Goal: Task Accomplishment & Management: Manage account settings

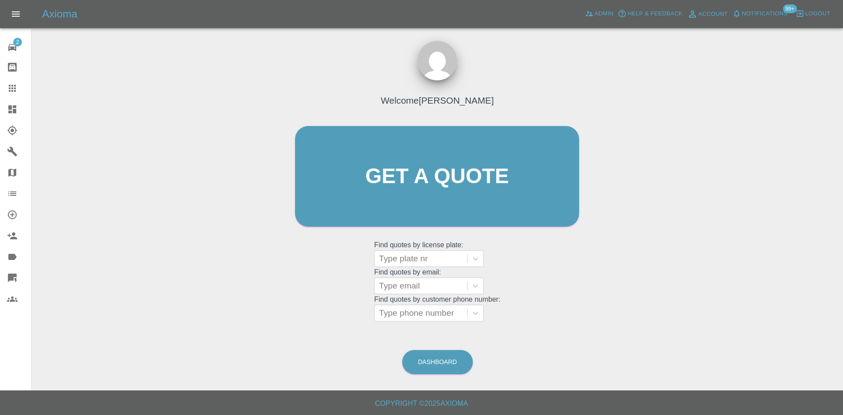
click at [5, 105] on link "Dashboard" at bounding box center [15, 109] width 31 height 21
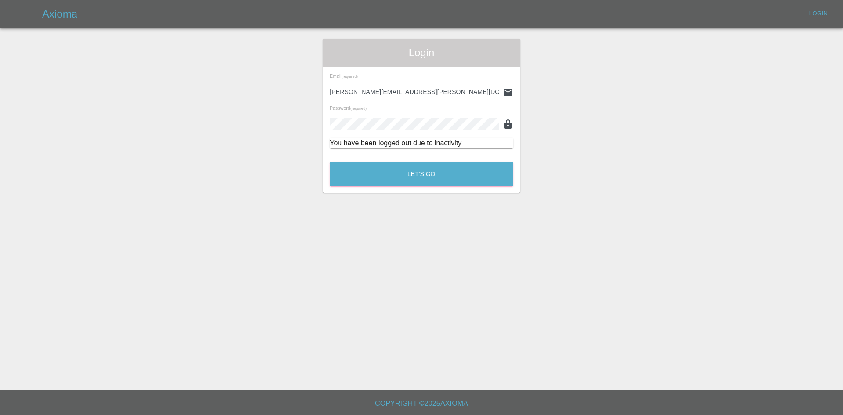
click at [425, 198] on main "Login Email (required) alex.kennett@axioma.co.uk Password (required) You have b…" at bounding box center [421, 195] width 843 height 390
click at [428, 182] on button "Let's Go" at bounding box center [422, 174] width 184 height 24
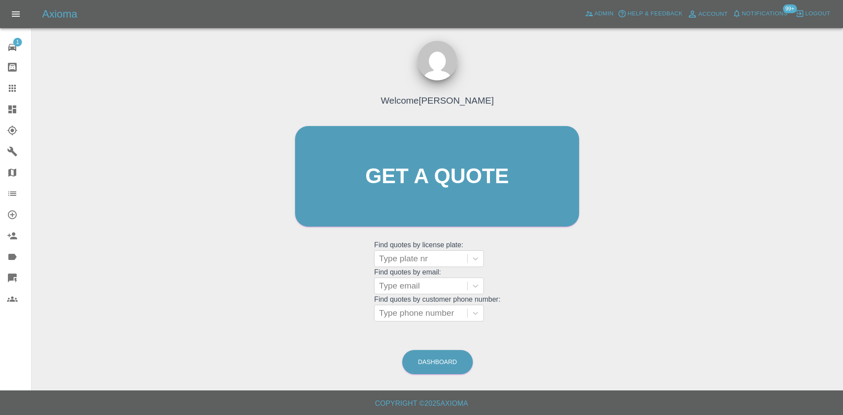
click at [4, 117] on link "Dashboard" at bounding box center [15, 109] width 31 height 21
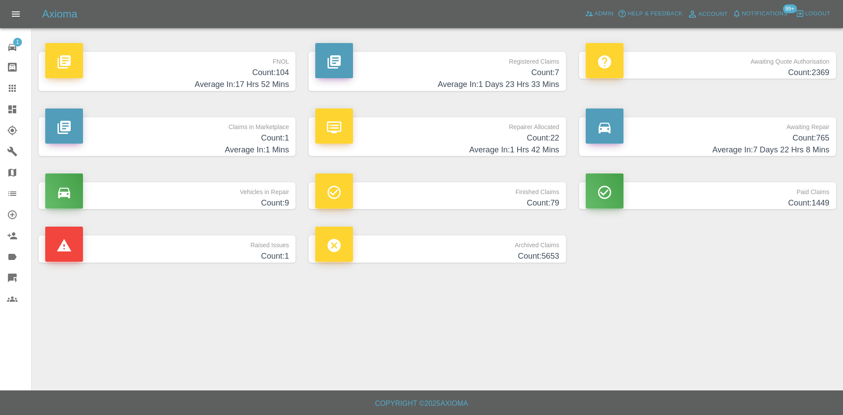
click at [177, 135] on h4 "Count: 1" at bounding box center [167, 138] width 244 height 12
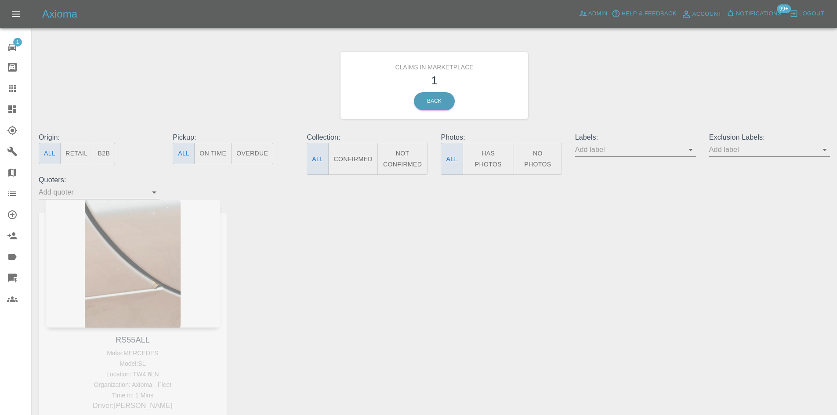
click at [163, 232] on div "RS55ALL Make: MERCEDES Model: SL Location: TW4 6LN Organization: Axioma - Fleet…" at bounding box center [132, 329] width 201 height 260
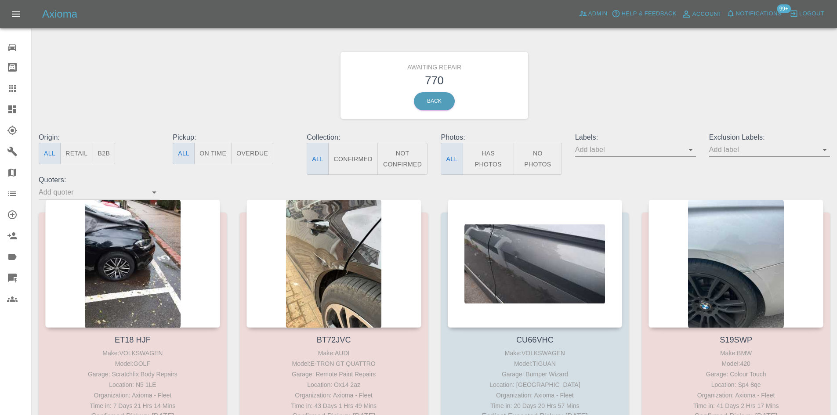
click at [6, 102] on link "Dashboard" at bounding box center [15, 109] width 31 height 21
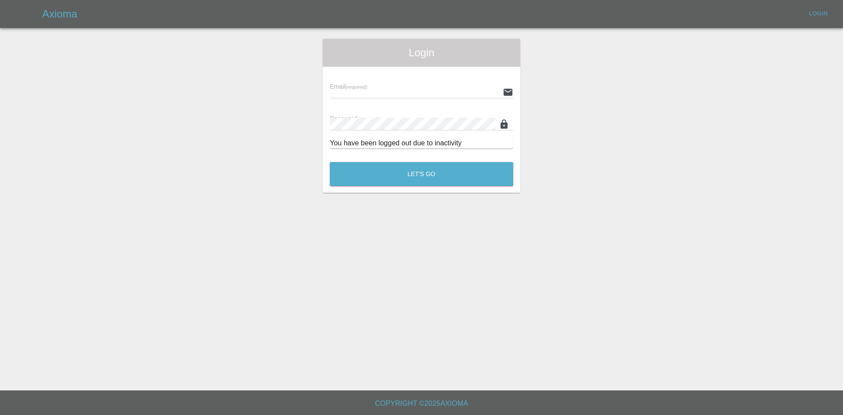
type input "alex.kennett@axioma.co.uk"
click at [376, 166] on button "Let's Go" at bounding box center [422, 174] width 184 height 24
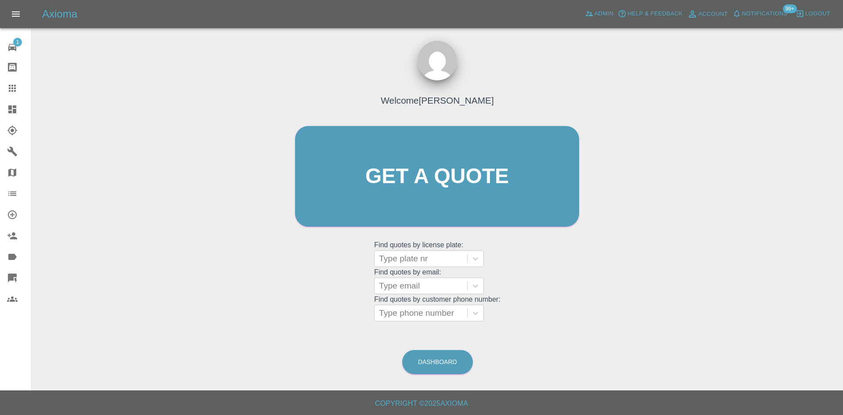
click at [662, 158] on div "Welcome Alex Kennett Get a quote Get a quote Find quotes by license plate: Type…" at bounding box center [438, 218] width 798 height 315
click at [601, 15] on span "Admin" at bounding box center [604, 14] width 19 height 10
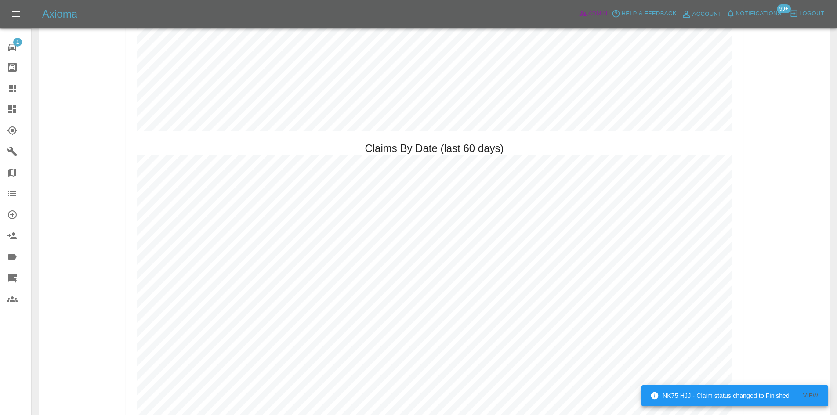
scroll to position [1054, 0]
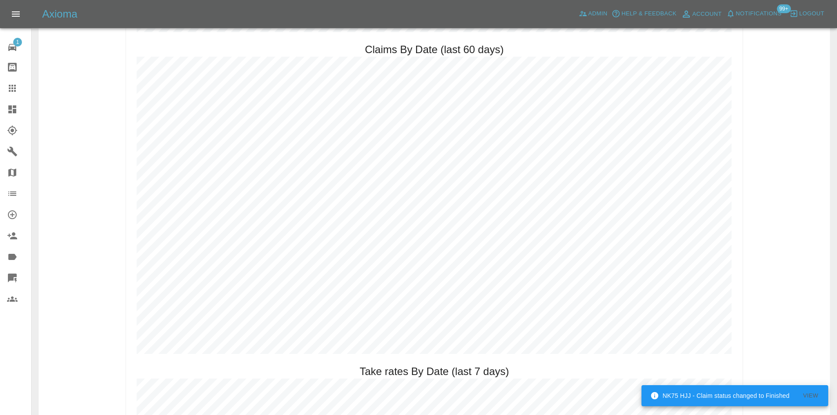
click at [11, 105] on icon at bounding box center [12, 109] width 8 height 8
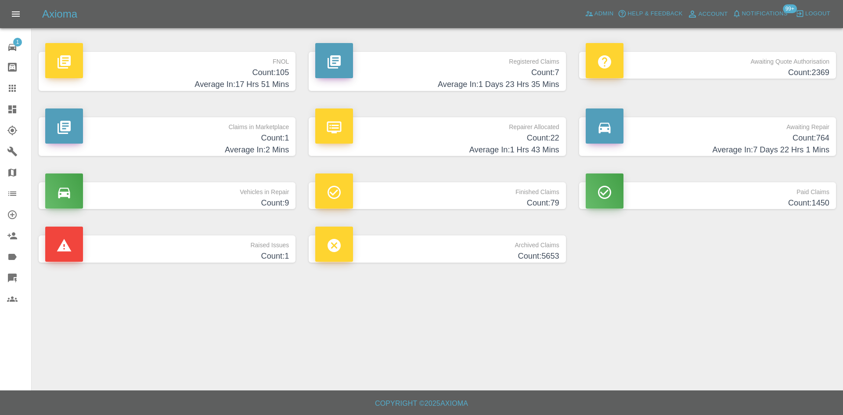
click at [492, 142] on h4 "Count: 22" at bounding box center [437, 138] width 244 height 12
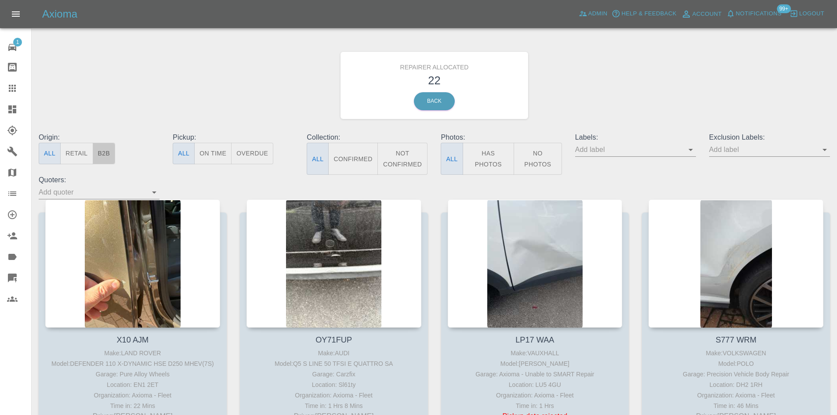
click at [105, 152] on button "B2B" at bounding box center [104, 154] width 23 height 22
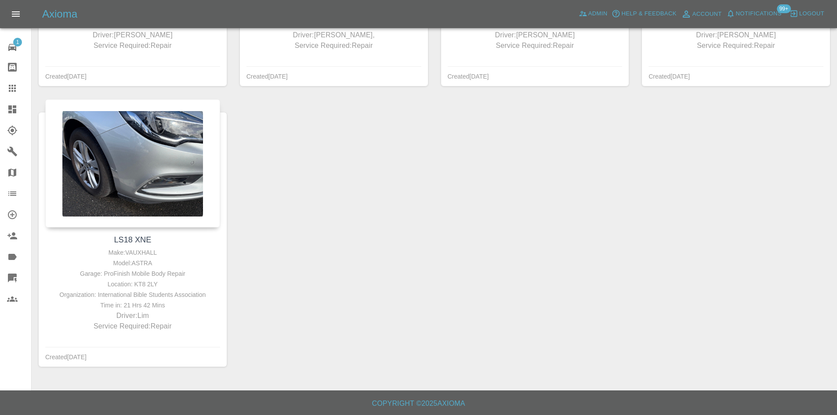
scroll to position [392, 0]
click at [0, 122] on link "Explorer" at bounding box center [15, 130] width 31 height 21
click at [2, 118] on link "Dashboard" at bounding box center [15, 109] width 31 height 21
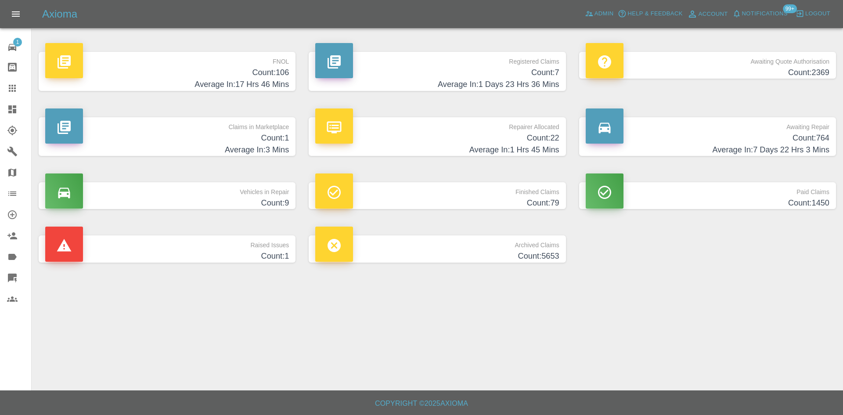
click at [548, 55] on p "Registered Claims" at bounding box center [437, 59] width 244 height 15
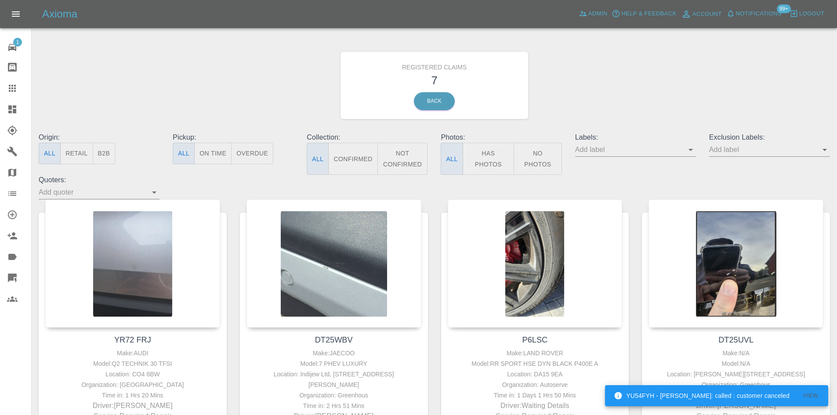
click at [0, 108] on link "Dashboard" at bounding box center [15, 109] width 31 height 21
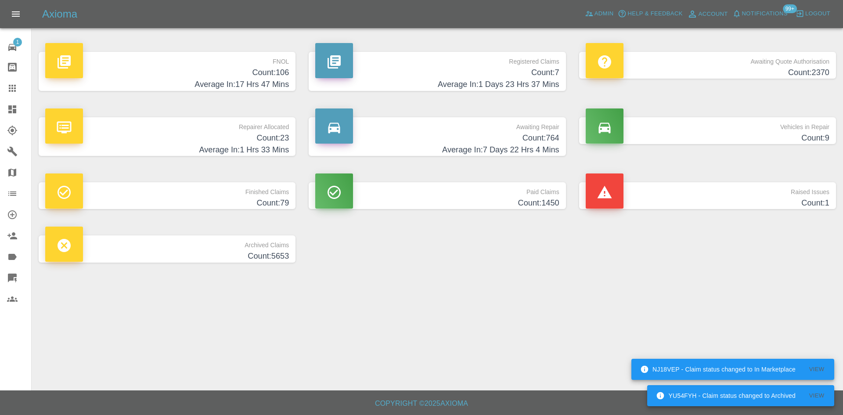
click at [14, 79] on link "Claims" at bounding box center [15, 88] width 31 height 21
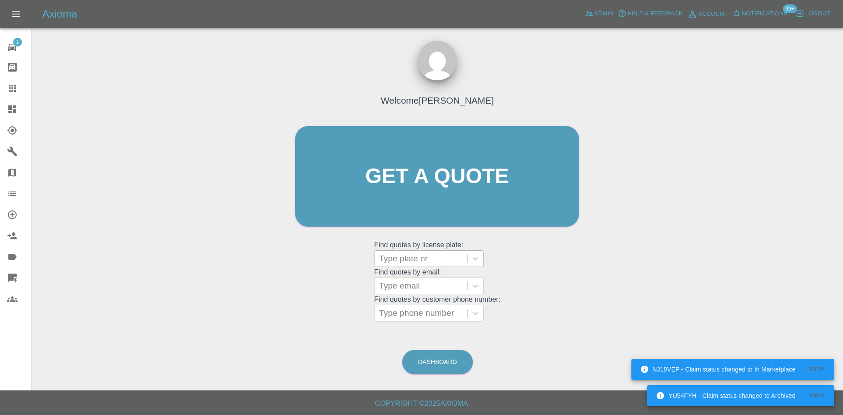
click at [408, 253] on div at bounding box center [421, 259] width 84 height 12
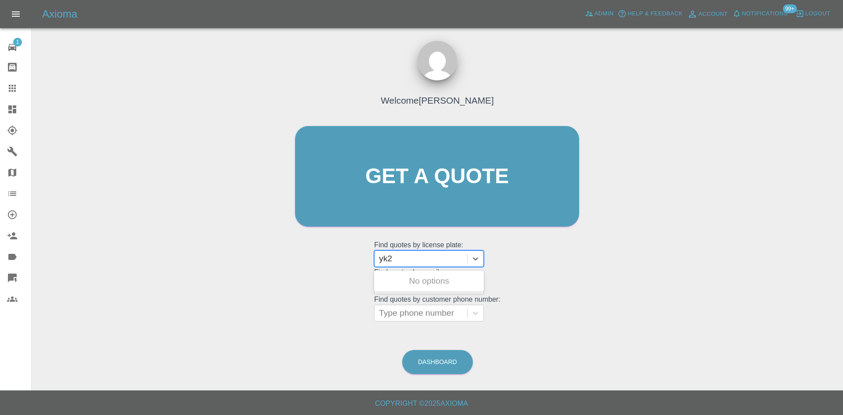
type input "yk25"
click at [438, 303] on div "YK25WHB, Finished" at bounding box center [429, 309] width 110 height 18
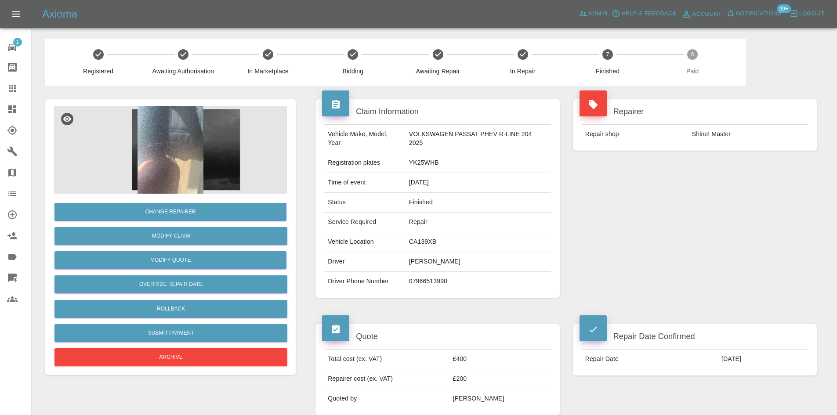
click at [170, 175] on img at bounding box center [170, 150] width 233 height 88
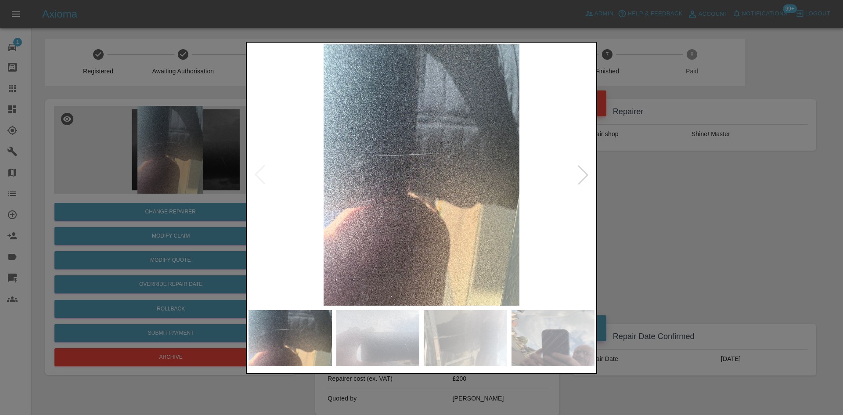
click at [571, 173] on img at bounding box center [422, 174] width 346 height 261
click at [577, 173] on div at bounding box center [583, 174] width 19 height 19
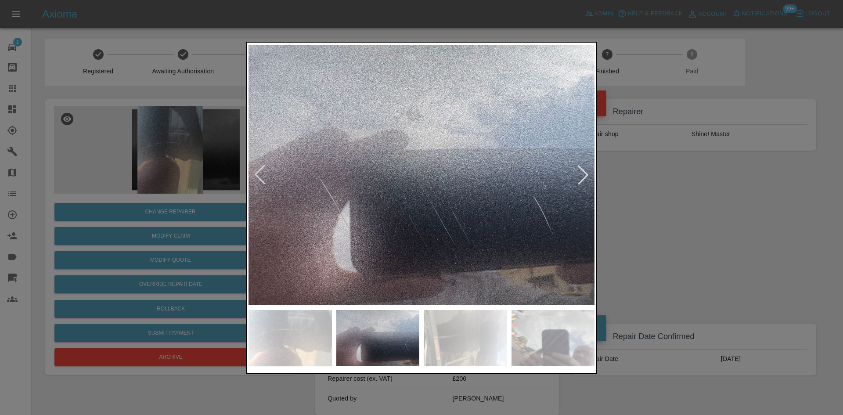
click at [577, 173] on div at bounding box center [583, 174] width 19 height 19
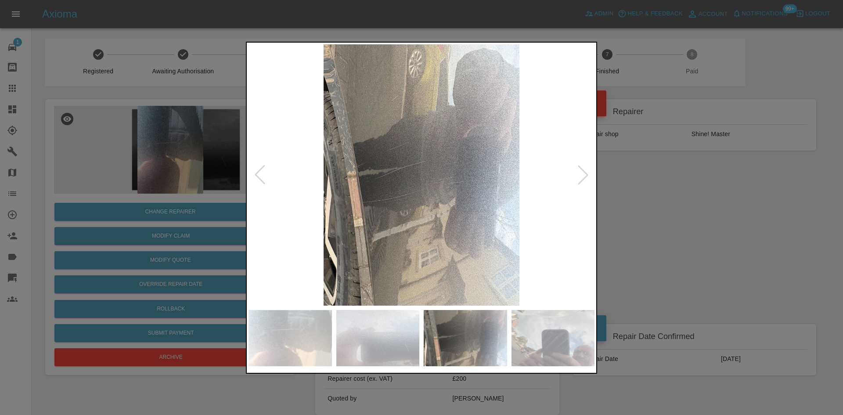
click at [620, 190] on div at bounding box center [421, 207] width 843 height 415
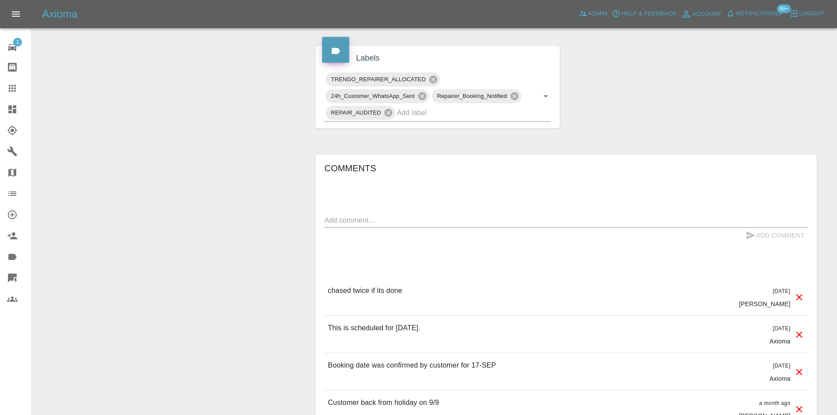
scroll to position [172, 0]
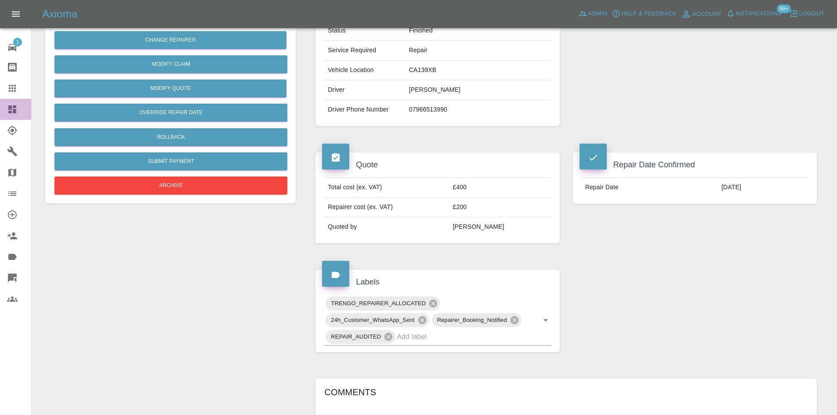
click at [14, 111] on icon at bounding box center [12, 109] width 8 height 8
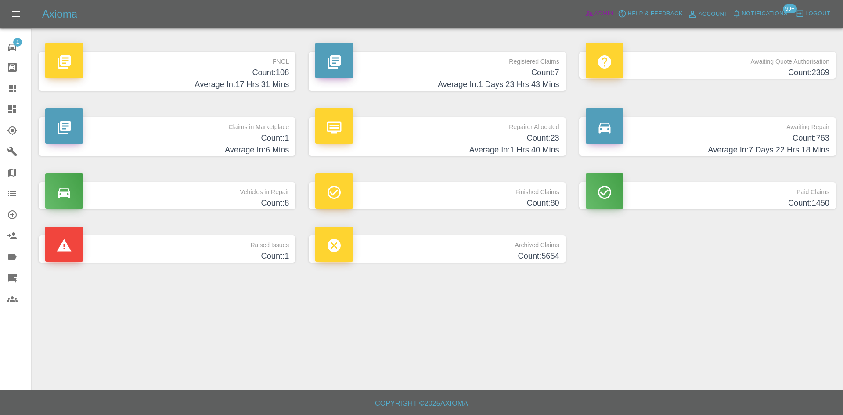
click at [603, 9] on span "Admin" at bounding box center [604, 14] width 19 height 10
click at [603, 10] on span "Admin" at bounding box center [604, 14] width 19 height 10
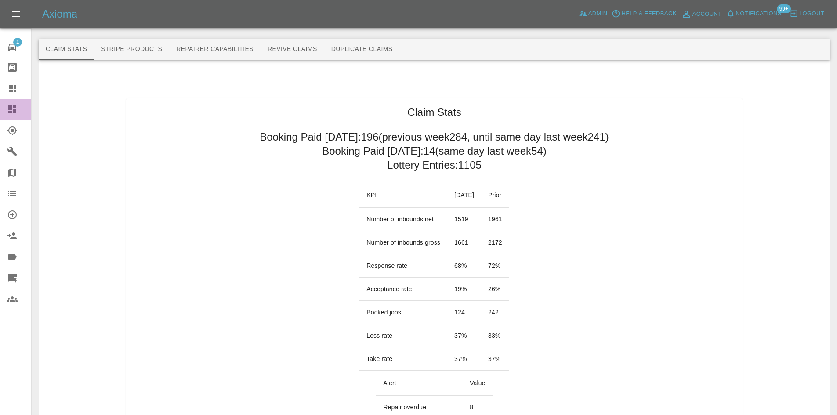
click at [1, 115] on link "Dashboard" at bounding box center [15, 109] width 31 height 21
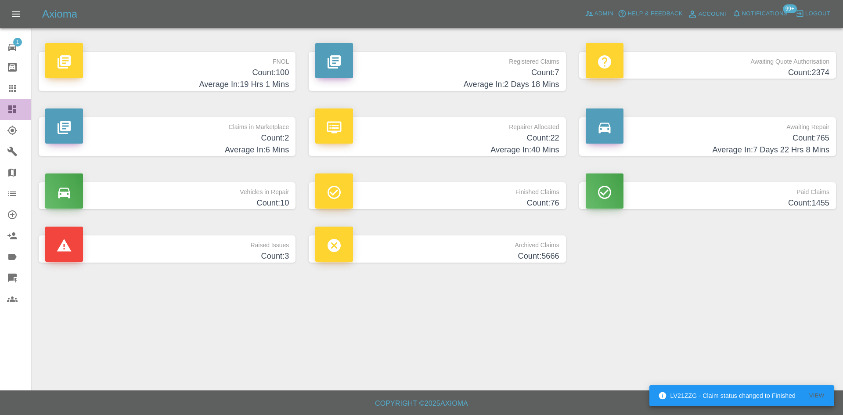
click at [3, 108] on link "Dashboard" at bounding box center [15, 109] width 31 height 21
click at [408, 144] on h4 "Average In: 40 Mins" at bounding box center [437, 150] width 244 height 12
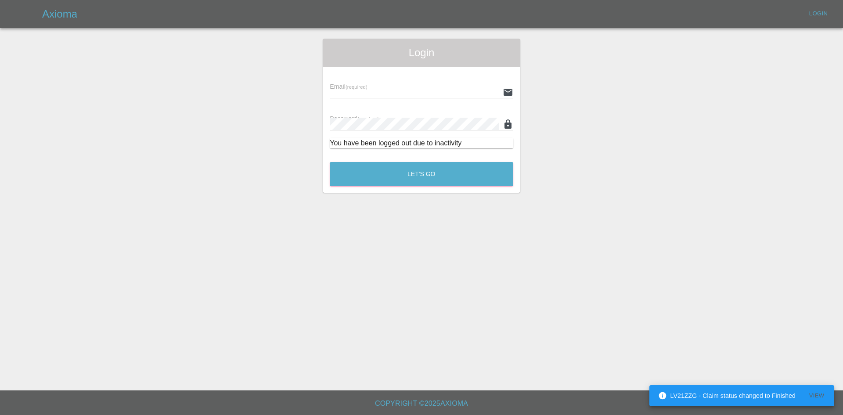
type input "alex.kennett@axioma.co.uk"
click at [423, 154] on div "Email (required) alex.kennett@axioma.co.uk Password (required) You have been lo…" at bounding box center [422, 111] width 198 height 89
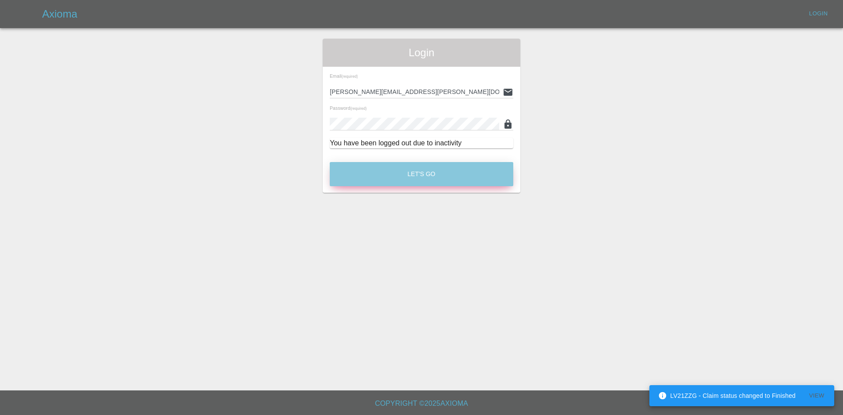
click at [427, 163] on button "Let's Go" at bounding box center [422, 174] width 184 height 24
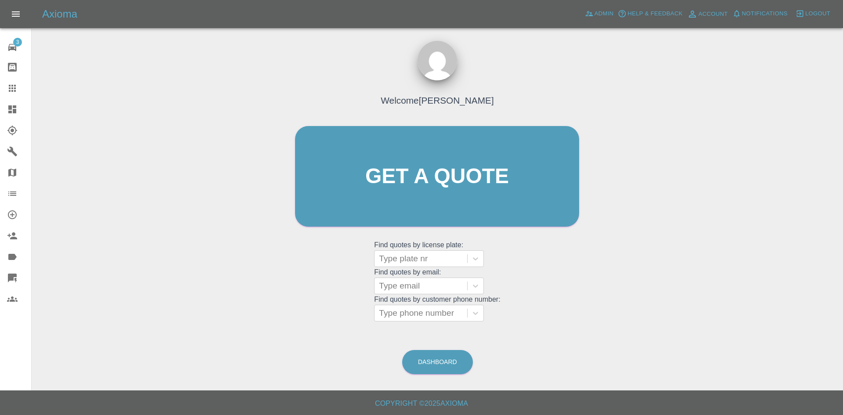
click at [18, 118] on link "Dashboard" at bounding box center [15, 109] width 31 height 21
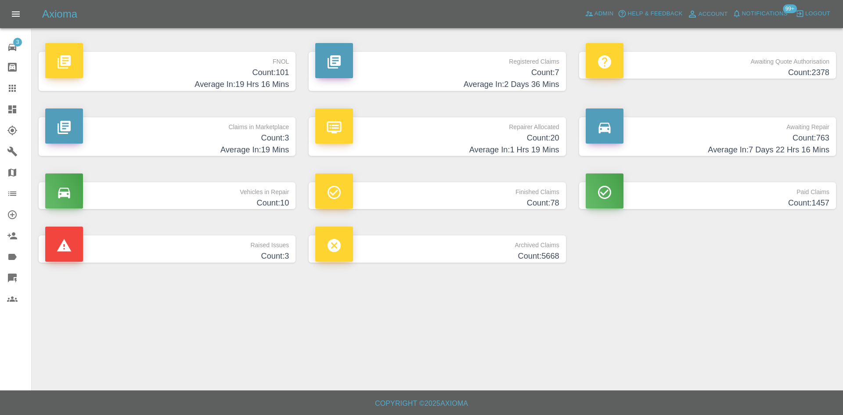
click at [506, 156] on h4 "Average In: 1 Hrs 19 Mins" at bounding box center [437, 150] width 244 height 12
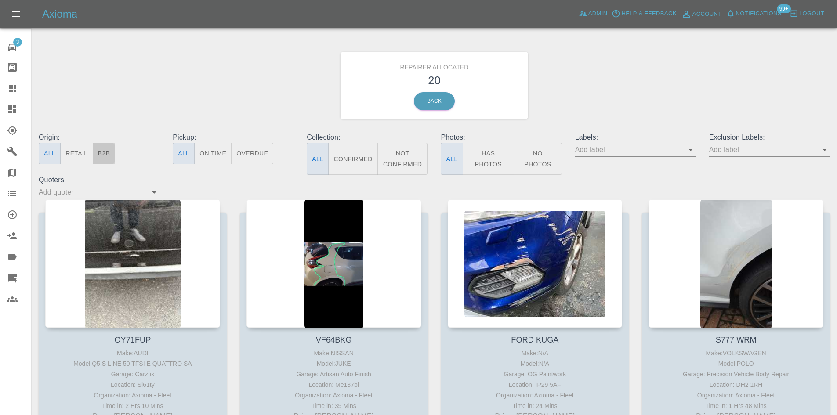
click at [108, 156] on button "B2B" at bounding box center [104, 154] width 23 height 22
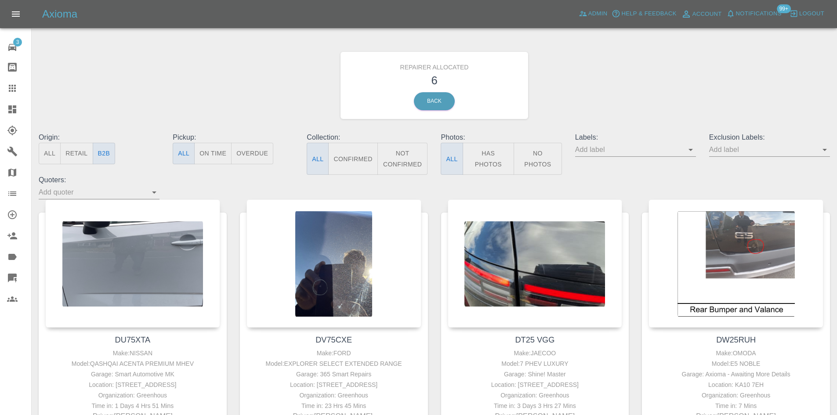
click at [14, 106] on icon at bounding box center [12, 109] width 8 height 8
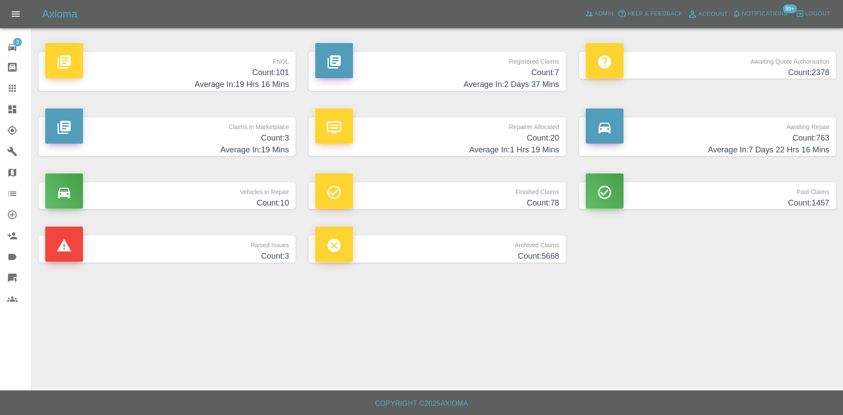
click at [660, 129] on p "Awaiting Repair" at bounding box center [708, 124] width 244 height 15
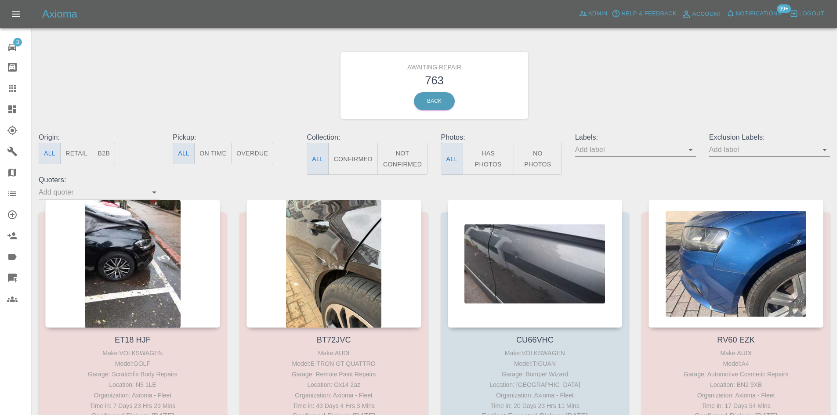
click at [94, 155] on button "B2B" at bounding box center [104, 154] width 23 height 22
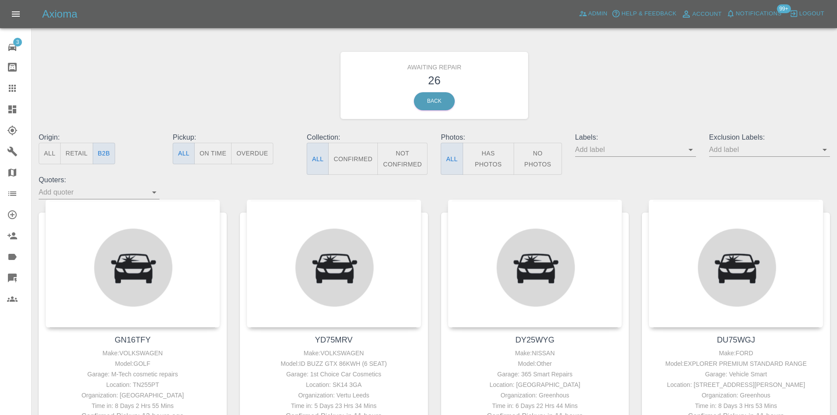
click at [416, 155] on button "Not Confirmed" at bounding box center [402, 159] width 51 height 32
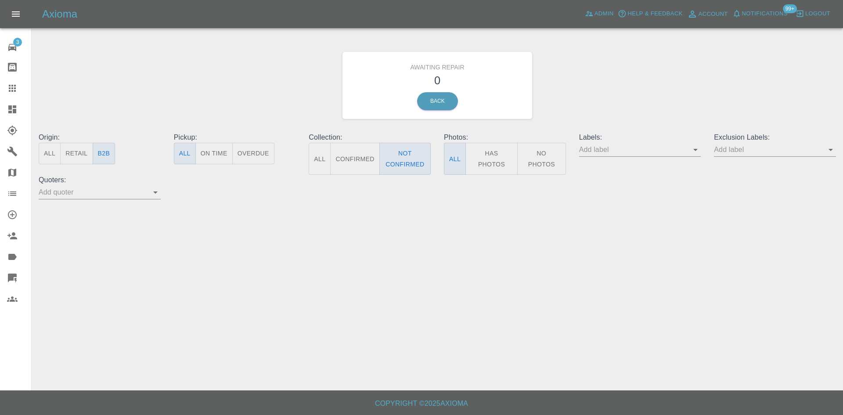
click at [376, 156] on button "Confirmed" at bounding box center [354, 159] width 49 height 32
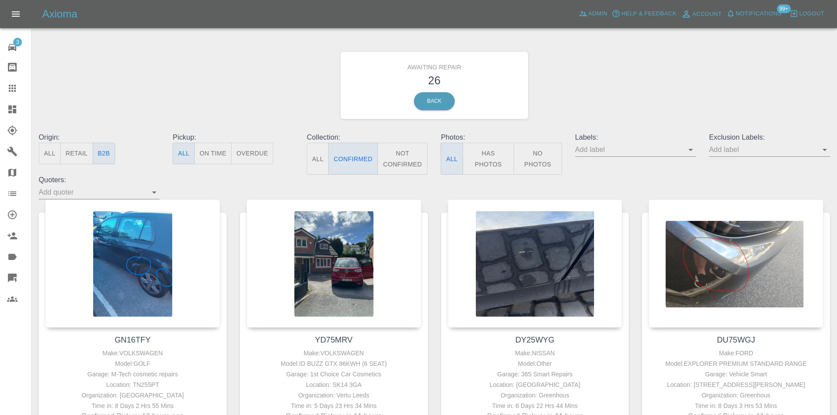
click at [11, 113] on icon at bounding box center [12, 109] width 8 height 8
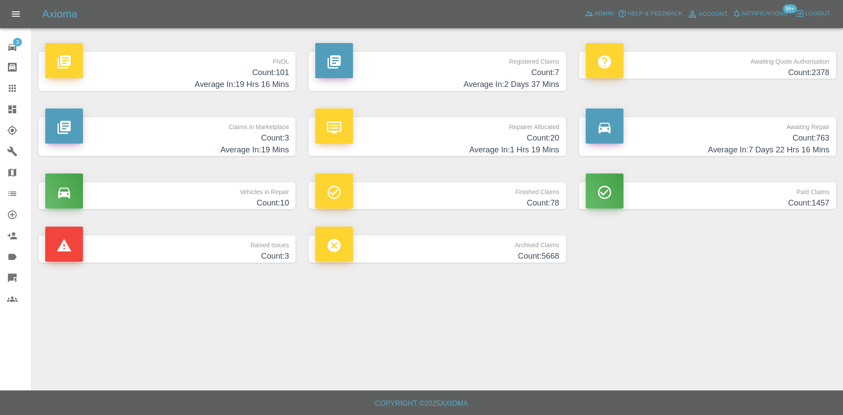
click at [714, 72] on h4 "Count: 2378" at bounding box center [708, 73] width 244 height 12
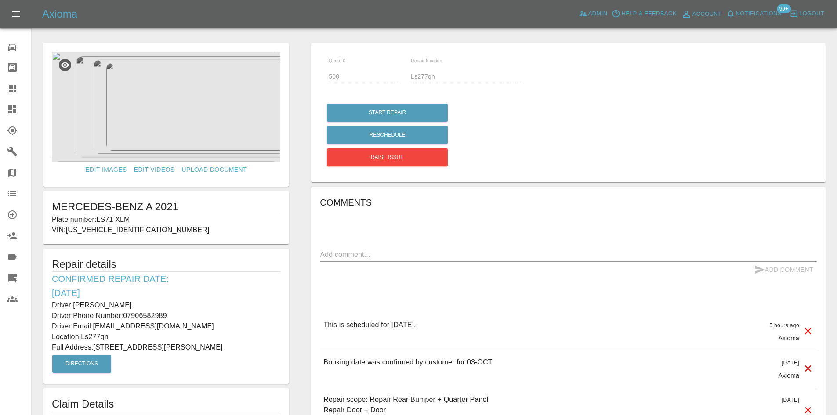
click at [199, 124] on img at bounding box center [166, 107] width 228 height 110
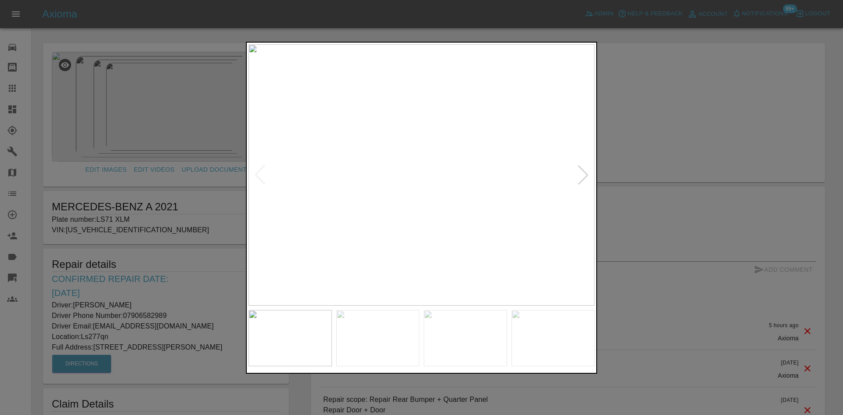
click at [584, 176] on div at bounding box center [583, 174] width 19 height 19
click at [690, 174] on div at bounding box center [421, 207] width 843 height 415
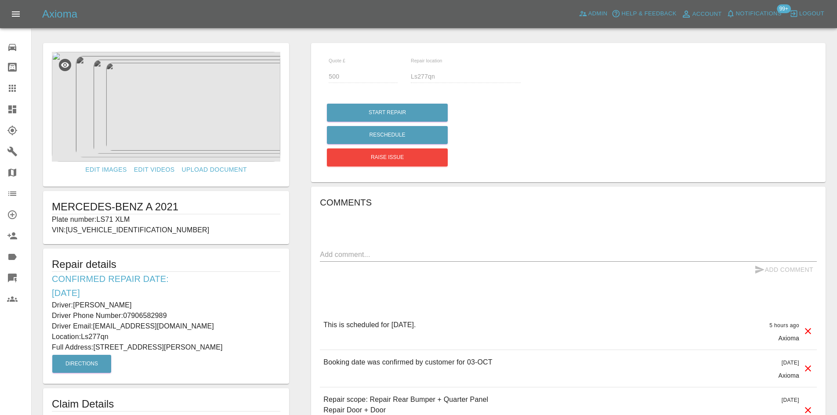
click at [8, 113] on icon at bounding box center [12, 109] width 8 height 8
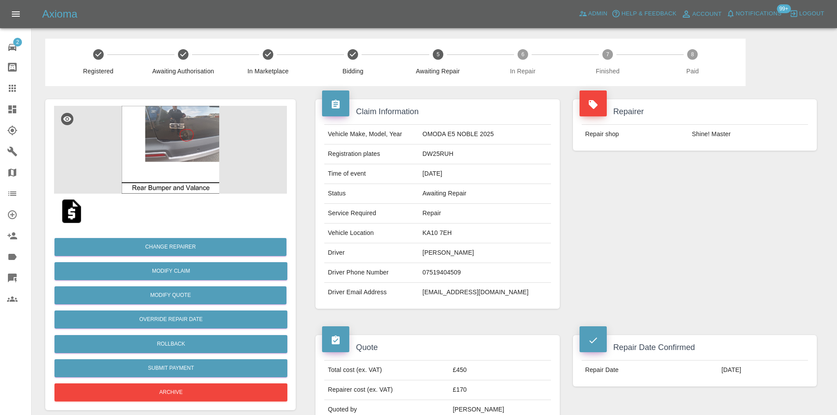
click at [184, 141] on img at bounding box center [170, 150] width 233 height 88
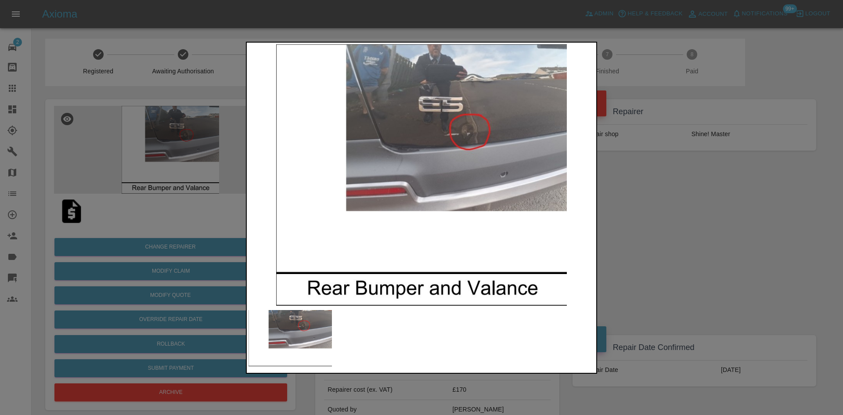
click at [454, 140] on img at bounding box center [422, 174] width 346 height 261
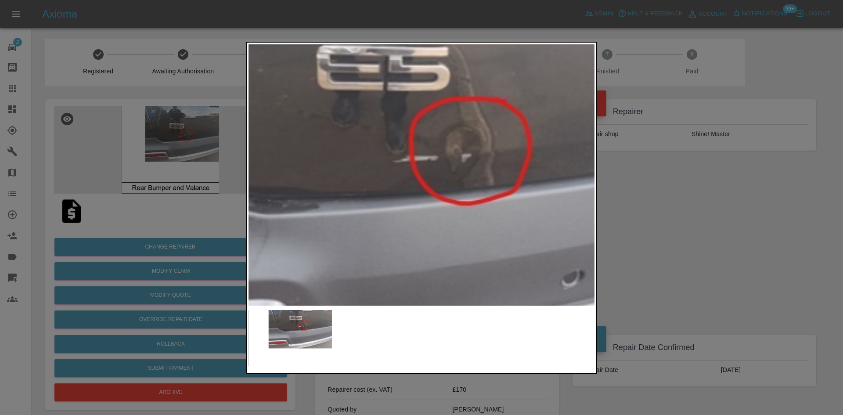
click at [454, 140] on img at bounding box center [325, 280] width 1038 height 784
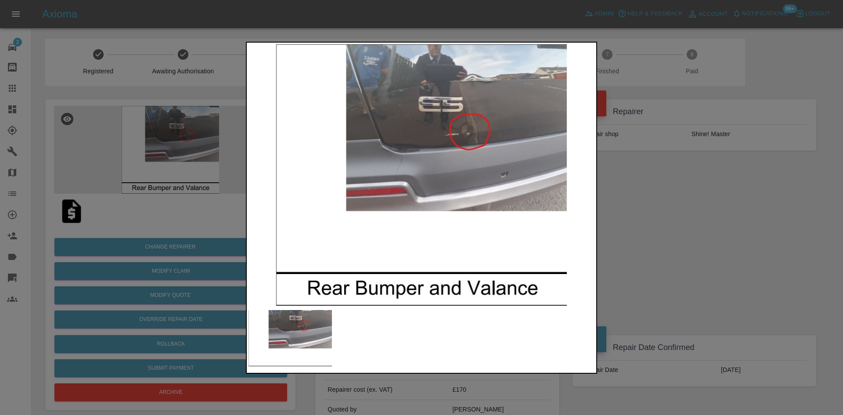
click at [605, 191] on div at bounding box center [421, 207] width 843 height 415
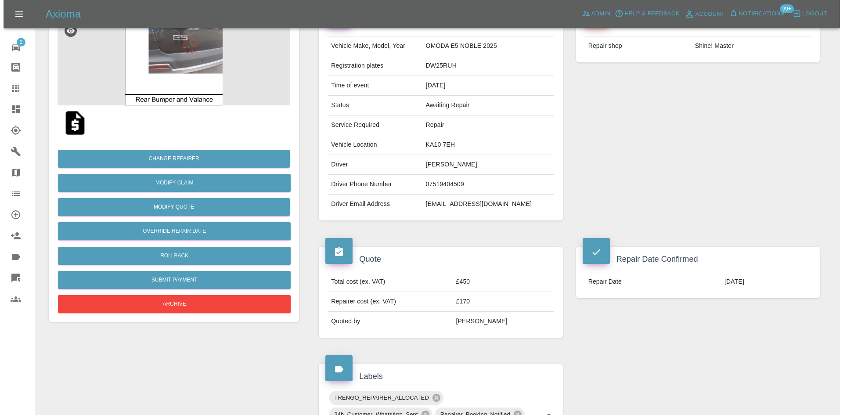
scroll to position [88, 0]
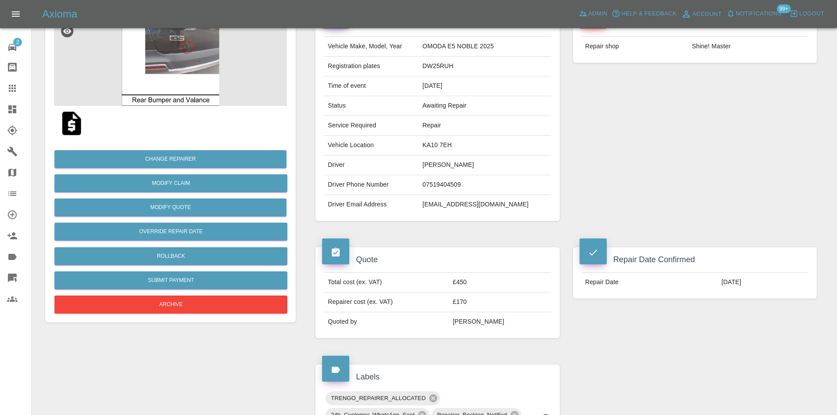
click at [194, 148] on div "Change Repairer Modify Claim Modify Quote Override Repair Date Rollback Submit …" at bounding box center [170, 228] width 233 height 175
click at [194, 155] on button "Change Repairer" at bounding box center [170, 159] width 232 height 18
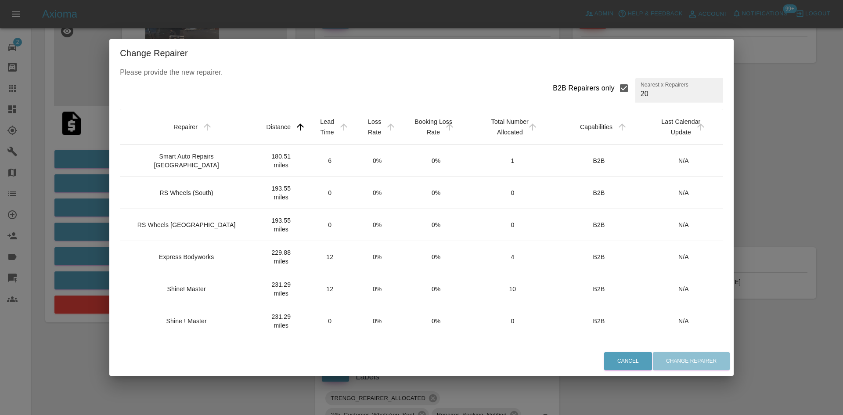
click at [586, 89] on div "B2B Repairers only" at bounding box center [584, 88] width 62 height 11
click at [615, 89] on input "B2B Repairers only" at bounding box center [624, 88] width 18 height 18
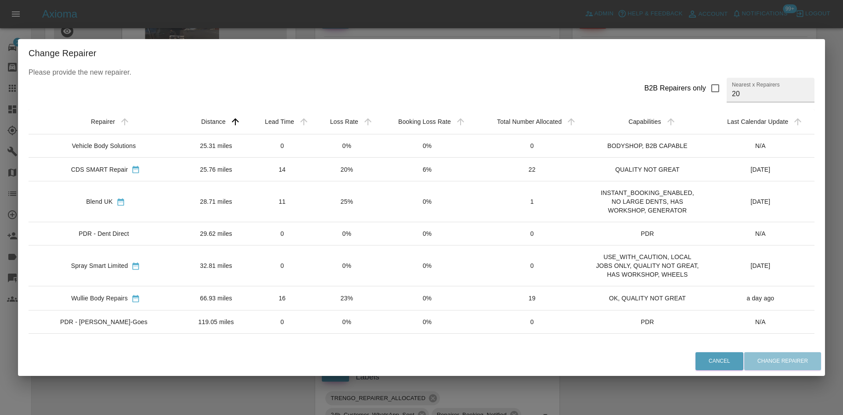
click at [586, 89] on div "B2B Repairers only Nearest x Repairers 20" at bounding box center [422, 90] width 786 height 25
click at [661, 85] on div "B2B Repairers only" at bounding box center [675, 88] width 62 height 11
click at [706, 85] on input "B2B Repairers only" at bounding box center [715, 88] width 18 height 18
checkbox input "true"
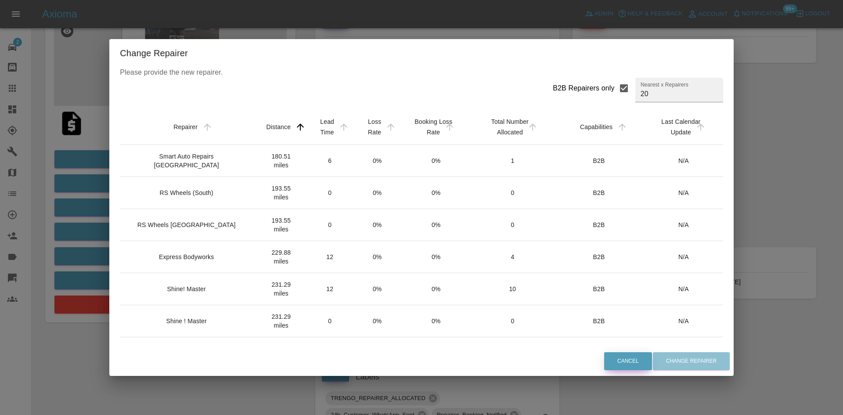
click at [605, 369] on button "Cancel" at bounding box center [628, 361] width 48 height 18
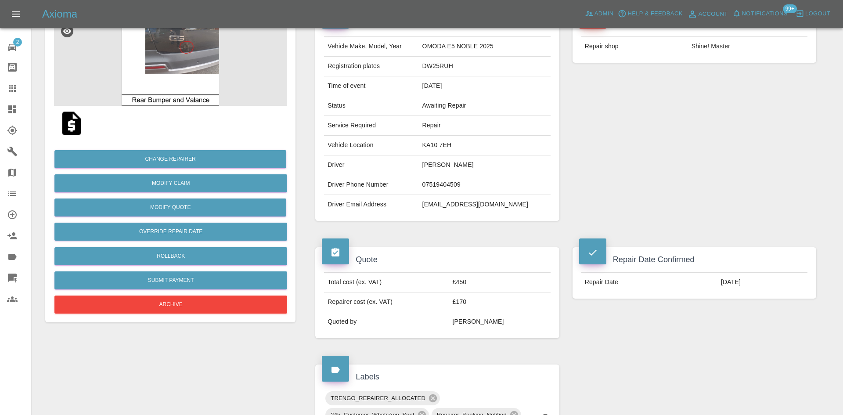
click at [603, 362] on div "Claim Information Vehicle Make, Model, Year OMODA E5 NOBLE 2025 Registration pl…" at bounding box center [566, 382] width 514 height 768
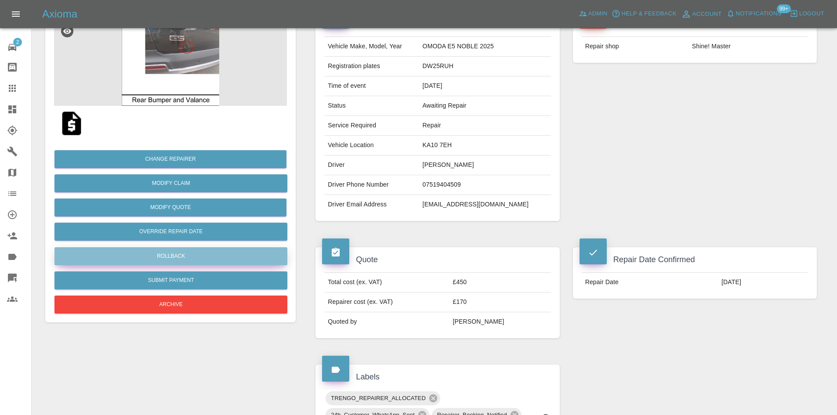
click at [192, 262] on button "Rollback" at bounding box center [170, 256] width 233 height 18
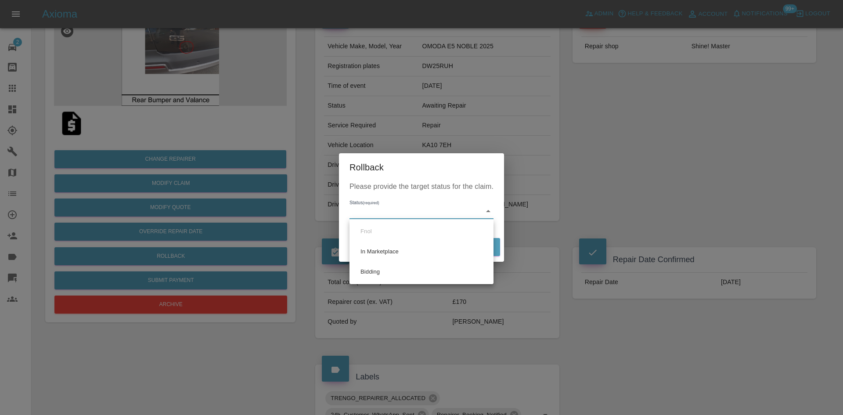
click at [492, 211] on body "Axioma Admin Help & Feedback Account Notifications 99+ Logout 2 Repair home Bod…" at bounding box center [421, 367] width 843 height 911
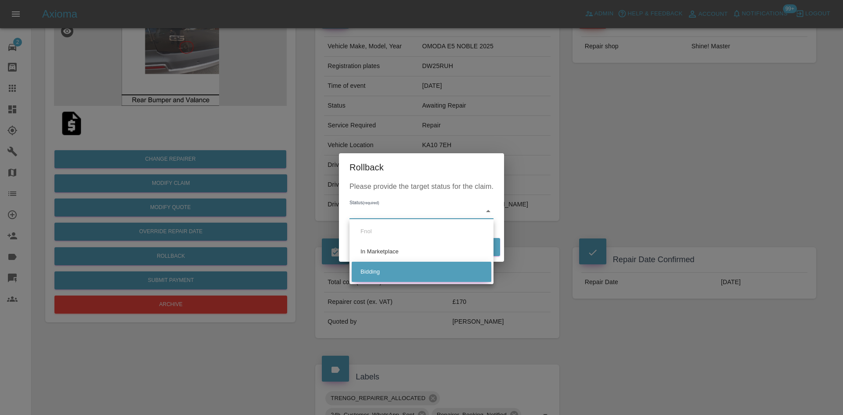
click at [413, 266] on li "Bidding" at bounding box center [422, 272] width 140 height 20
type input "bidding"
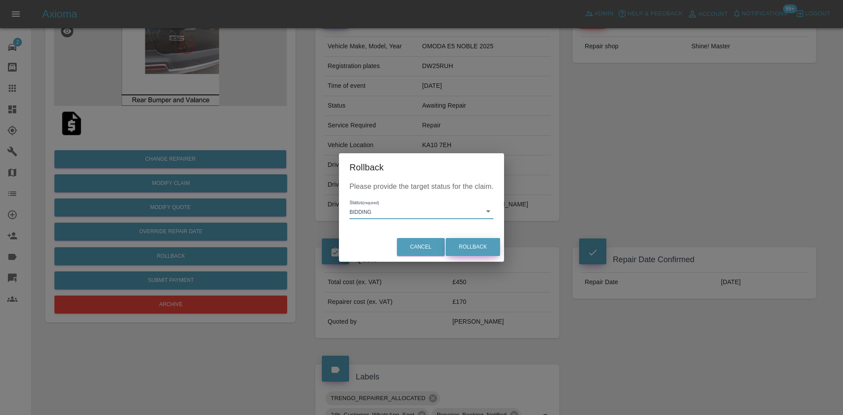
click at [475, 242] on button "Rollback" at bounding box center [473, 247] width 54 height 18
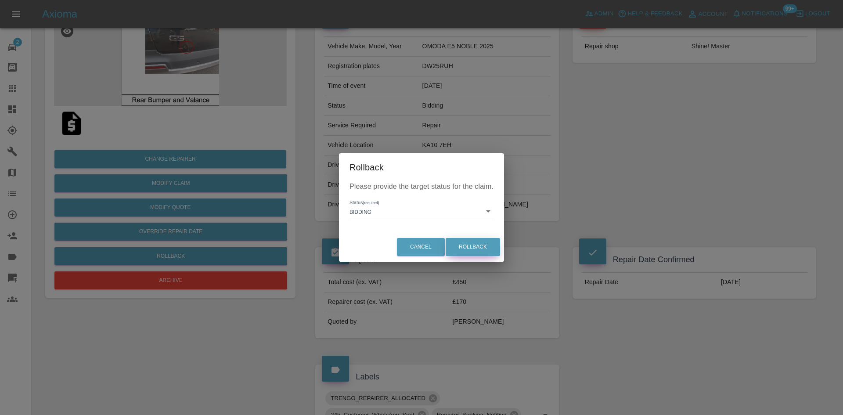
scroll to position [0, 0]
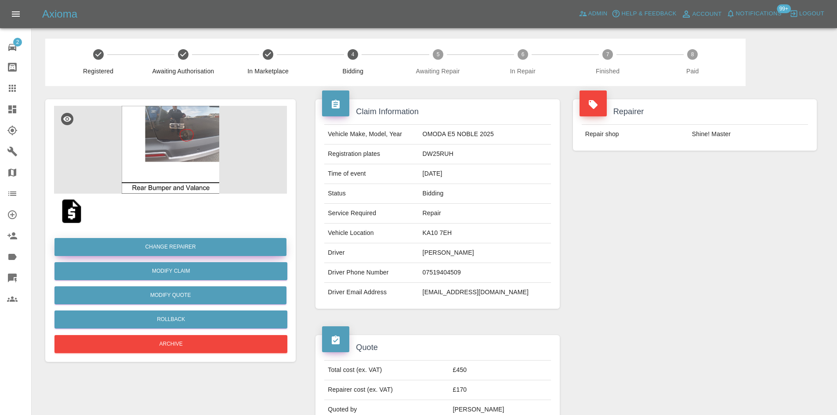
click at [163, 249] on button "Change Repairer" at bounding box center [170, 247] width 232 height 18
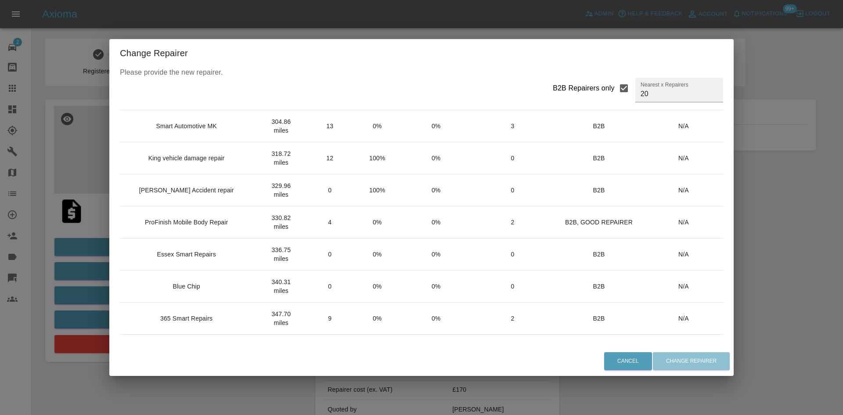
scroll to position [288, 0]
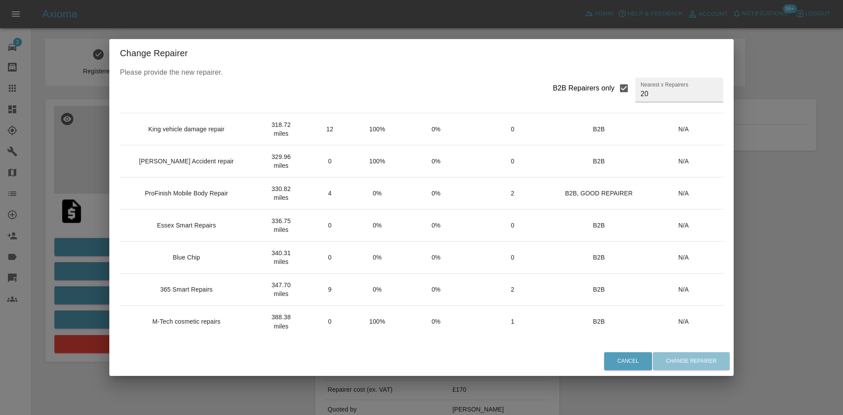
click at [586, 96] on label "B2B Repairers only" at bounding box center [593, 88] width 80 height 21
click at [615, 96] on input "B2B Repairers only" at bounding box center [624, 88] width 18 height 18
checkbox input "false"
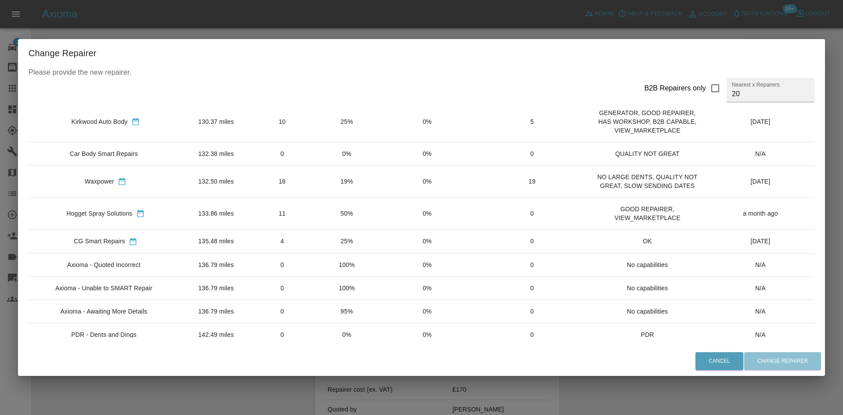
scroll to position [337, 0]
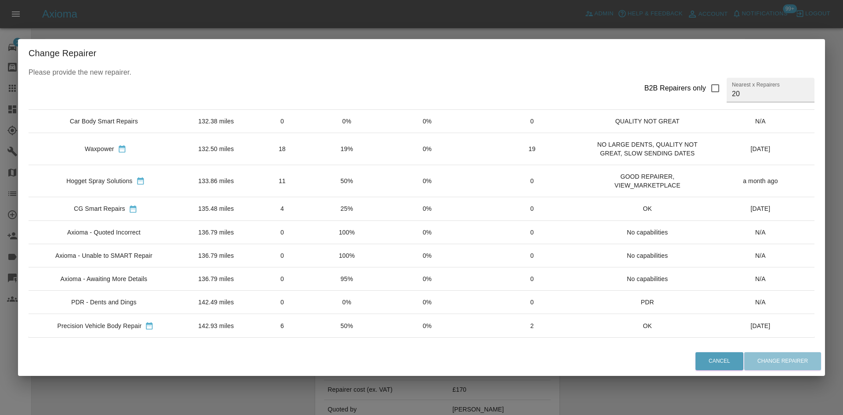
click at [112, 257] on div "Axioma - Unable to SMART Repair" at bounding box center [103, 255] width 97 height 9
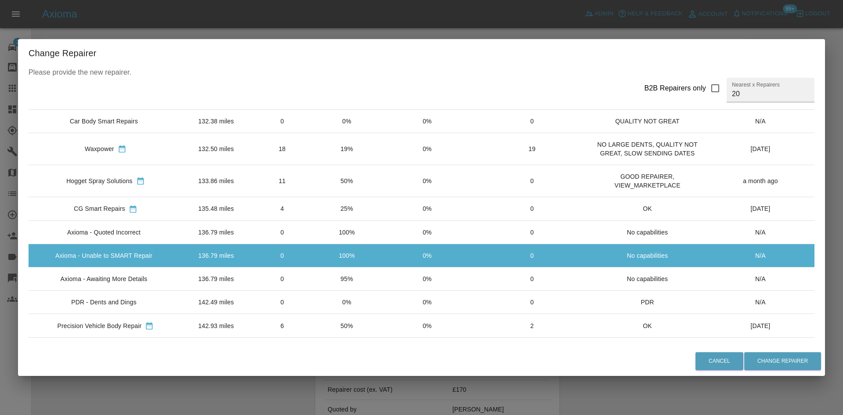
click at [106, 282] on div "Axioma - Awaiting More Details" at bounding box center [104, 279] width 87 height 9
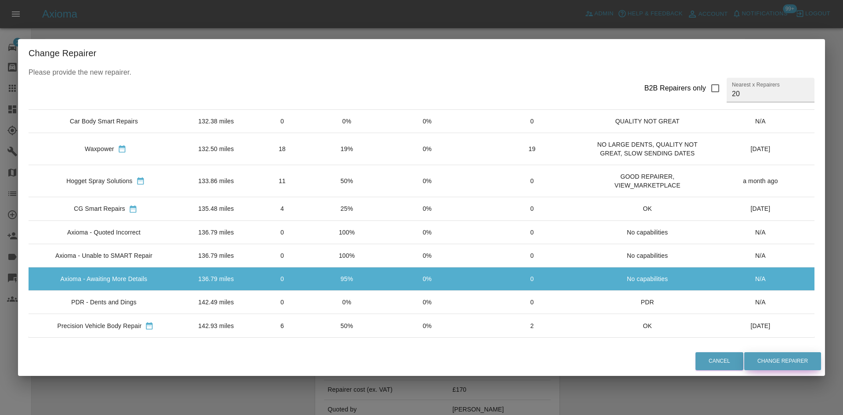
drag, startPoint x: 784, startPoint y: 355, endPoint x: 284, endPoint y: 235, distance: 514.4
click at [687, 249] on div "Change Repairer Please provide the new repairer. B2B Repairers only Nearest x R…" at bounding box center [421, 207] width 807 height 337
drag, startPoint x: 780, startPoint y: 355, endPoint x: 308, endPoint y: 260, distance: 480.7
click at [482, 278] on div "Change Repairer Please provide the new repairer. B2B Repairers only Nearest x R…" at bounding box center [421, 207] width 807 height 337
click at [778, 363] on button "Change Repairer" at bounding box center [782, 361] width 77 height 18
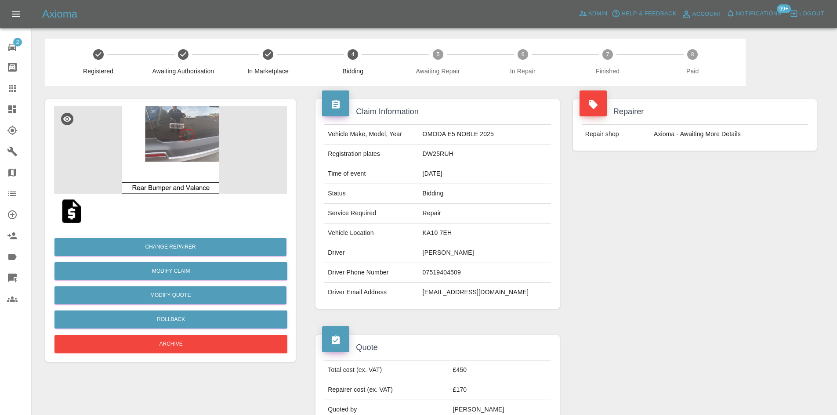
click at [7, 116] on link "Dashboard" at bounding box center [15, 109] width 31 height 21
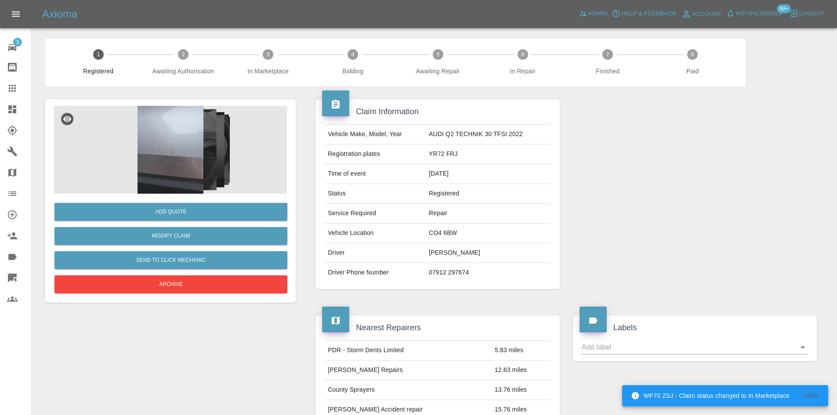
click at [504, 198] on td "Registered" at bounding box center [488, 194] width 126 height 20
drag, startPoint x: 475, startPoint y: 229, endPoint x: 427, endPoint y: 230, distance: 48.3
click at [427, 230] on td "CO4 6BW" at bounding box center [488, 234] width 126 height 20
copy td "CO4 6BW"
click at [442, 232] on td "CO4 6BW" at bounding box center [488, 234] width 126 height 20
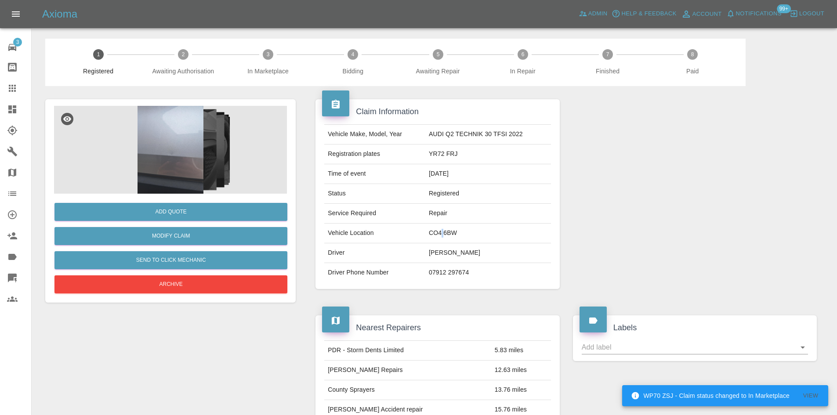
click at [442, 232] on td "CO4 6BW" at bounding box center [488, 234] width 126 height 20
click at [9, 103] on link "Dashboard" at bounding box center [15, 109] width 31 height 21
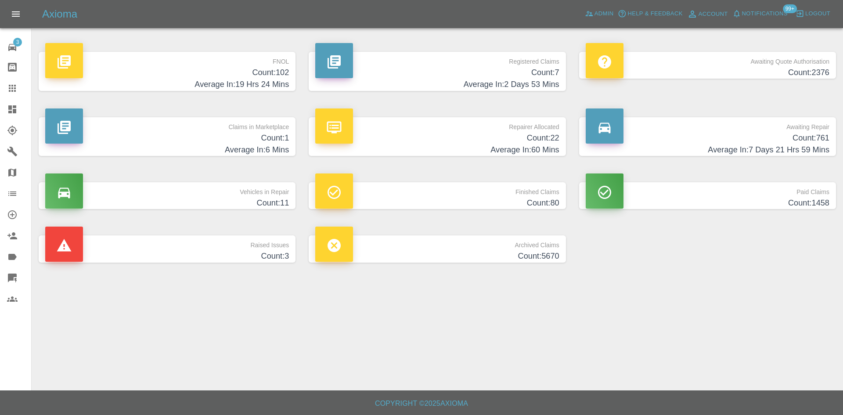
click at [531, 61] on p "Registered Claims" at bounding box center [437, 59] width 244 height 15
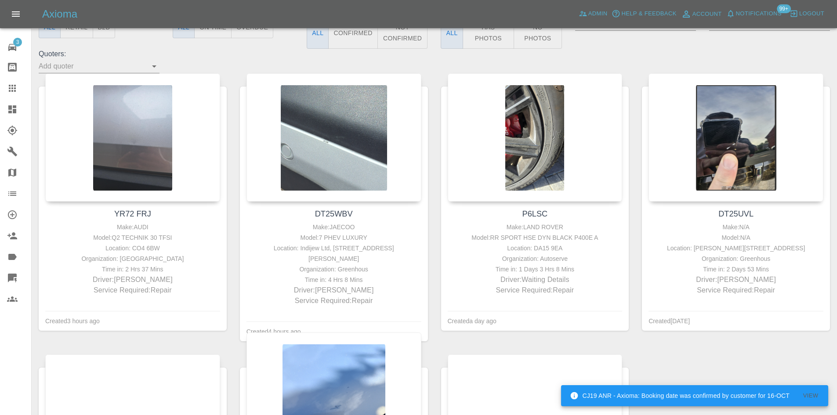
scroll to position [264, 0]
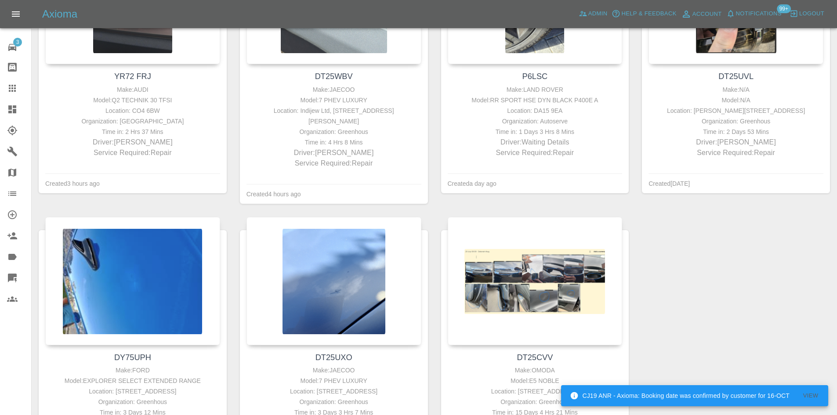
click at [10, 88] on icon at bounding box center [12, 88] width 7 height 7
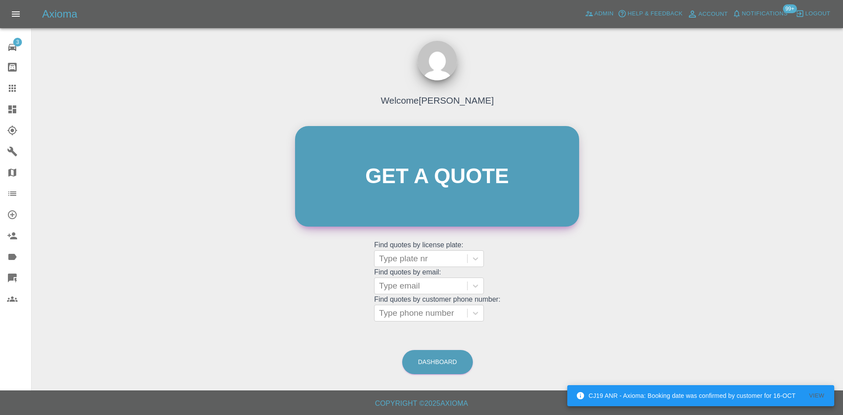
click at [419, 193] on link "Get a quote" at bounding box center [437, 176] width 284 height 101
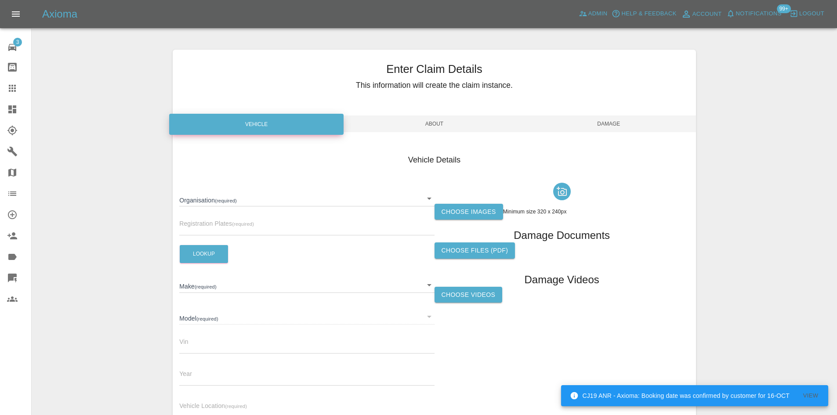
click at [320, 190] on div "Organisation (required) ​" at bounding box center [306, 195] width 255 height 23
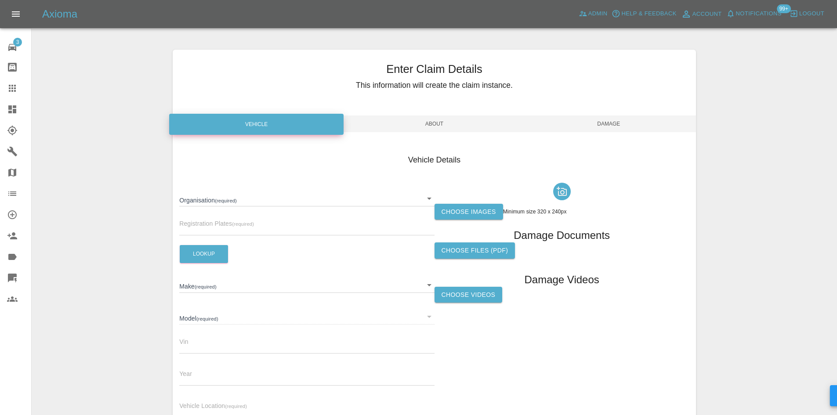
click at [314, 199] on body "CJ19 ANR - Axioma: Booking date was confirmed by customer for 16-OCT View Axiom…" at bounding box center [418, 251] width 837 height 502
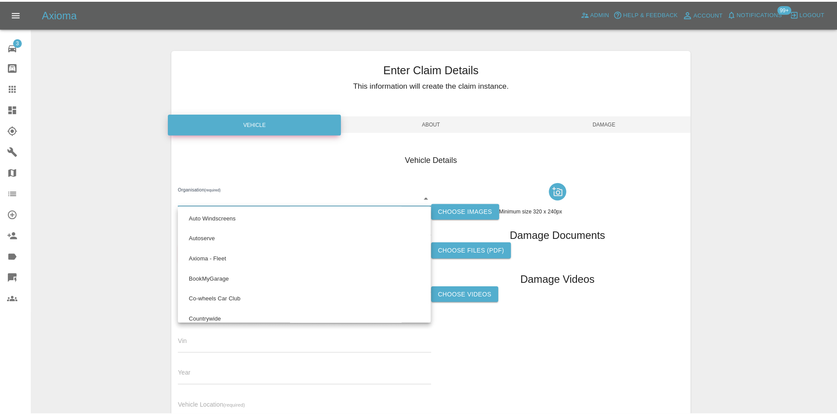
scroll to position [580, 0]
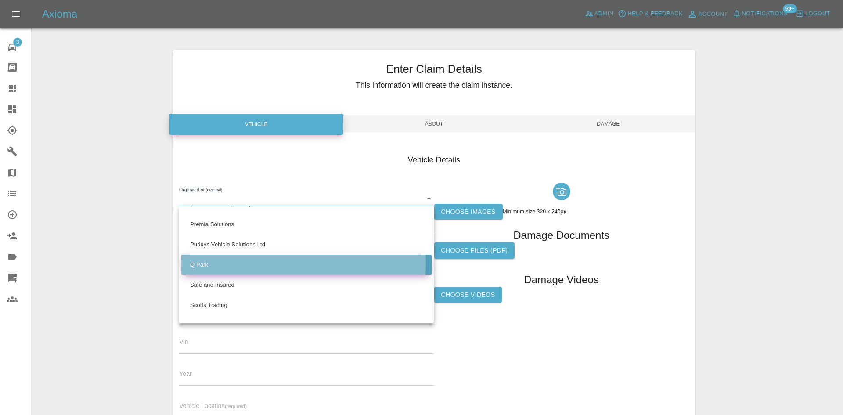
click at [227, 263] on li "Q Park" at bounding box center [306, 265] width 250 height 20
type input "636b7ea454cf410016ef4d2c"
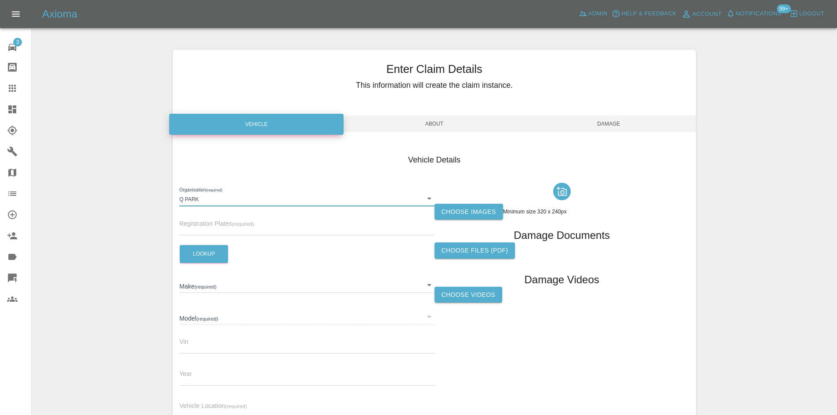
click at [250, 224] on input "text" at bounding box center [306, 229] width 255 height 13
type input "FP72XCR"
click at [203, 251] on button "Lookup" at bounding box center [204, 254] width 48 height 18
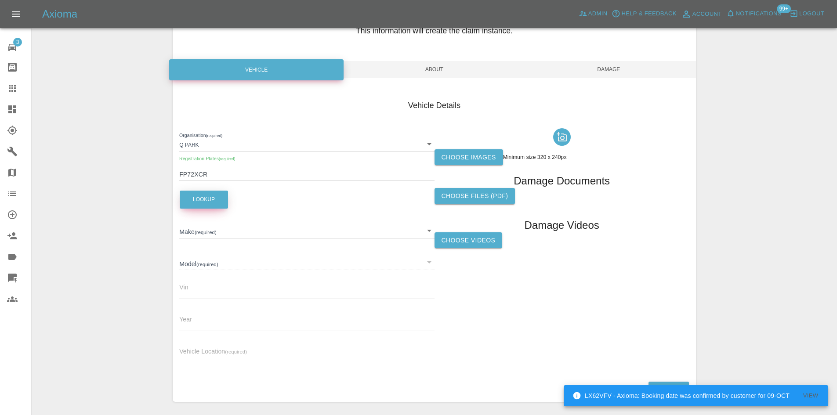
scroll to position [87, 0]
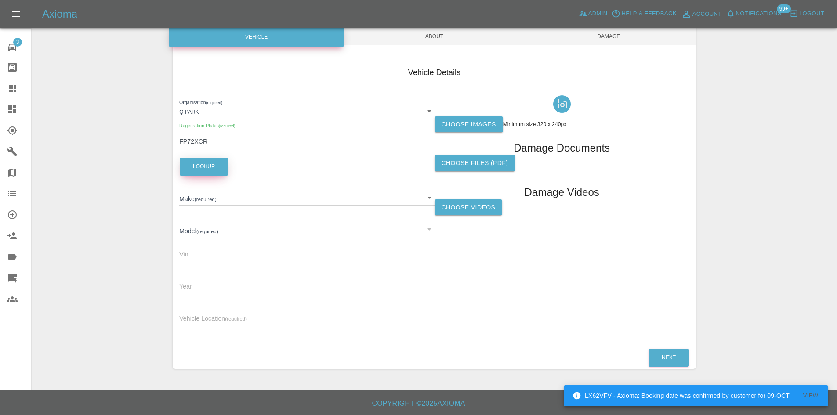
type input "SEAT"
type input "LEON SE DYNAMIC TDI"
type input "VSSZZZKL3PR015668"
type input "2023"
click at [251, 319] on input "text" at bounding box center [306, 324] width 255 height 13
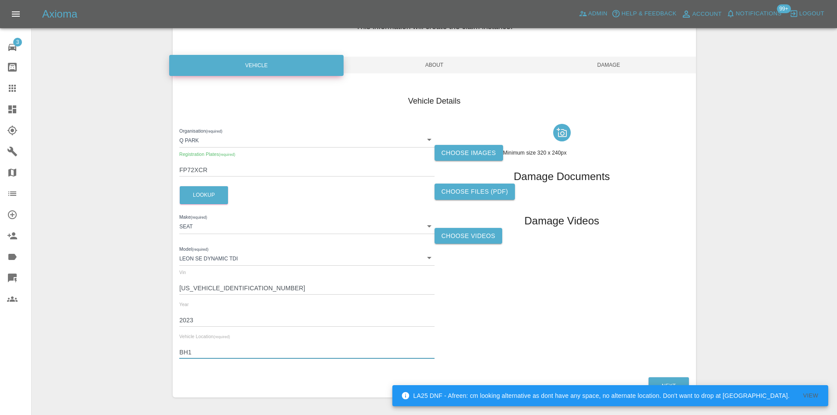
scroll to position [43, 0]
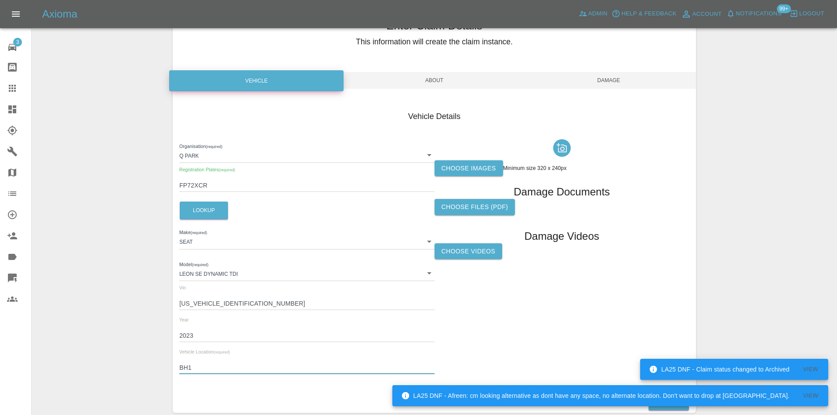
type input "BH1"
click at [472, 155] on div at bounding box center [561, 148] width 255 height 25
click at [473, 166] on label "Choose images" at bounding box center [468, 168] width 69 height 16
click at [0, 0] on input "Choose images" at bounding box center [0, 0] width 0 height 0
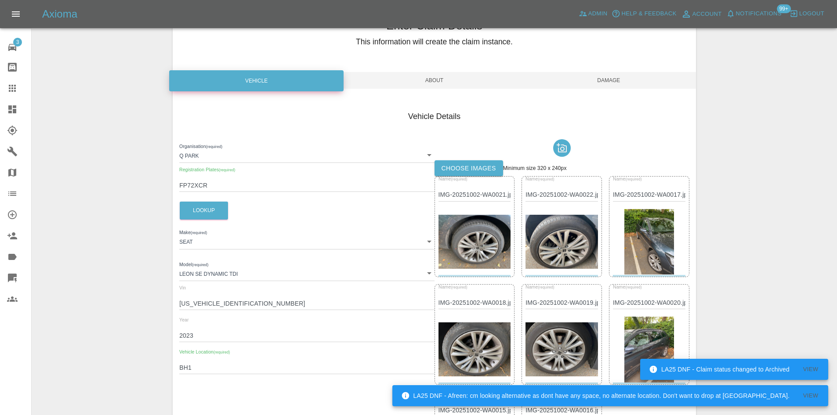
click at [462, 165] on label "Choose images" at bounding box center [468, 168] width 69 height 16
click at [0, 0] on input "Choose images" at bounding box center [0, 0] width 0 height 0
click at [468, 76] on span "About" at bounding box center [434, 80] width 174 height 17
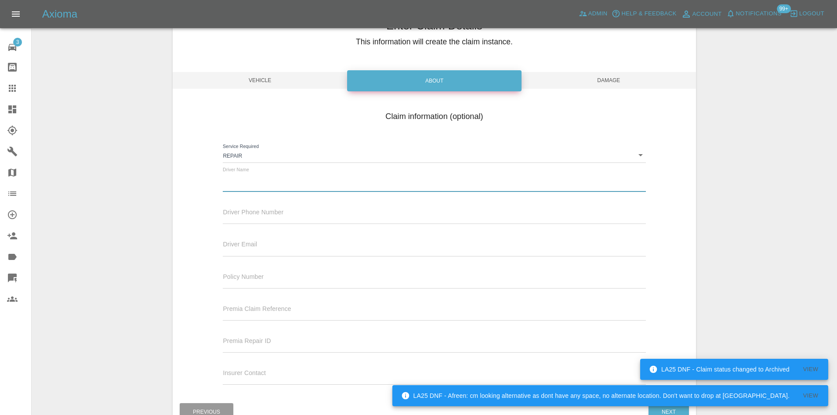
click at [277, 188] on input "text" at bounding box center [434, 185] width 423 height 13
type input "awaiting details"
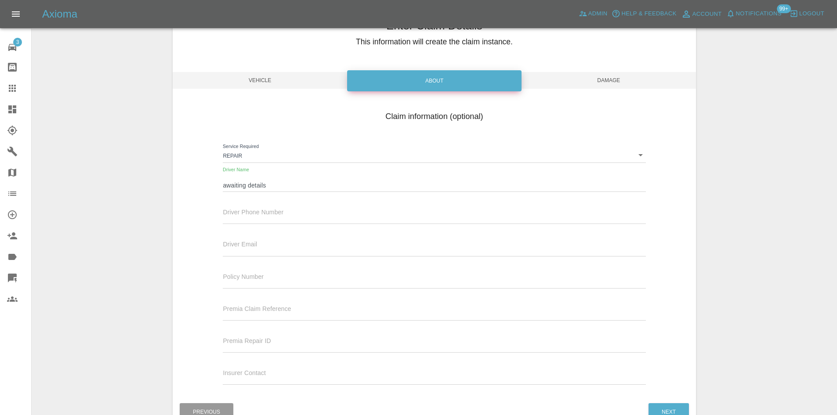
click at [285, 208] on div "Driver Phone Number" at bounding box center [434, 211] width 423 height 25
click at [280, 216] on input "text" at bounding box center [434, 217] width 423 height 13
type input "0777777777"
click at [286, 248] on input "text" at bounding box center [434, 249] width 423 height 13
type input "waiting@details.com"
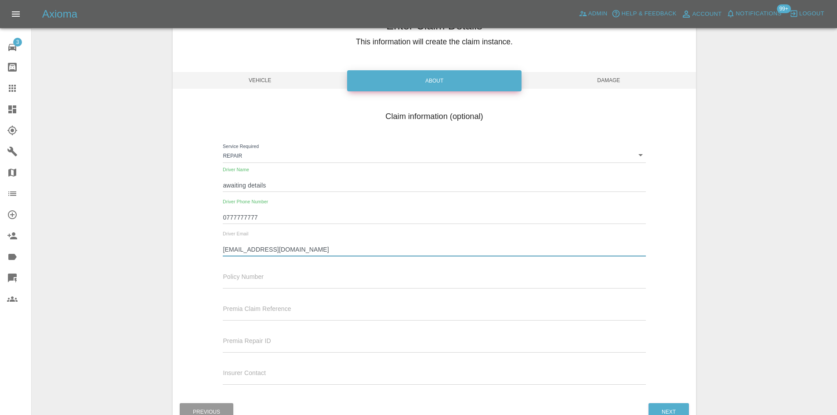
click at [577, 80] on span "Damage" at bounding box center [608, 80] width 174 height 17
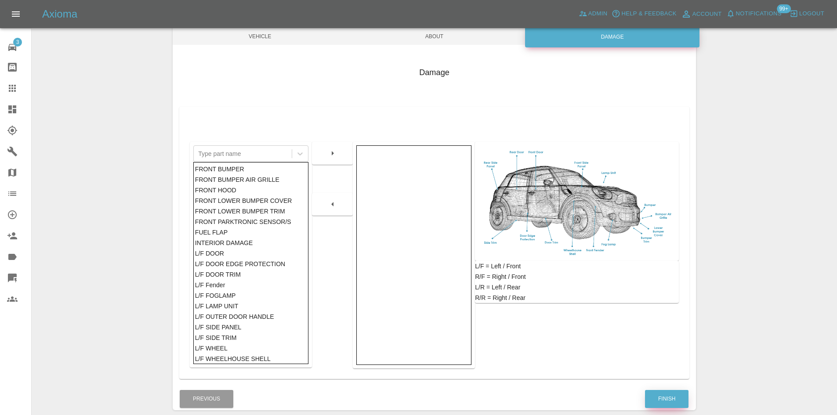
scroll to position [129, 0]
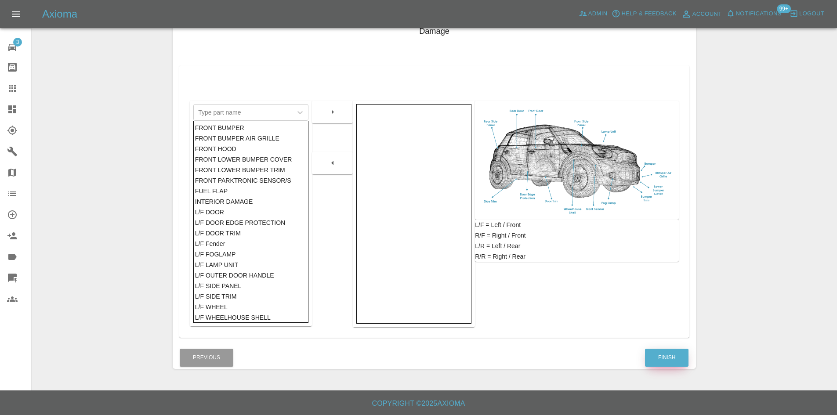
click at [680, 360] on button "Finish" at bounding box center [666, 358] width 43 height 18
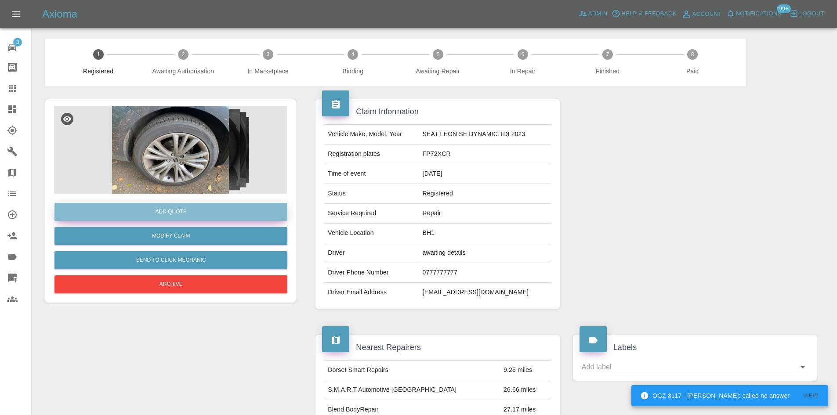
click at [185, 208] on button "Add Quote" at bounding box center [170, 212] width 233 height 18
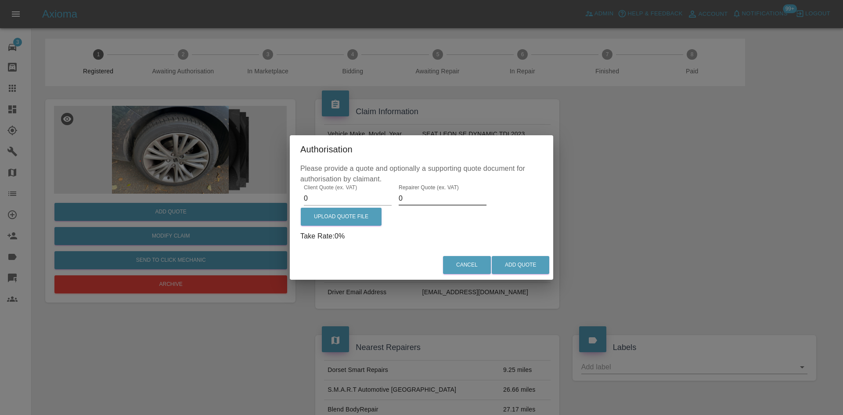
click at [413, 192] on input "0" at bounding box center [443, 198] width 88 height 14
type input "0500"
click at [345, 209] on label "Upload Quote File" at bounding box center [341, 217] width 81 height 18
click at [0, 0] on input "Upload Quote File" at bounding box center [0, 0] width 0 height 0
click at [324, 200] on input "0" at bounding box center [348, 198] width 88 height 14
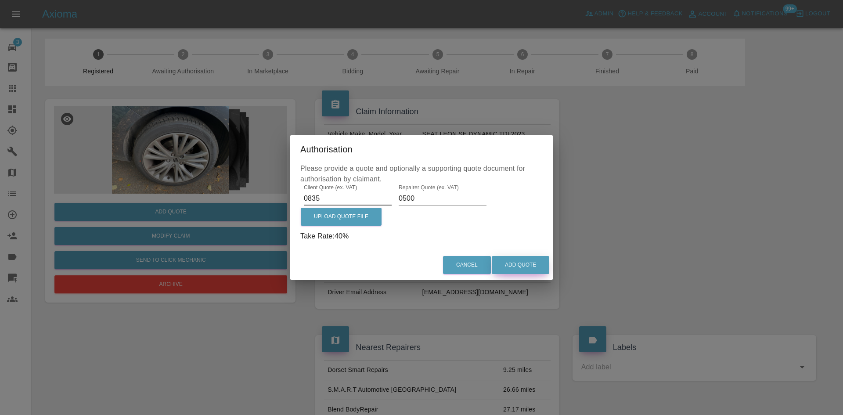
type input "0835"
click at [524, 268] on button "Add Quote" at bounding box center [521, 265] width 58 height 18
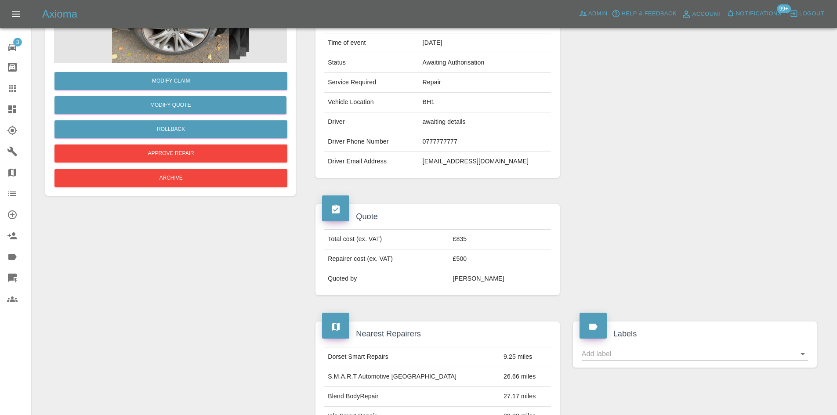
scroll to position [264, 0]
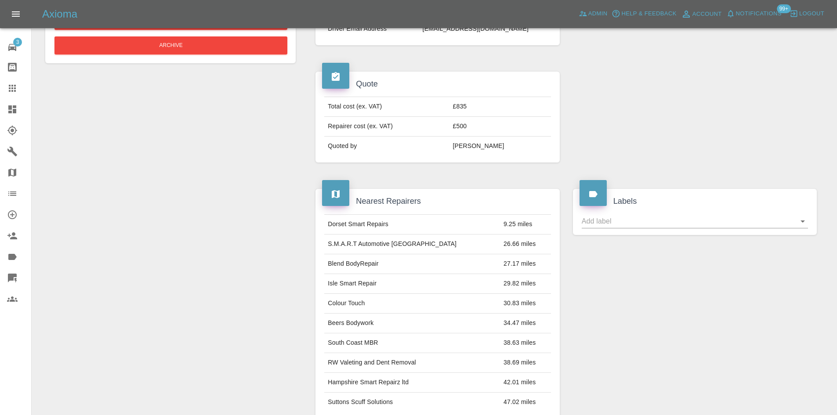
click at [9, 103] on link "Dashboard" at bounding box center [15, 109] width 31 height 21
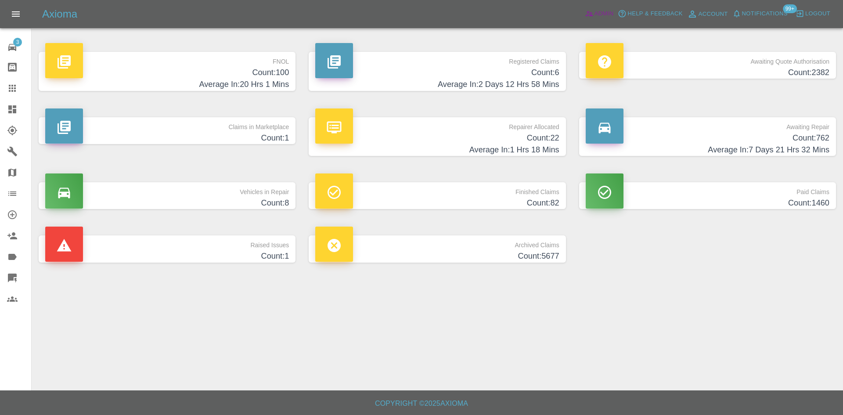
click at [604, 12] on span "Admin" at bounding box center [604, 14] width 19 height 10
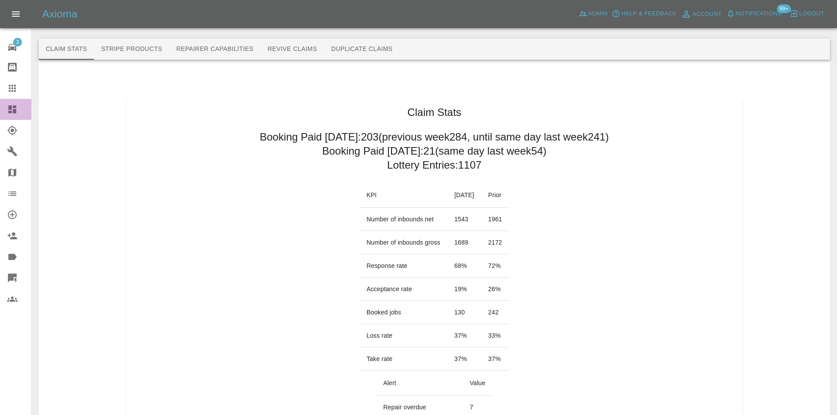
click at [4, 110] on link "Dashboard" at bounding box center [15, 109] width 31 height 21
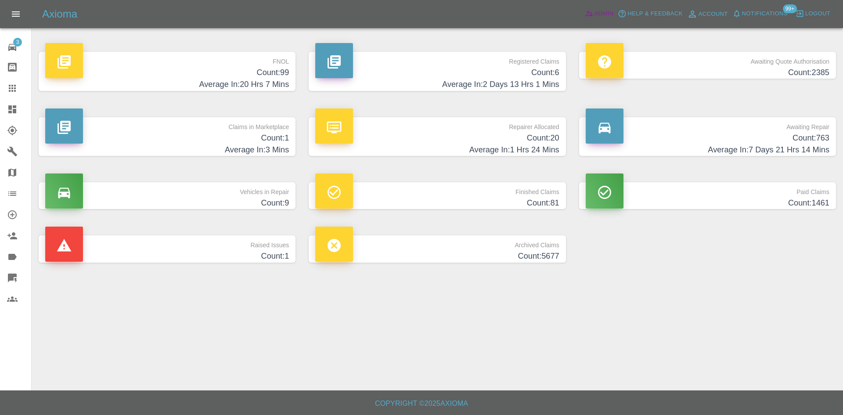
click at [606, 14] on span "Admin" at bounding box center [604, 14] width 19 height 10
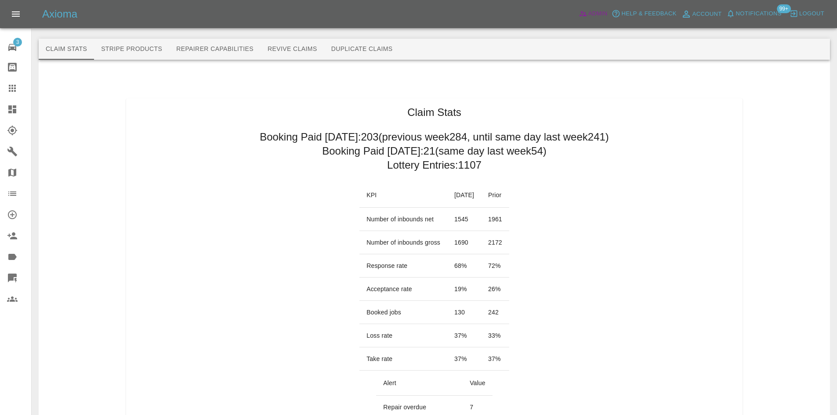
scroll to position [220, 0]
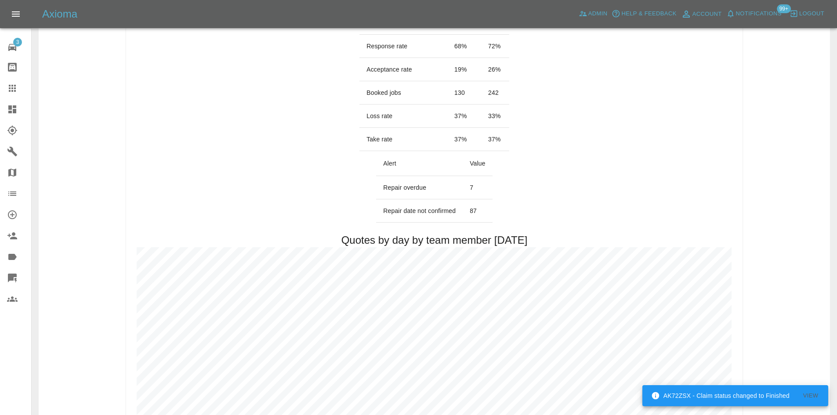
click at [13, 108] on icon at bounding box center [12, 109] width 8 height 8
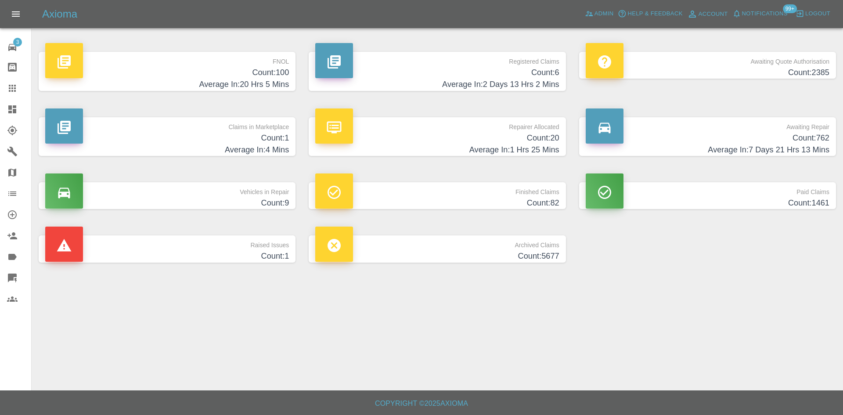
click at [463, 83] on h4 "Average In: 2 Days 13 Hrs 2 Mins" at bounding box center [437, 85] width 244 height 12
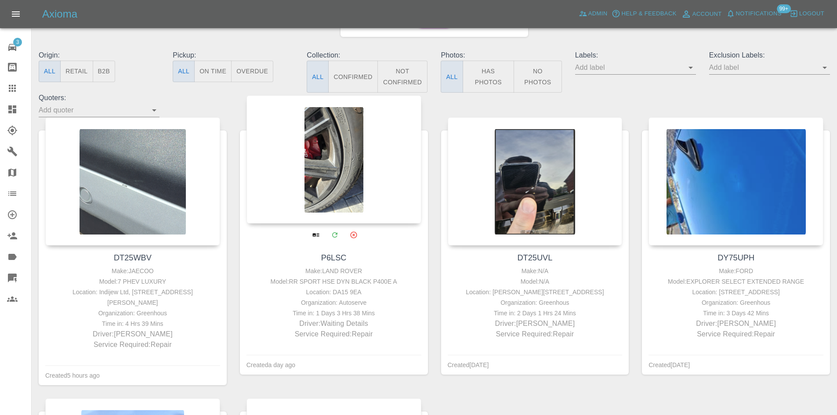
scroll to position [88, 0]
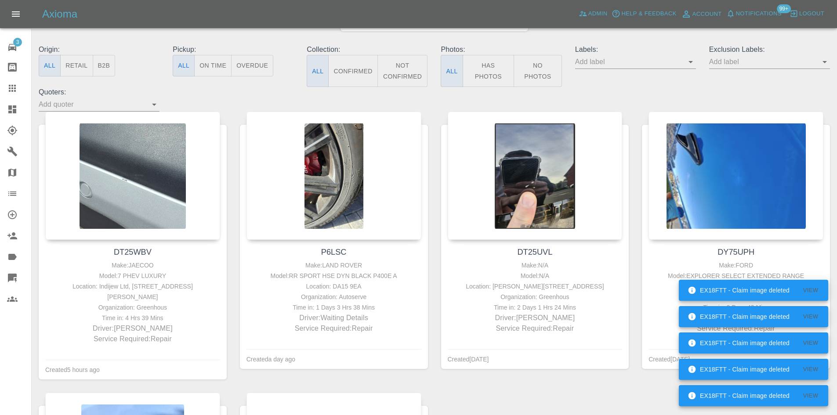
click at [5, 117] on link "Dashboard" at bounding box center [15, 109] width 31 height 21
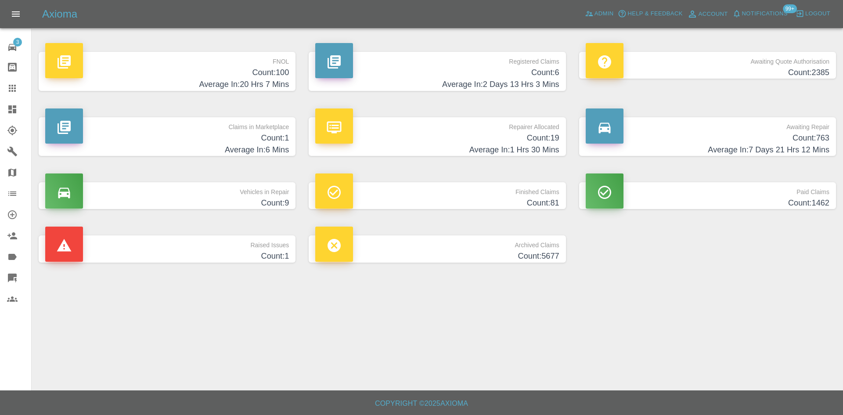
click at [588, 23] on div "Axioma Admin Help & Feedback Account Notifications 99+ Logout" at bounding box center [421, 14] width 843 height 28
click at [591, 18] on icon at bounding box center [589, 13] width 9 height 9
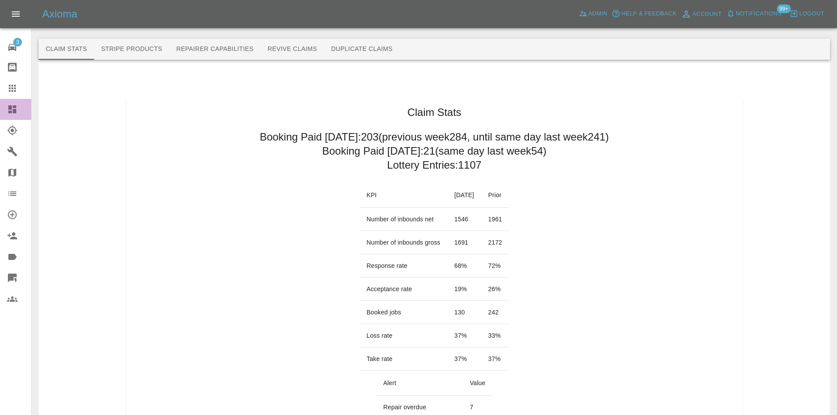
click at [1, 112] on link "Dashboard" at bounding box center [15, 109] width 31 height 21
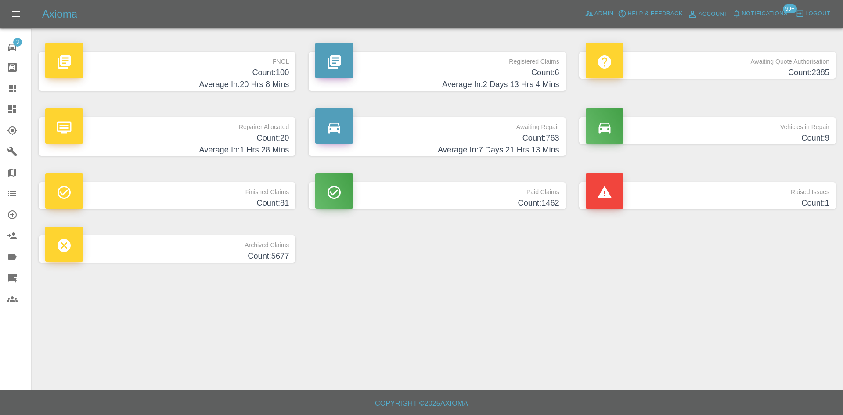
click at [782, 12] on span "Notifications" at bounding box center [765, 14] width 46 height 10
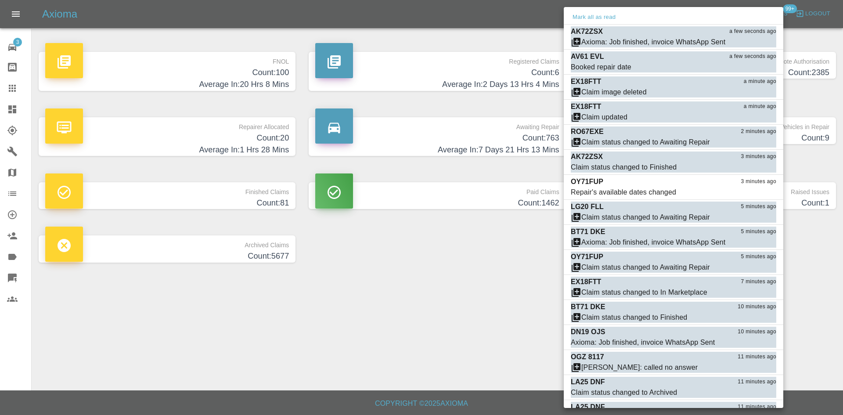
click at [530, 214] on div at bounding box center [421, 207] width 843 height 415
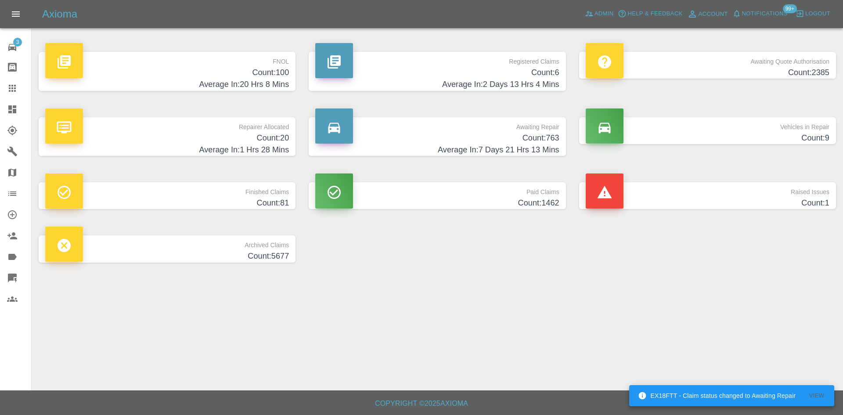
click at [214, 136] on h4 "Count: 20" at bounding box center [167, 138] width 244 height 12
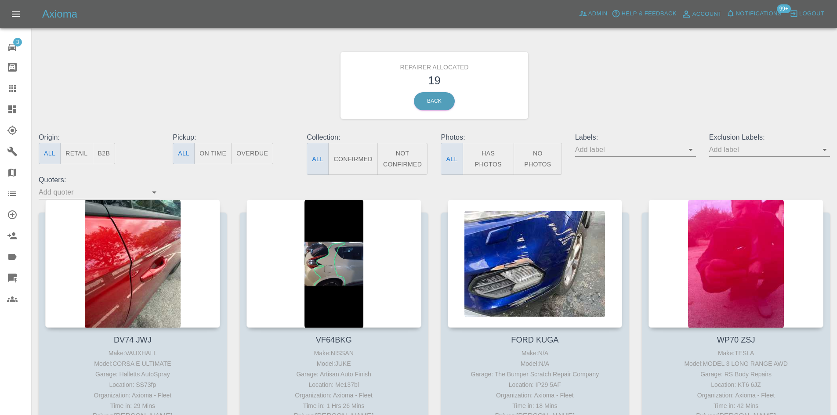
click at [14, 91] on icon at bounding box center [12, 88] width 7 height 7
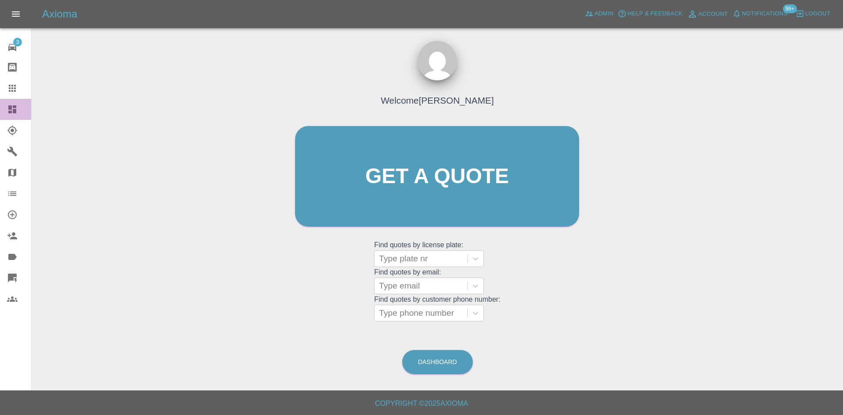
click at [15, 103] on link "Dashboard" at bounding box center [15, 109] width 31 height 21
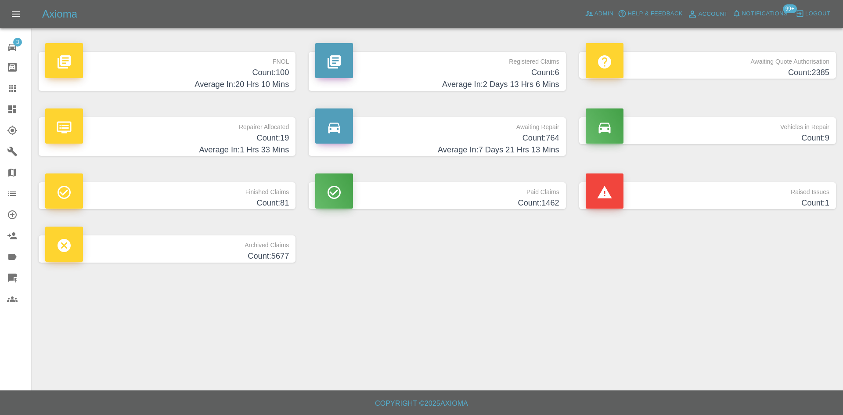
click at [268, 138] on h4 "Count: 19" at bounding box center [167, 138] width 244 height 12
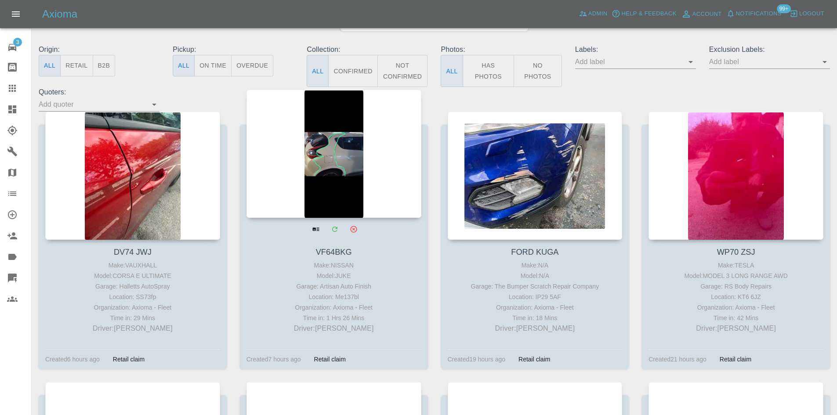
scroll to position [220, 0]
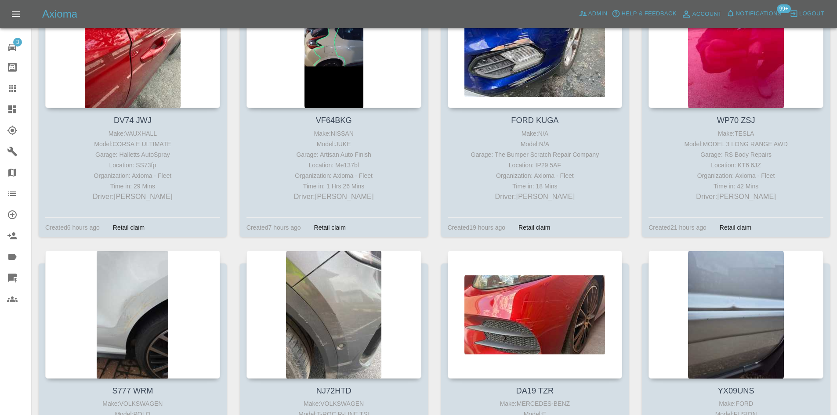
click at [11, 108] on icon at bounding box center [12, 109] width 8 height 8
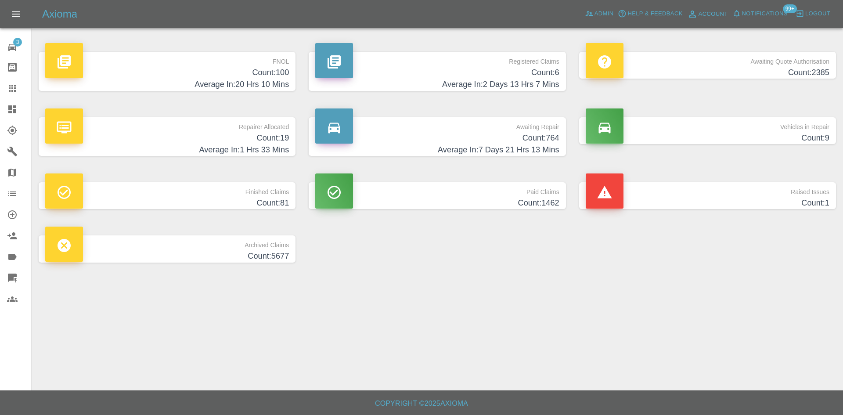
click at [657, 68] on h4 "Count: 2385" at bounding box center [708, 73] width 244 height 12
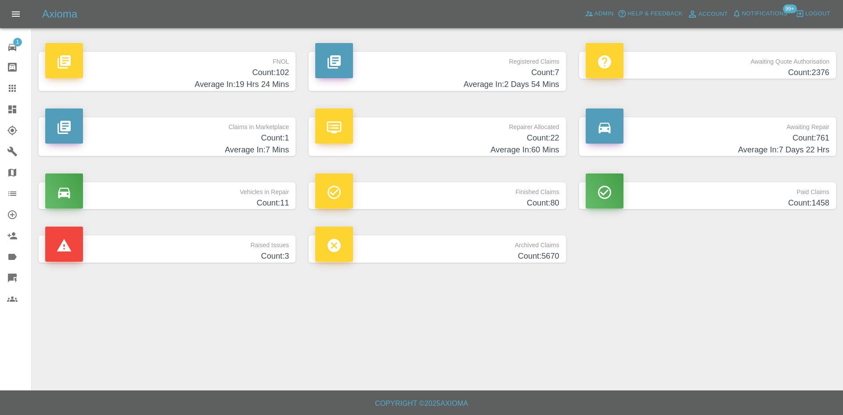
click at [277, 131] on p "Claims in Marketplace" at bounding box center [167, 124] width 244 height 15
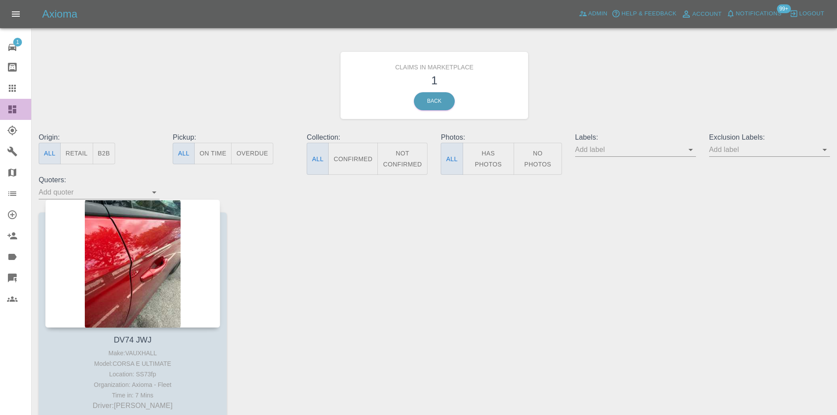
click at [9, 110] on icon at bounding box center [12, 109] width 8 height 8
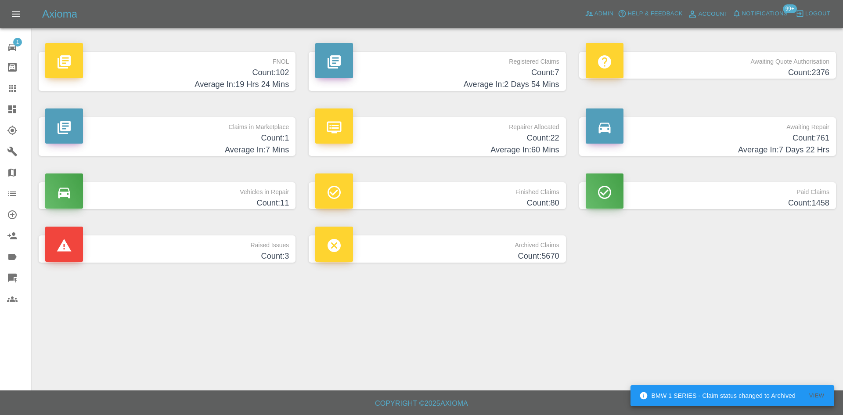
click at [8, 113] on icon at bounding box center [12, 109] width 11 height 11
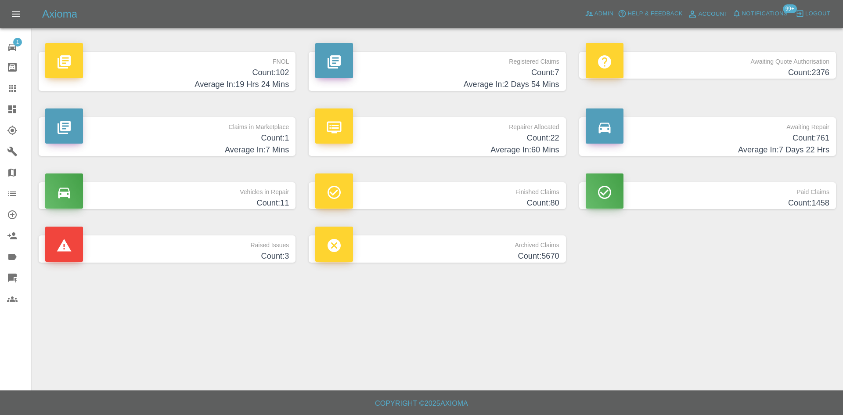
click at [507, 153] on h4 "Average In: 60 Mins" at bounding box center [437, 150] width 244 height 12
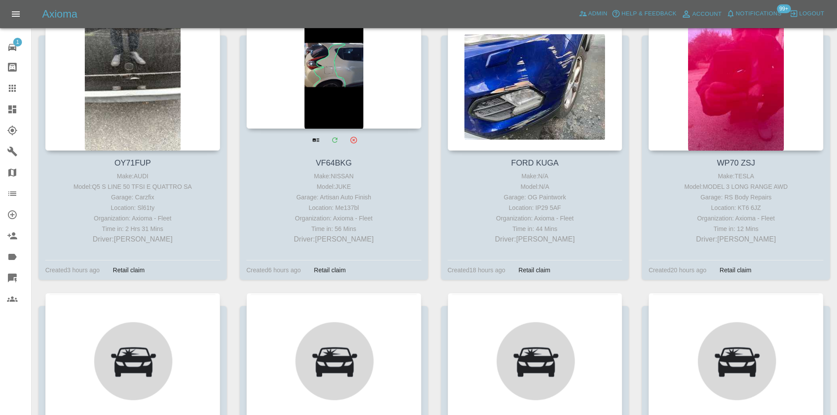
scroll to position [351, 0]
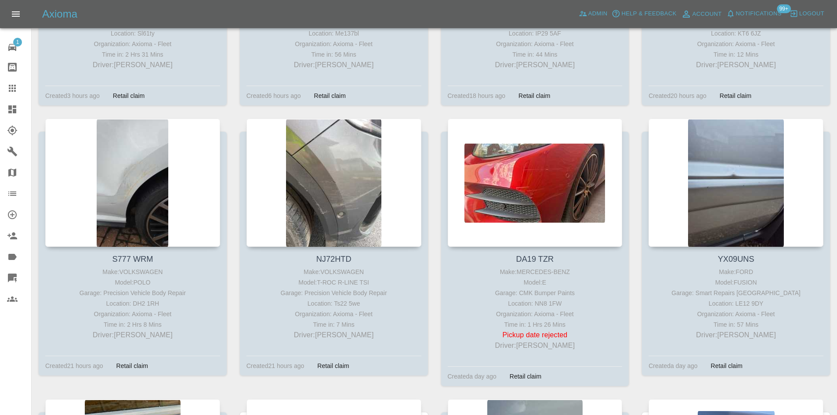
click at [0, 109] on link "Dashboard" at bounding box center [15, 109] width 31 height 21
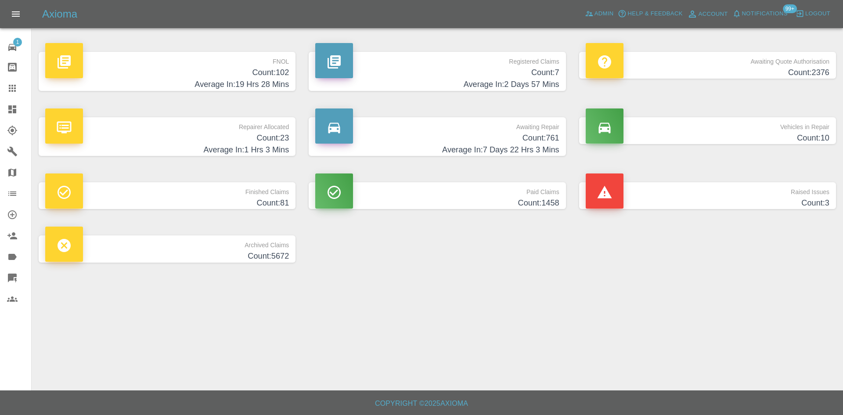
click at [736, 72] on h4 "Count: 2376" at bounding box center [708, 73] width 244 height 12
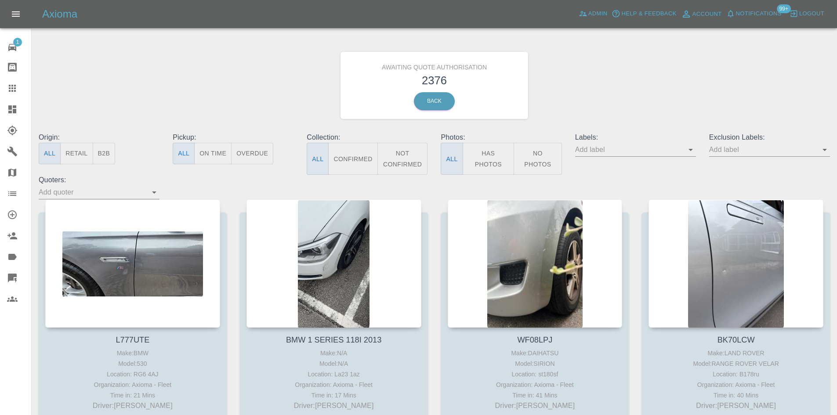
click at [110, 155] on button "B2B" at bounding box center [104, 154] width 23 height 22
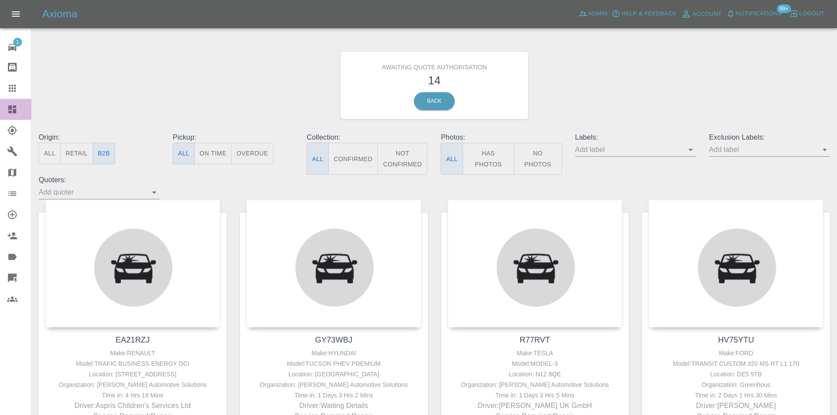
click at [7, 107] on icon at bounding box center [12, 109] width 11 height 11
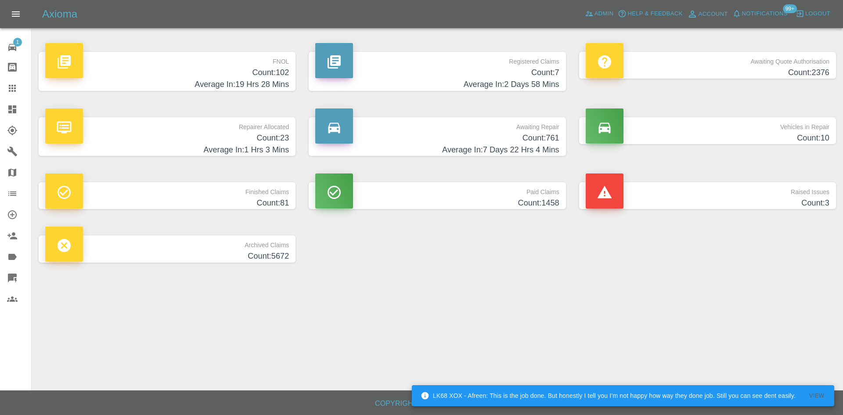
click at [683, 69] on h4 "Count: 2376" at bounding box center [708, 73] width 244 height 12
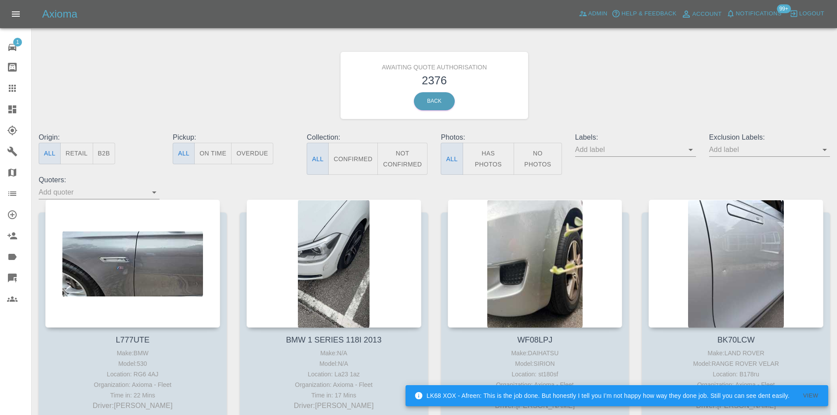
click at [107, 145] on button "B2B" at bounding box center [104, 154] width 23 height 22
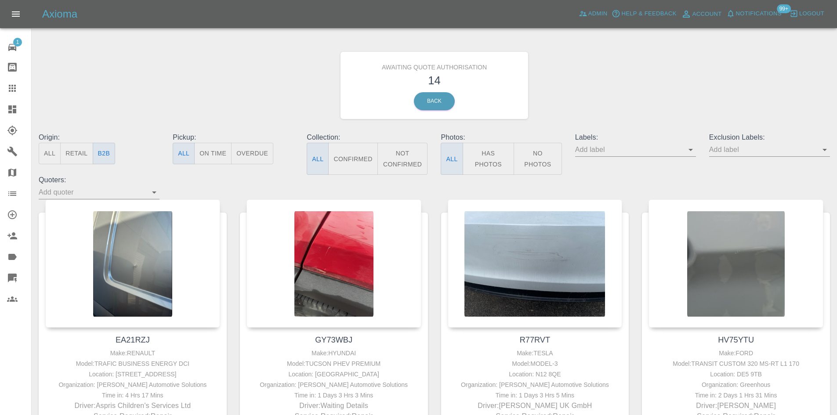
click at [59, 152] on button "All" at bounding box center [50, 154] width 22 height 22
click at [15, 112] on icon at bounding box center [12, 109] width 8 height 8
click at [11, 110] on icon at bounding box center [12, 109] width 11 height 11
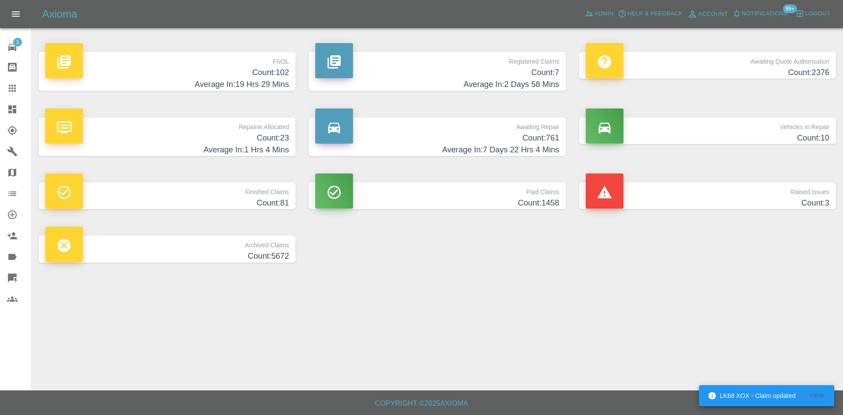
drag, startPoint x: 494, startPoint y: 67, endPoint x: 490, endPoint y: 70, distance: 5.4
click at [494, 68] on h4 "Count: 7" at bounding box center [437, 73] width 244 height 12
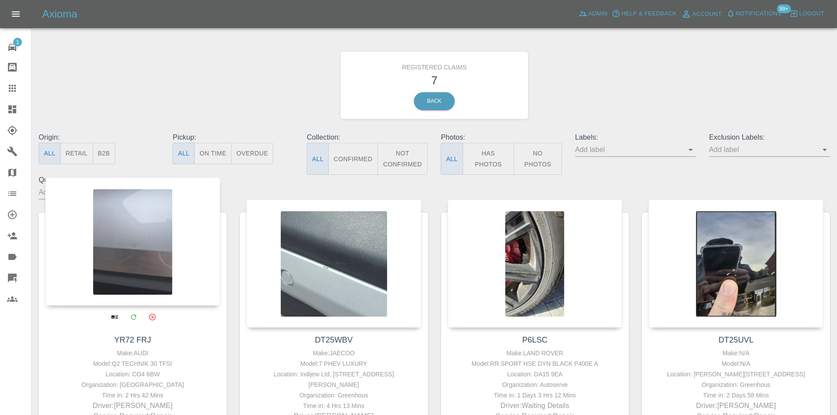
click at [155, 251] on div at bounding box center [132, 241] width 175 height 128
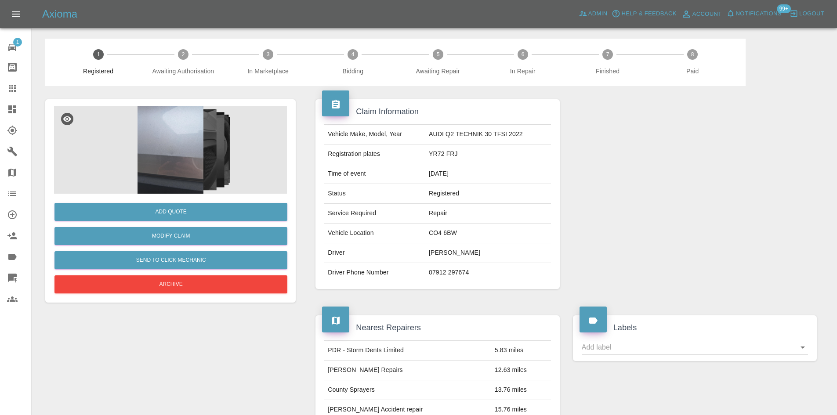
click at [215, 155] on img at bounding box center [170, 150] width 233 height 88
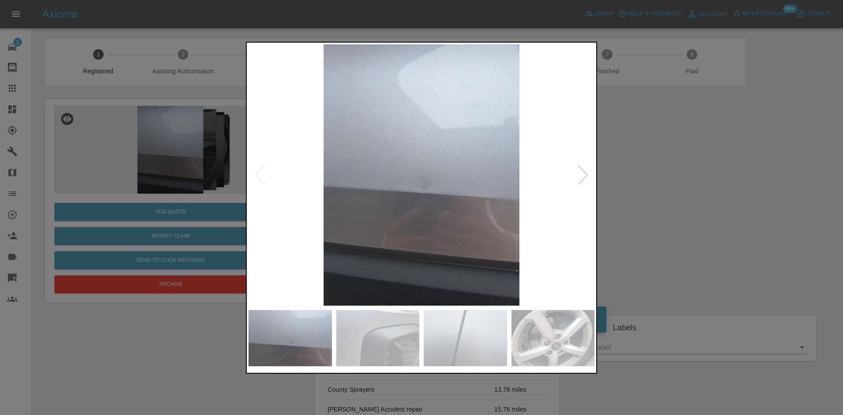
click at [575, 175] on div at bounding box center [583, 174] width 19 height 19
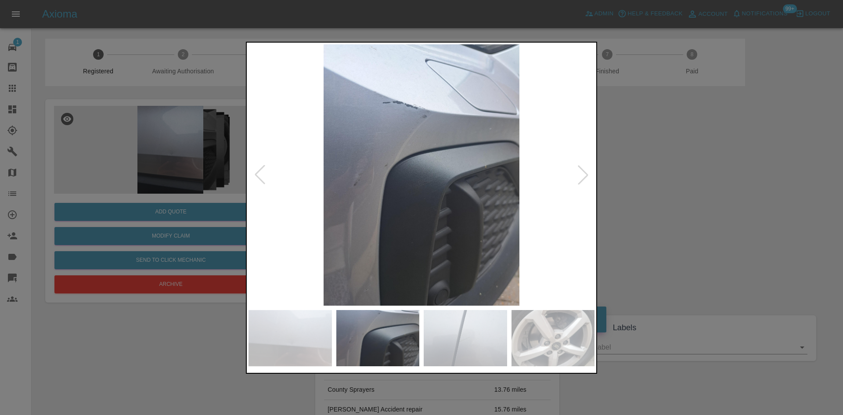
click at [575, 175] on div at bounding box center [583, 174] width 19 height 19
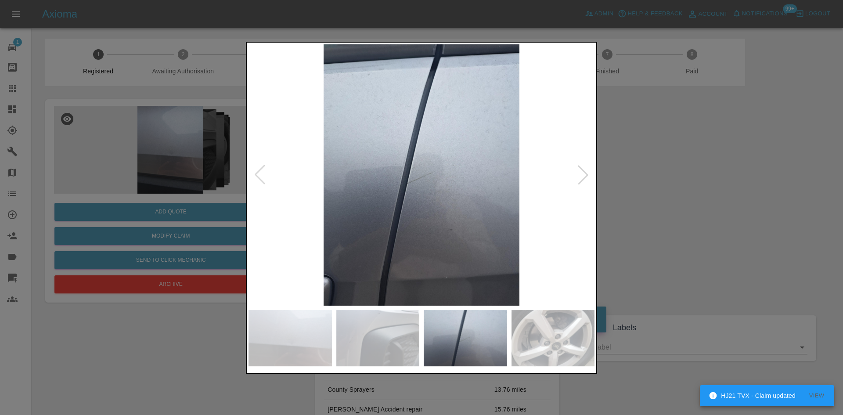
click at [138, 206] on div at bounding box center [421, 207] width 843 height 415
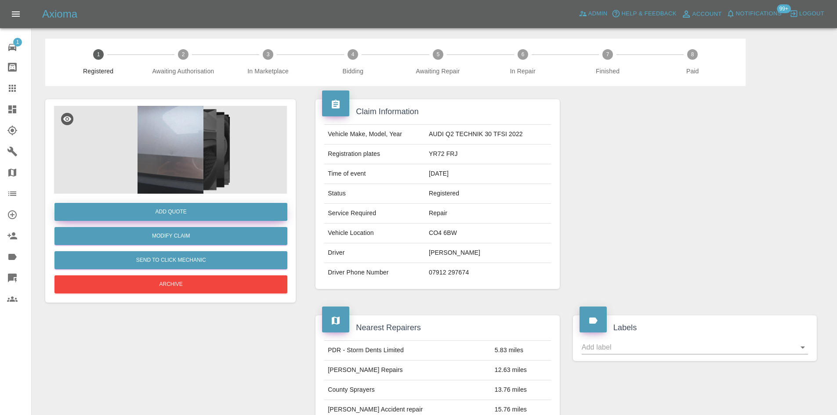
click at [152, 209] on button "Add Quote" at bounding box center [170, 212] width 233 height 18
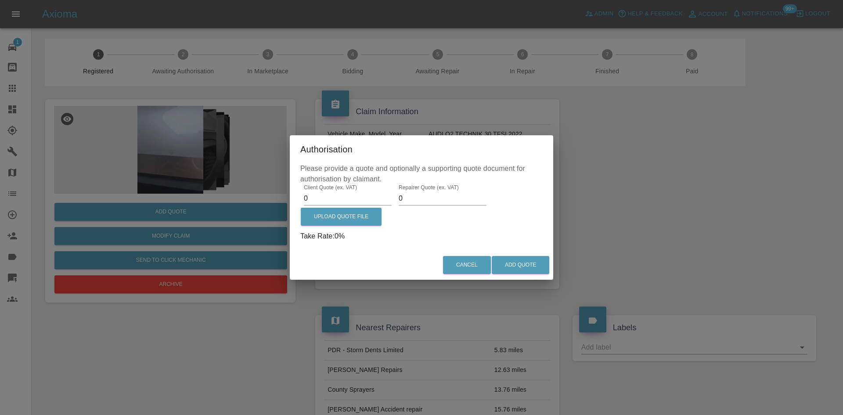
click at [324, 194] on input "0" at bounding box center [348, 198] width 88 height 14
type input "0"
type input "675"
click at [450, 201] on input "0" at bounding box center [443, 198] width 88 height 14
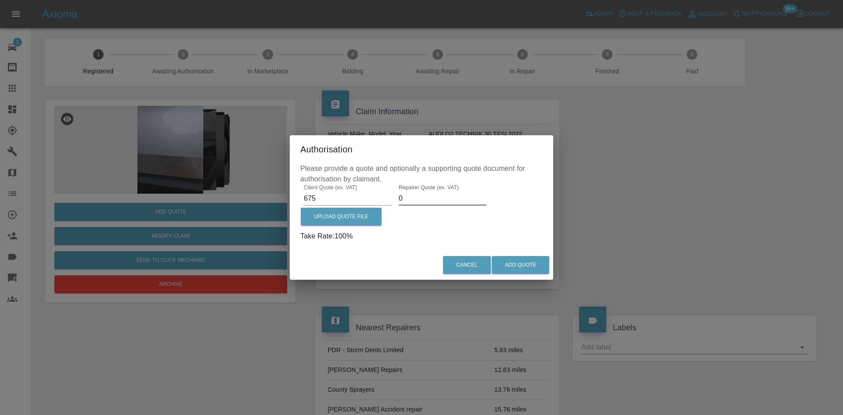
click at [450, 201] on input "0" at bounding box center [443, 198] width 88 height 14
type input "450"
click at [547, 262] on button "Add Quote" at bounding box center [521, 265] width 58 height 18
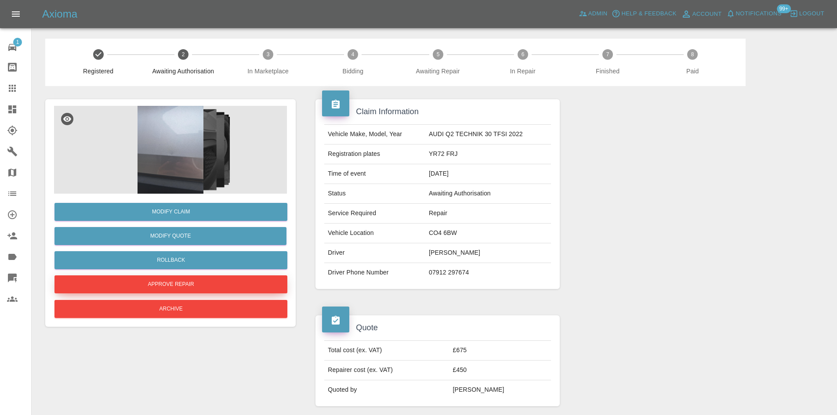
click at [194, 282] on button "Approve Repair" at bounding box center [170, 284] width 233 height 18
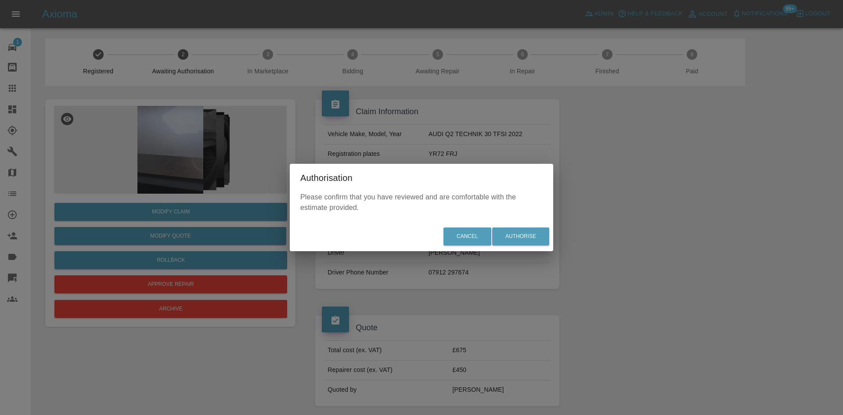
click at [542, 226] on div "Cancel Authorise" at bounding box center [422, 236] width 264 height 29
click at [540, 234] on button "Authorise" at bounding box center [520, 237] width 57 height 18
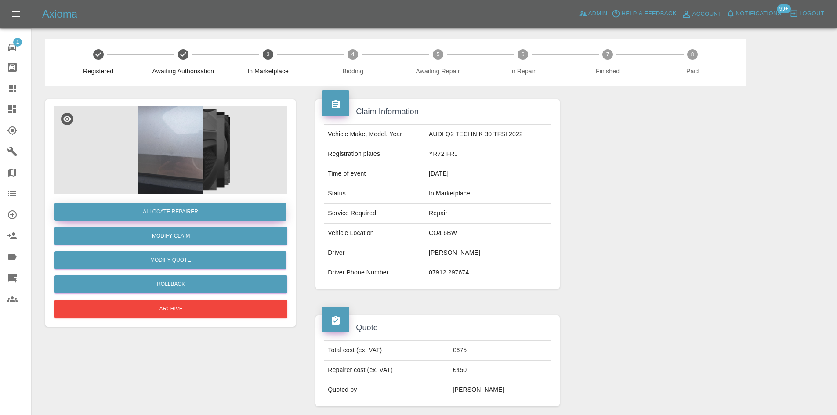
click at [239, 214] on button "Allocate Repairer" at bounding box center [170, 212] width 232 height 18
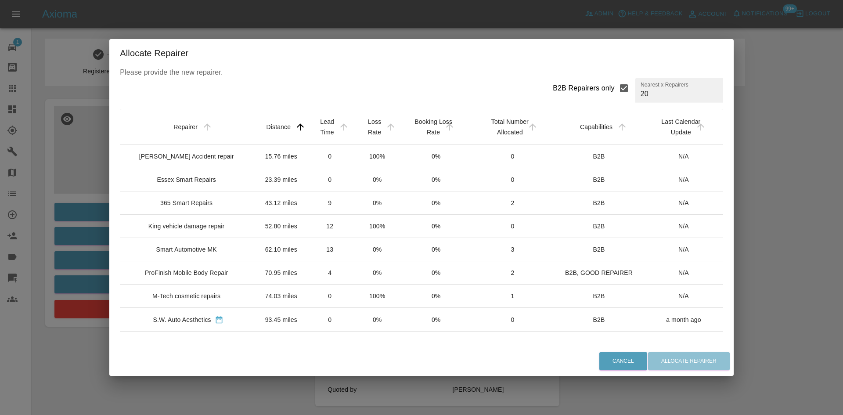
click at [567, 93] on div "B2B Repairers only" at bounding box center [584, 88] width 62 height 11
click at [615, 93] on input "B2B Repairers only" at bounding box center [624, 88] width 18 height 18
checkbox input "false"
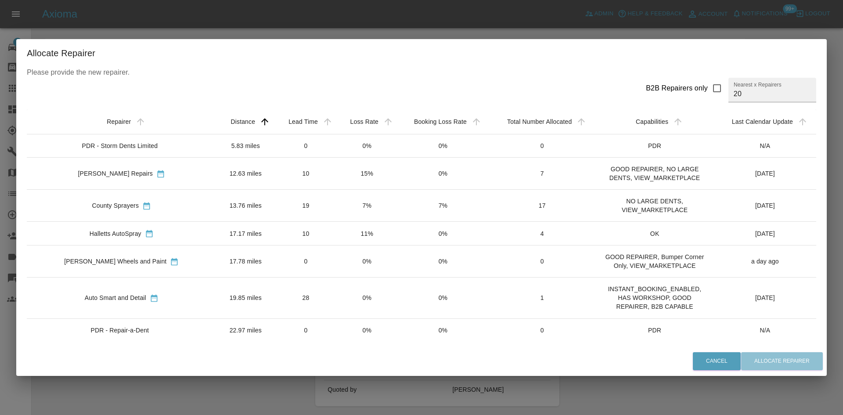
click at [111, 295] on div "Auto Smart and Detail" at bounding box center [115, 297] width 61 height 9
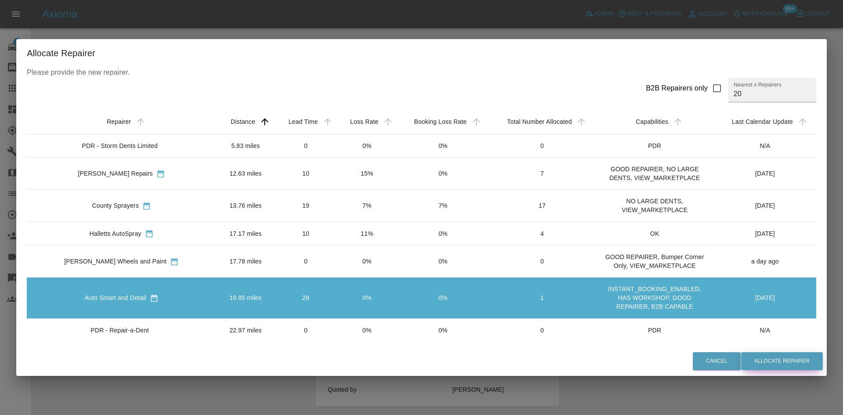
click at [778, 364] on button "Allocate Repairer" at bounding box center [782, 361] width 82 height 18
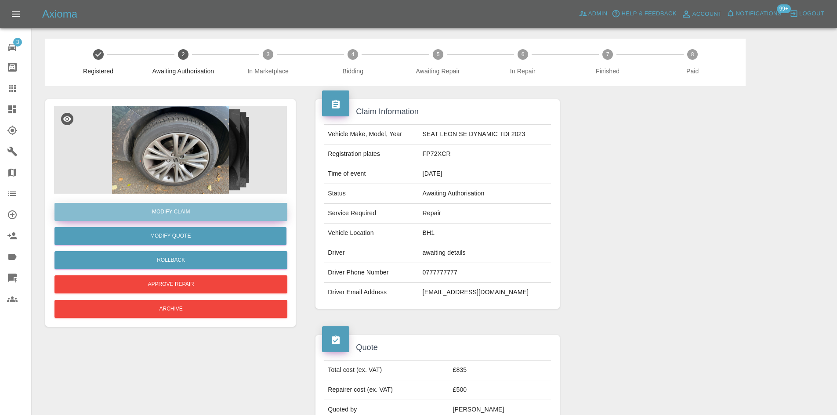
click at [187, 210] on link "Modify Claim" at bounding box center [170, 212] width 233 height 18
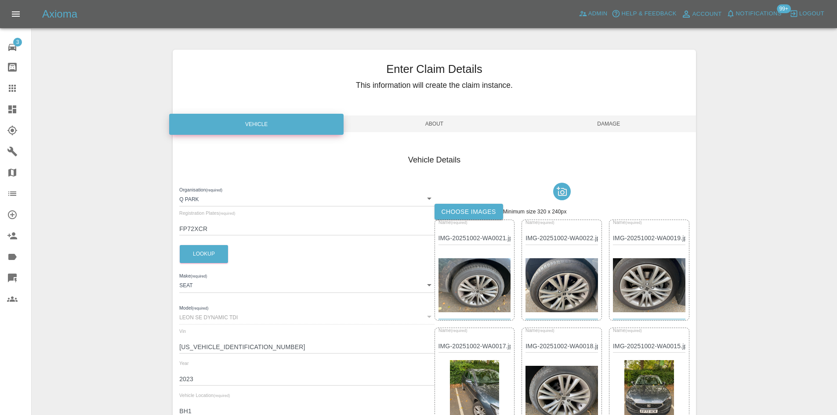
click at [383, 122] on span "About" at bounding box center [434, 124] width 174 height 17
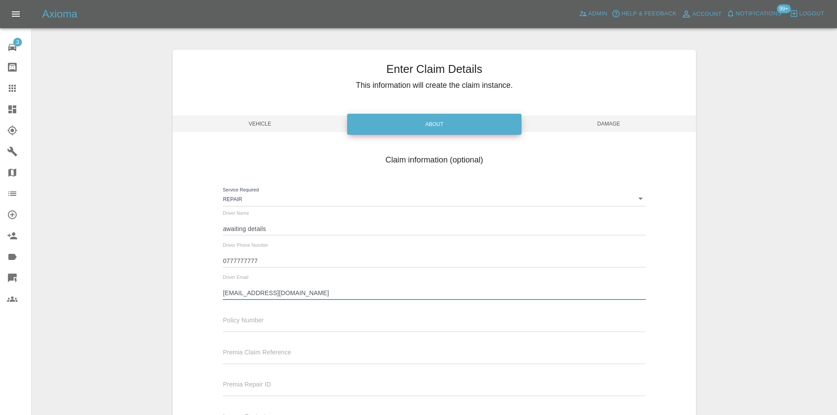
click at [232, 290] on input "[EMAIL_ADDRESS][DOMAIN_NAME]" at bounding box center [434, 293] width 423 height 13
click at [239, 267] on input "0777777777" at bounding box center [434, 261] width 423 height 13
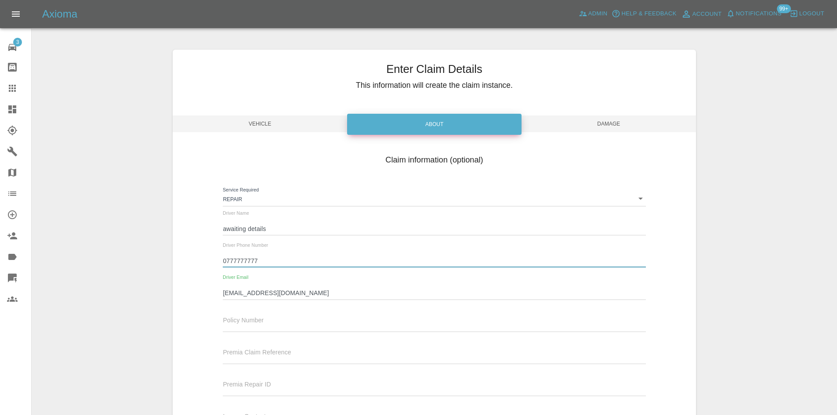
click at [239, 266] on input "0777777777" at bounding box center [434, 261] width 423 height 13
paste input "478 206605"
type input "07478 206605"
click at [297, 237] on div "Driver Name awaiting details" at bounding box center [434, 227] width 436 height 32
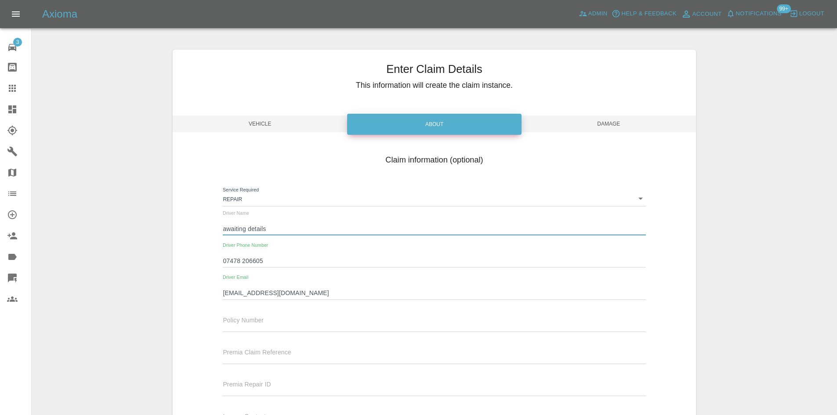
click at [296, 226] on input "awaiting details" at bounding box center [434, 229] width 423 height 13
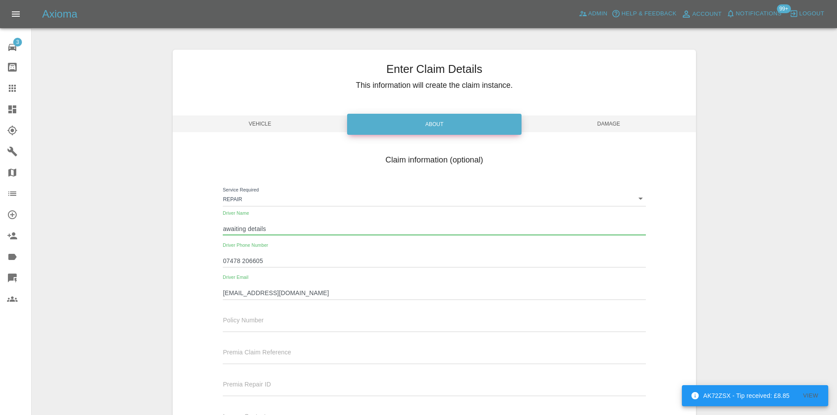
paste input "[PERSON_NAME]"
type input "[PERSON_NAME]"
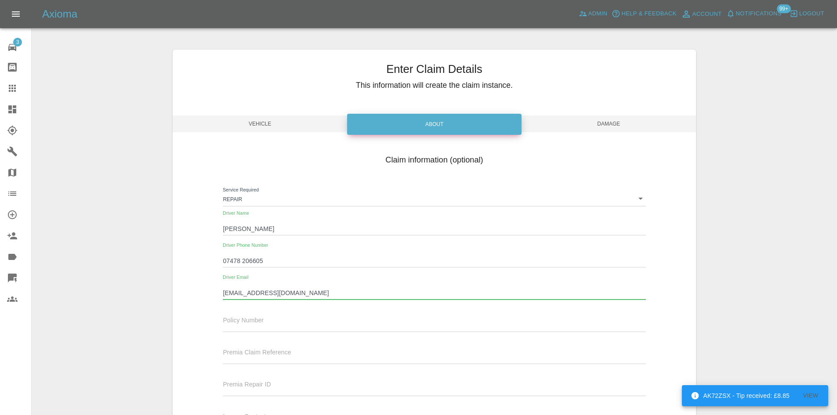
drag, startPoint x: 303, startPoint y: 295, endPoint x: 130, endPoint y: 292, distance: 172.6
click at [136, 295] on div "Enter Claim Details This information will create the claim instance. Vehicle Ab…" at bounding box center [434, 258] width 804 height 439
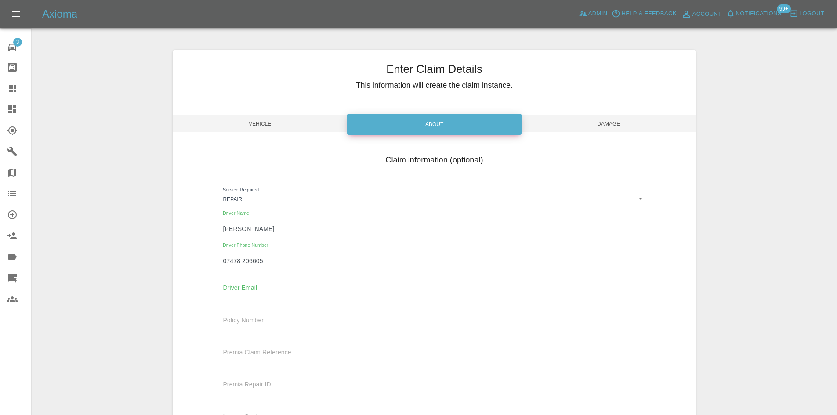
click at [643, 130] on span "Damage" at bounding box center [608, 124] width 174 height 17
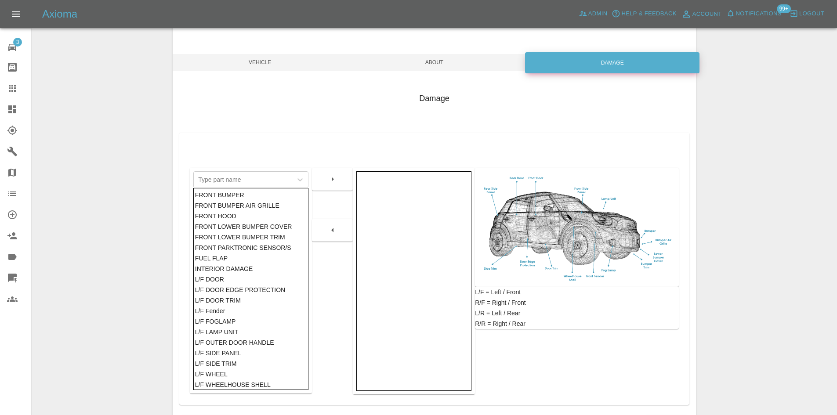
scroll to position [129, 0]
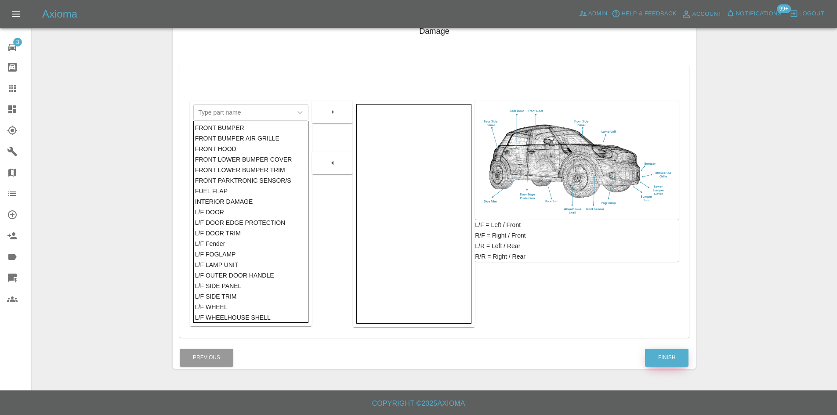
click at [655, 361] on button "Finish" at bounding box center [666, 358] width 43 height 18
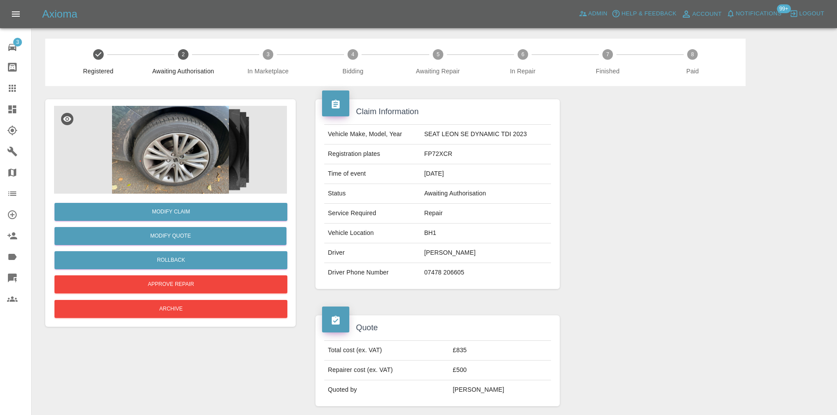
click at [5, 103] on link "Dashboard" at bounding box center [15, 109] width 31 height 21
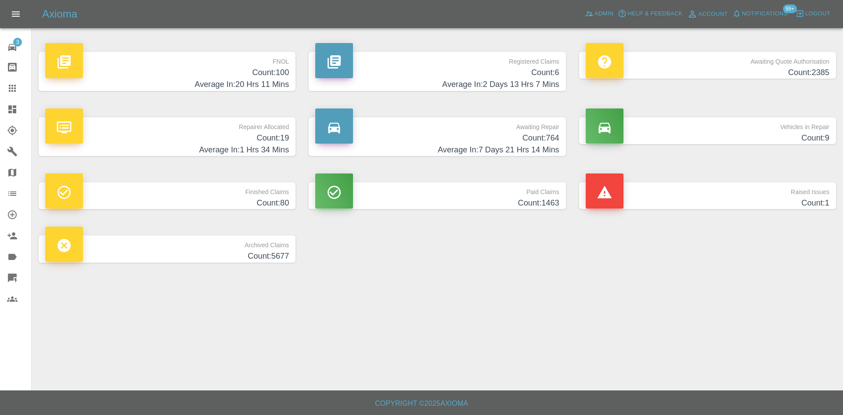
click at [444, 71] on h4 "Count: 6" at bounding box center [437, 73] width 244 height 12
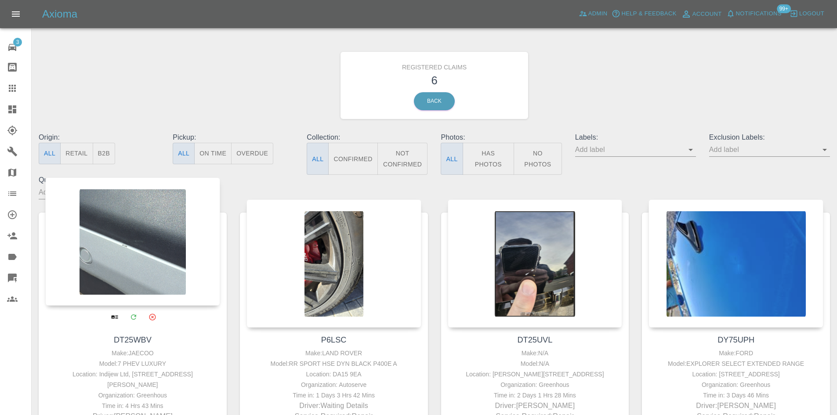
click at [130, 262] on div at bounding box center [132, 241] width 175 height 128
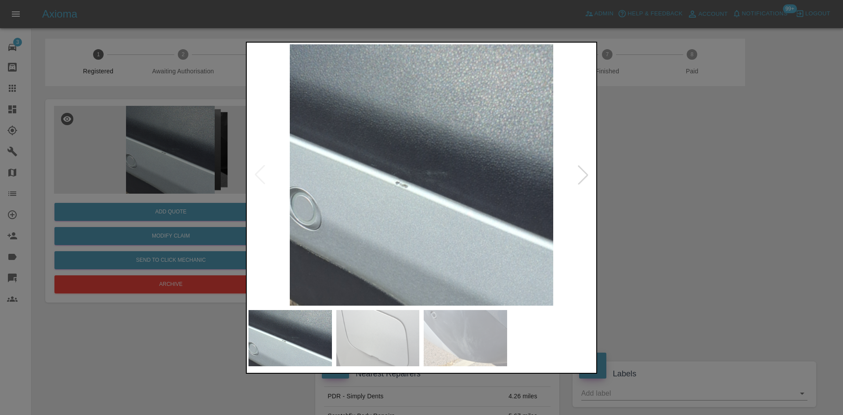
click at [577, 174] on div at bounding box center [583, 174] width 19 height 19
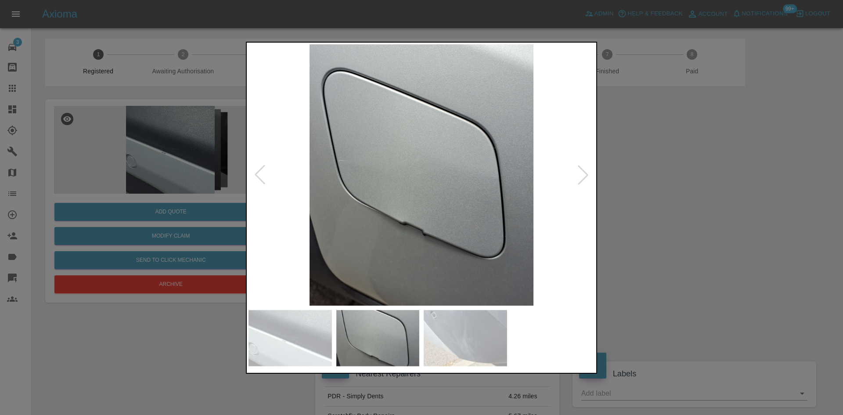
click at [577, 174] on div at bounding box center [583, 174] width 19 height 19
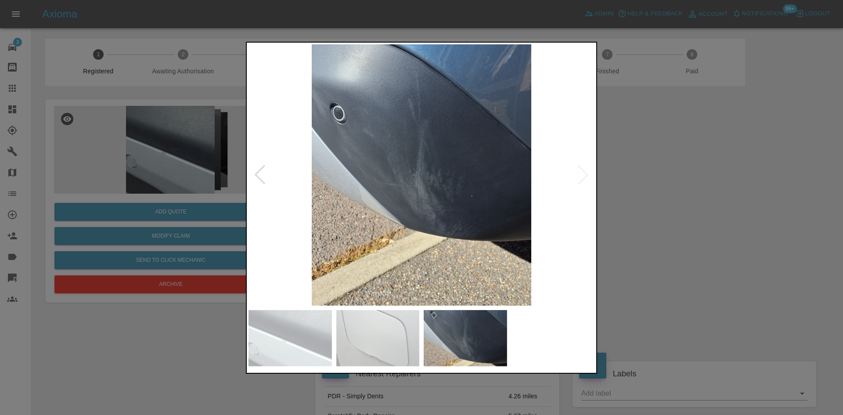
click at [689, 190] on div at bounding box center [421, 207] width 843 height 415
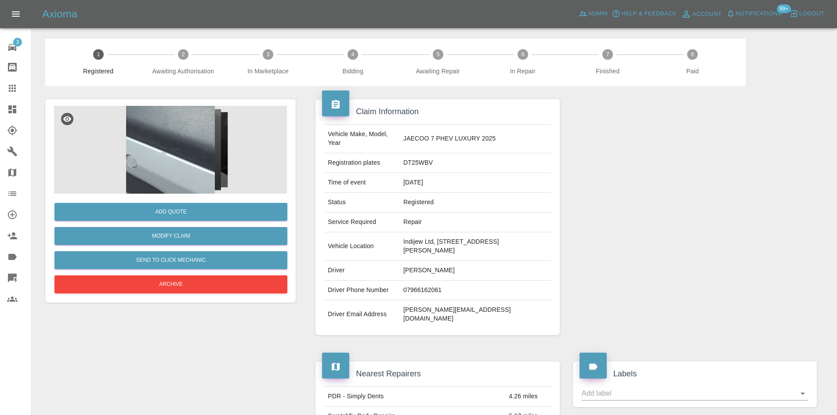
click at [159, 152] on img at bounding box center [170, 150] width 233 height 88
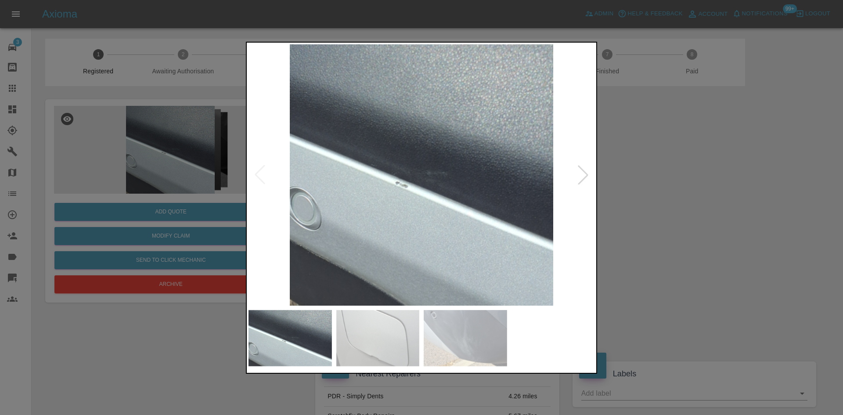
click at [577, 182] on div at bounding box center [583, 174] width 19 height 19
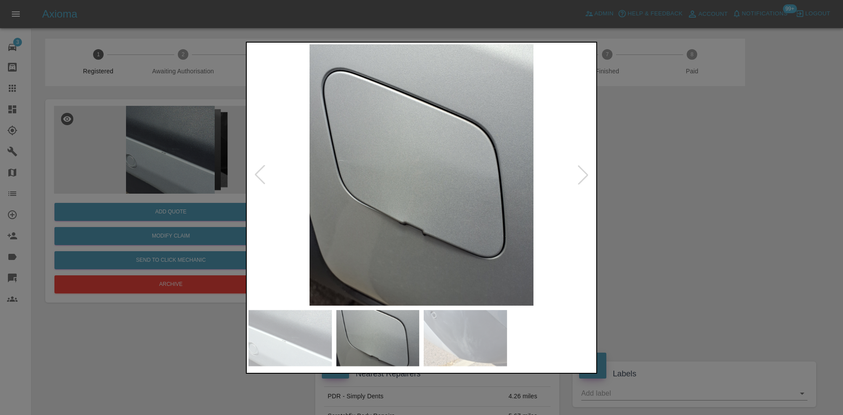
click at [577, 181] on div at bounding box center [583, 174] width 19 height 19
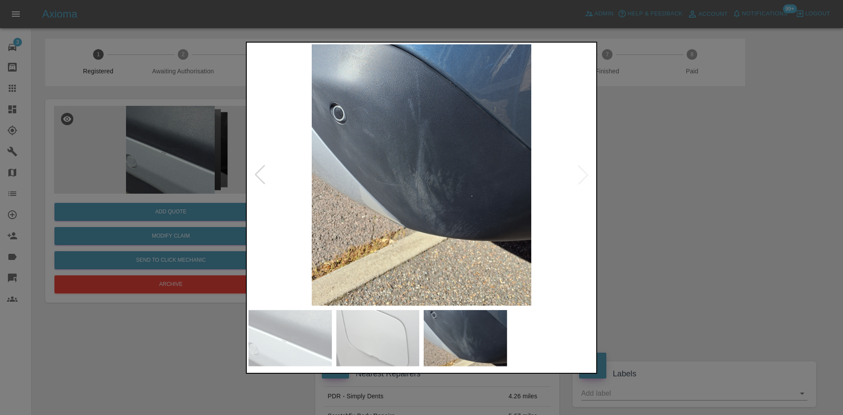
click at [635, 203] on div at bounding box center [421, 207] width 843 height 415
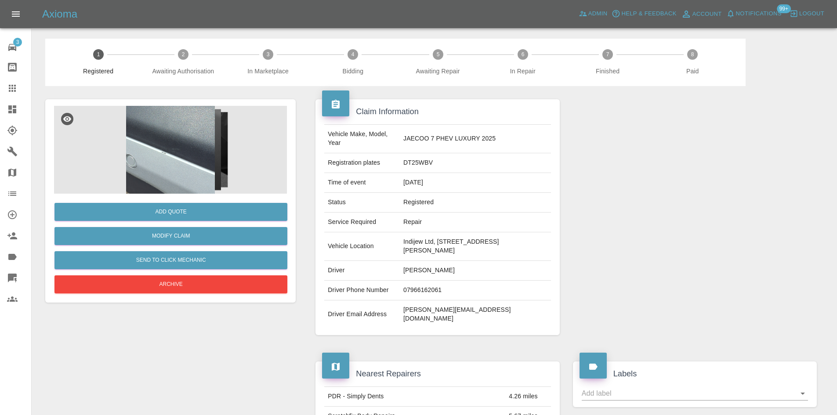
click at [170, 155] on img at bounding box center [170, 150] width 233 height 88
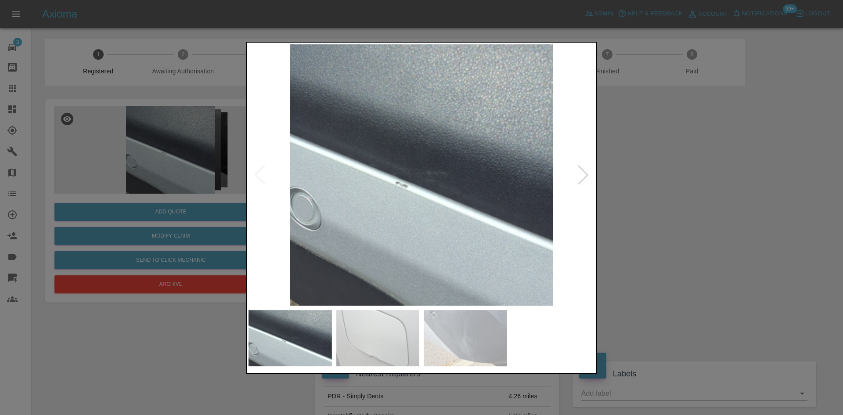
click at [663, 231] on div at bounding box center [421, 207] width 843 height 415
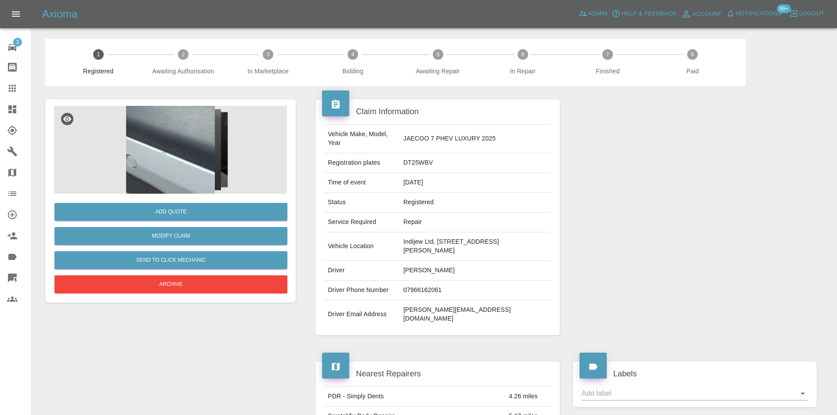
click at [16, 104] on link "Dashboard" at bounding box center [15, 109] width 31 height 21
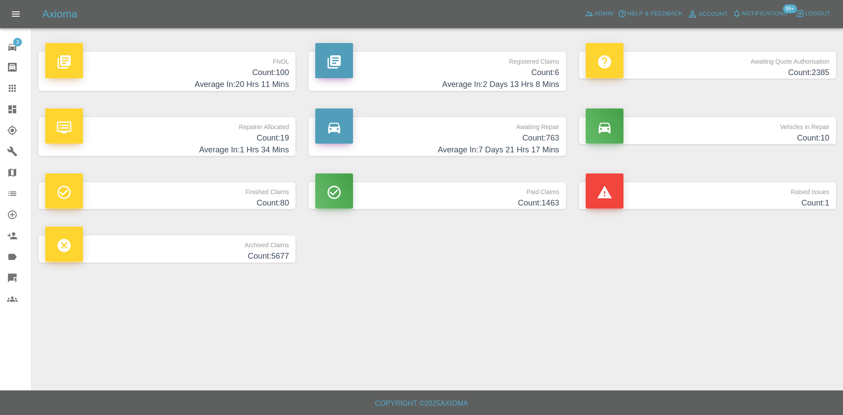
click at [419, 73] on h4 "Count: 6" at bounding box center [437, 73] width 244 height 12
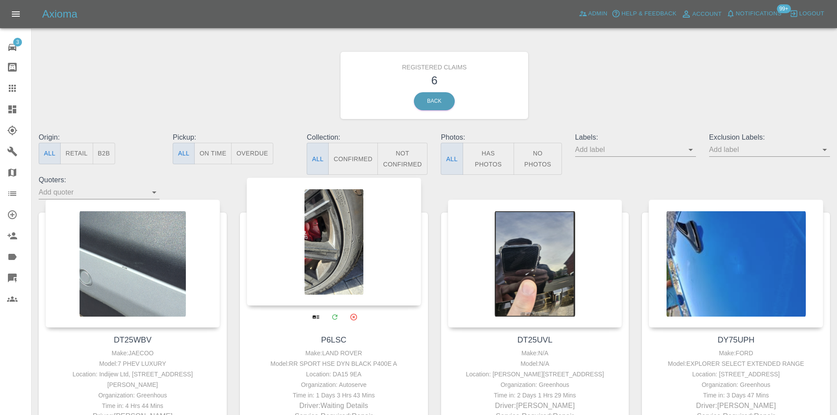
click at [269, 241] on div at bounding box center [333, 241] width 175 height 128
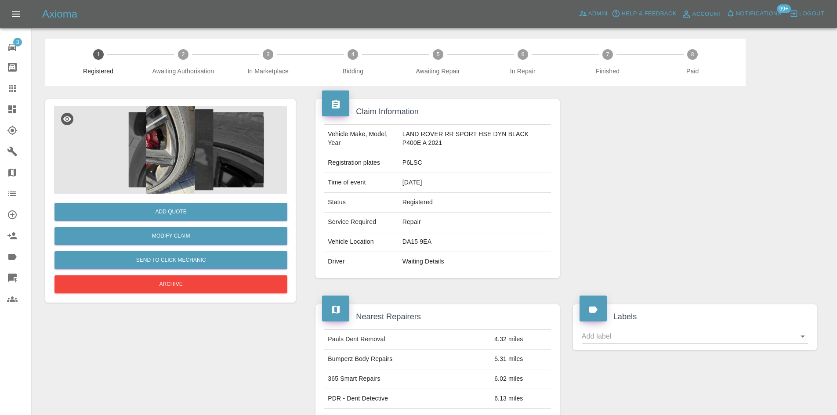
click at [211, 156] on img at bounding box center [170, 150] width 233 height 88
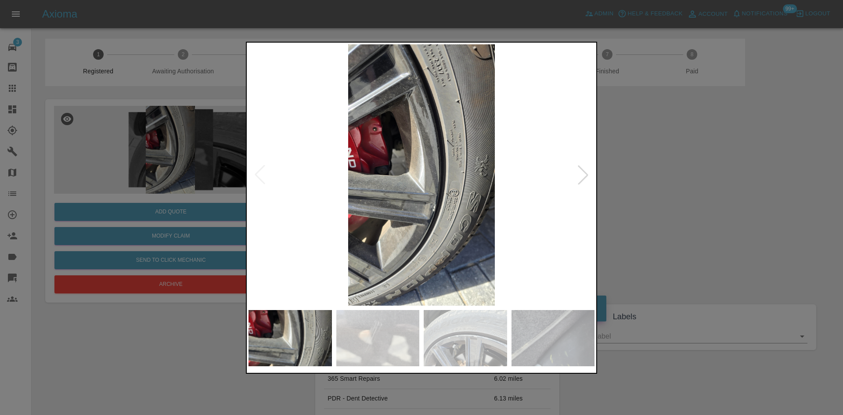
click at [583, 180] on div at bounding box center [583, 174] width 19 height 19
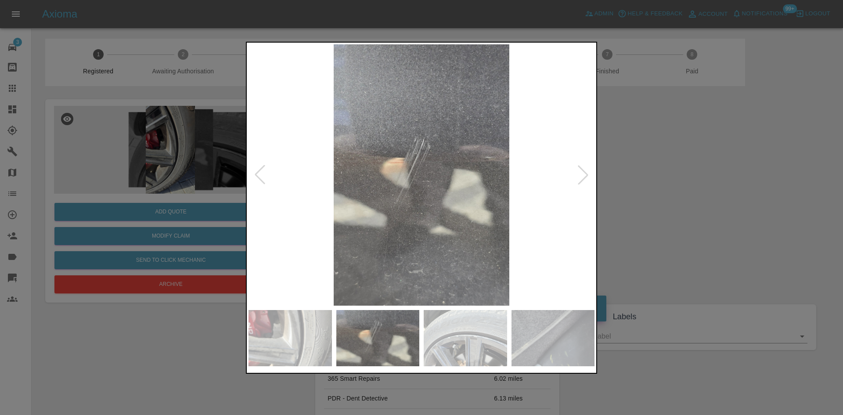
click at [583, 180] on div at bounding box center [583, 174] width 19 height 19
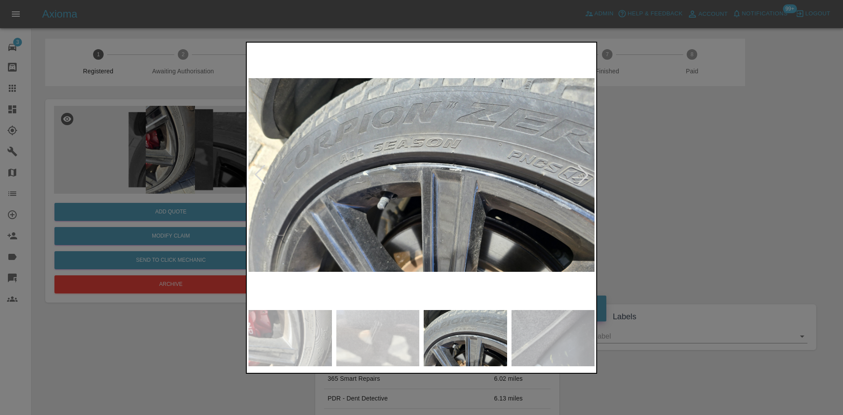
click at [583, 180] on div at bounding box center [583, 174] width 19 height 19
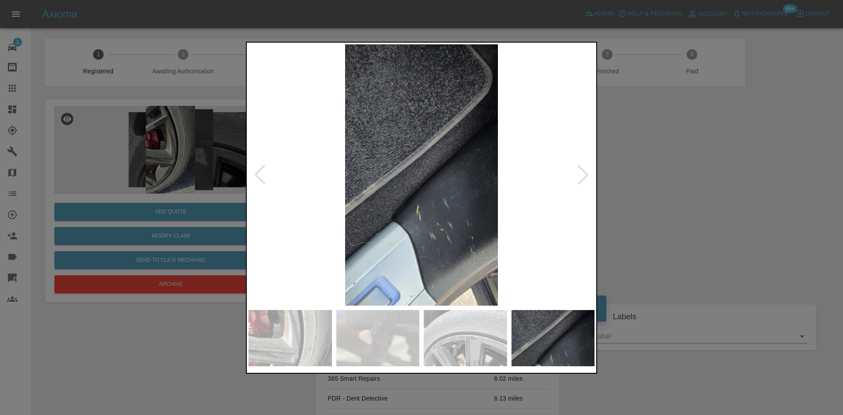
click at [583, 180] on div at bounding box center [583, 174] width 19 height 19
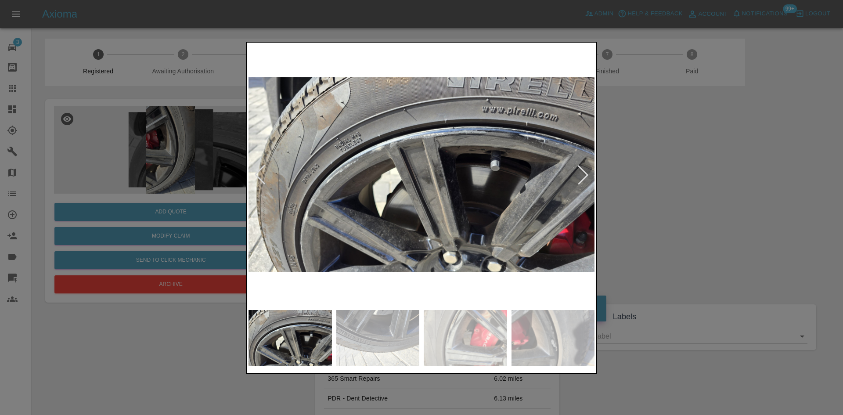
click at [583, 180] on div at bounding box center [583, 174] width 19 height 19
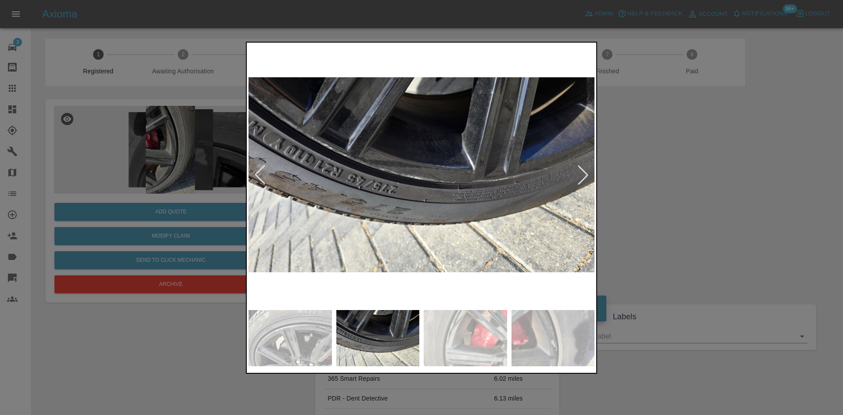
click at [583, 180] on div at bounding box center [583, 174] width 19 height 19
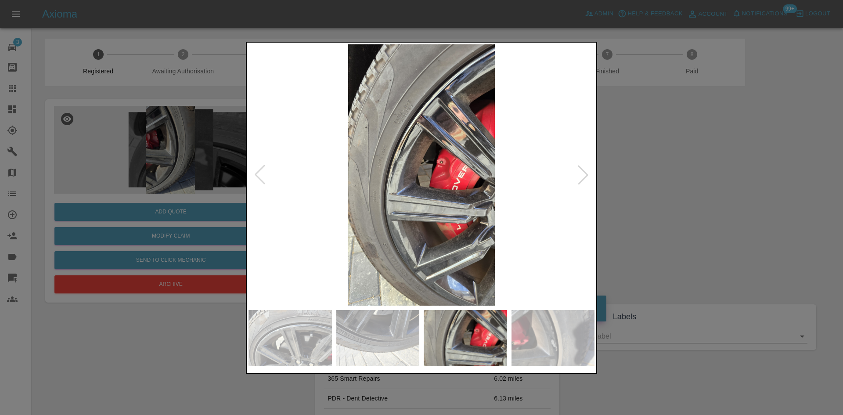
click at [583, 180] on div at bounding box center [583, 174] width 19 height 19
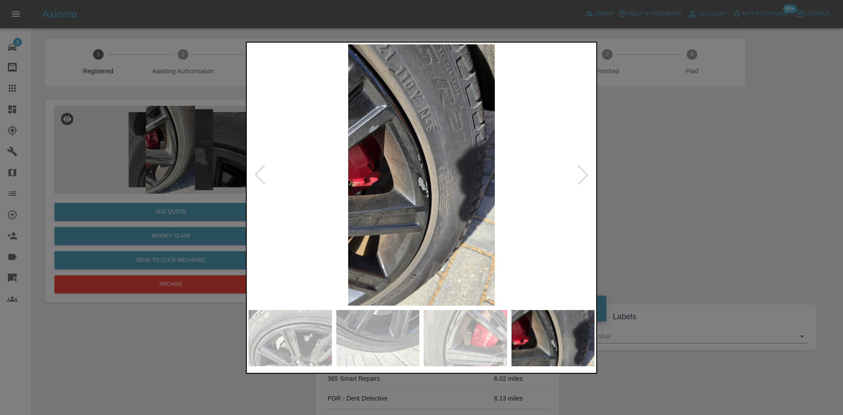
click at [583, 180] on div at bounding box center [583, 174] width 19 height 19
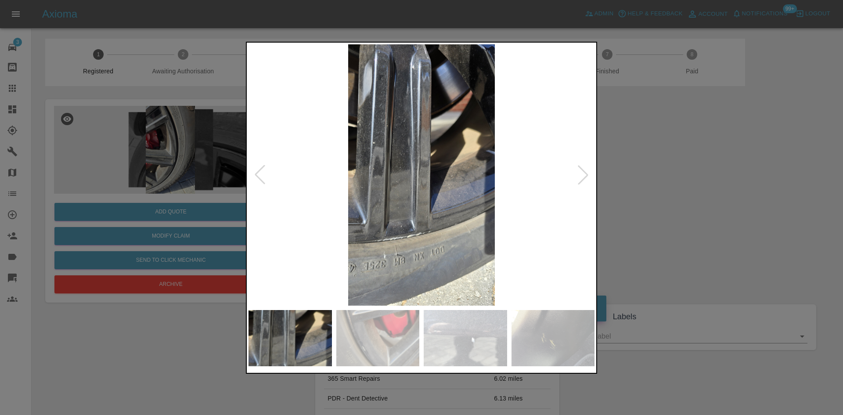
click at [583, 180] on div at bounding box center [583, 174] width 19 height 19
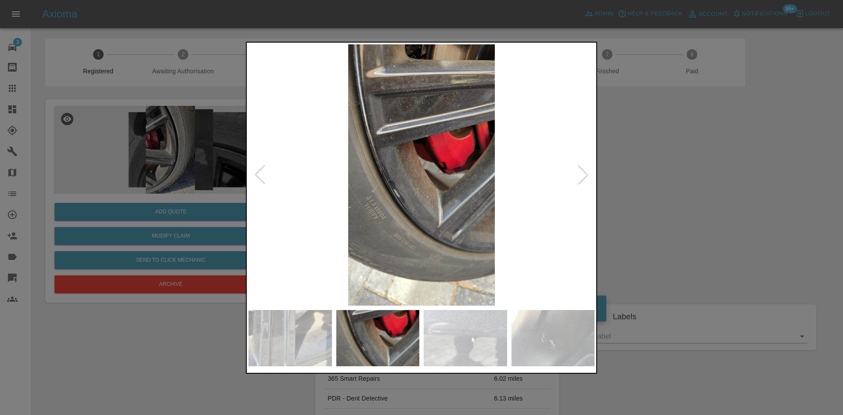
click at [583, 180] on div at bounding box center [583, 174] width 19 height 19
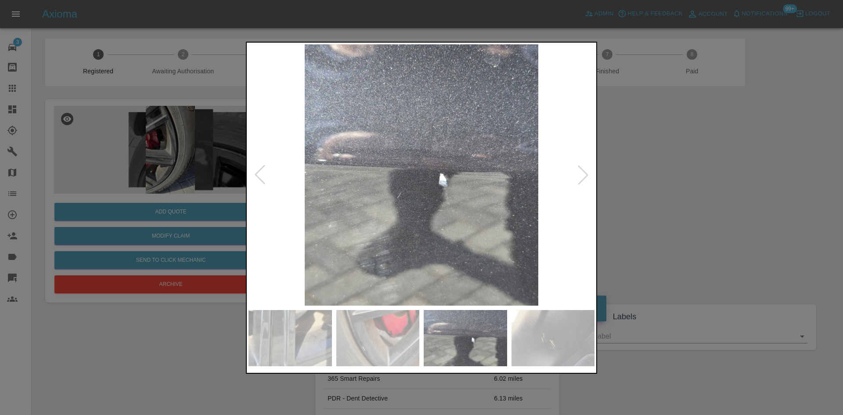
click at [583, 180] on div at bounding box center [583, 174] width 19 height 19
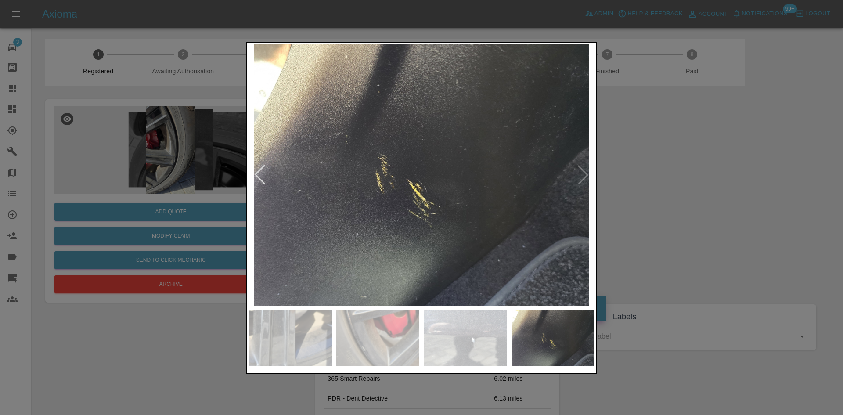
click at [583, 180] on img at bounding box center [422, 174] width 346 height 261
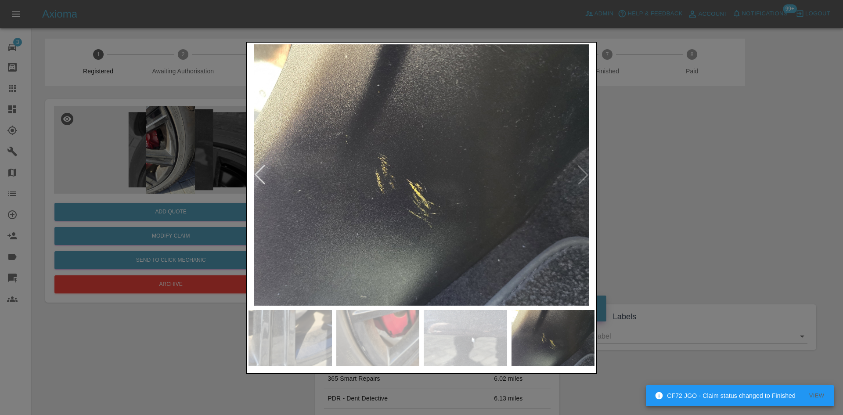
click at [261, 174] on div at bounding box center [259, 174] width 19 height 19
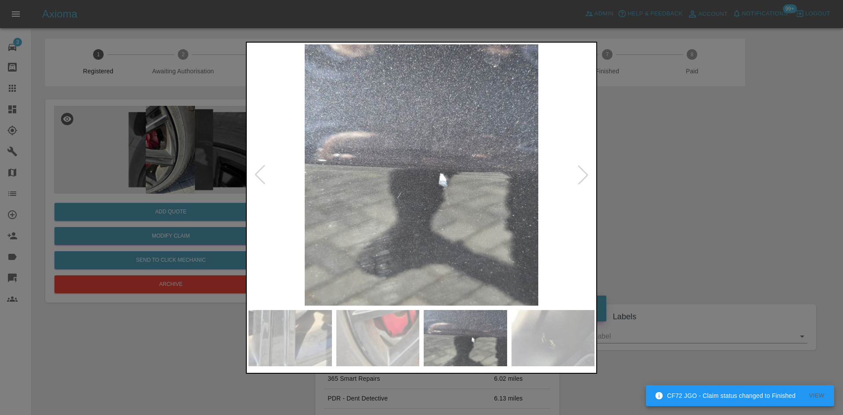
click at [261, 174] on div at bounding box center [259, 174] width 19 height 19
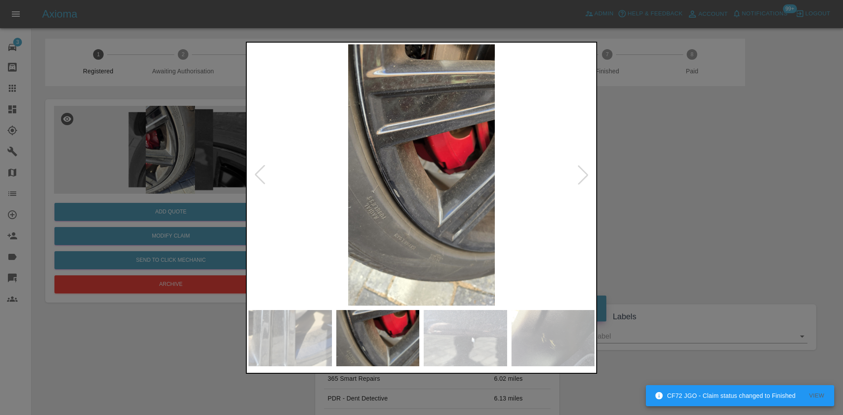
click at [262, 170] on div at bounding box center [259, 174] width 19 height 19
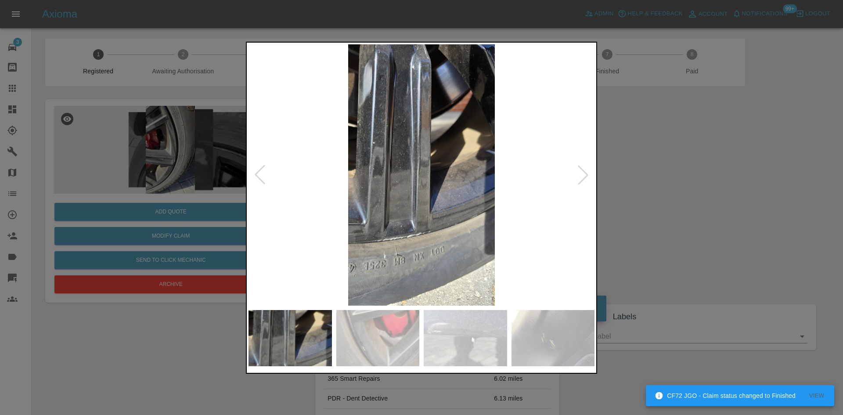
click at [264, 167] on div at bounding box center [259, 174] width 19 height 19
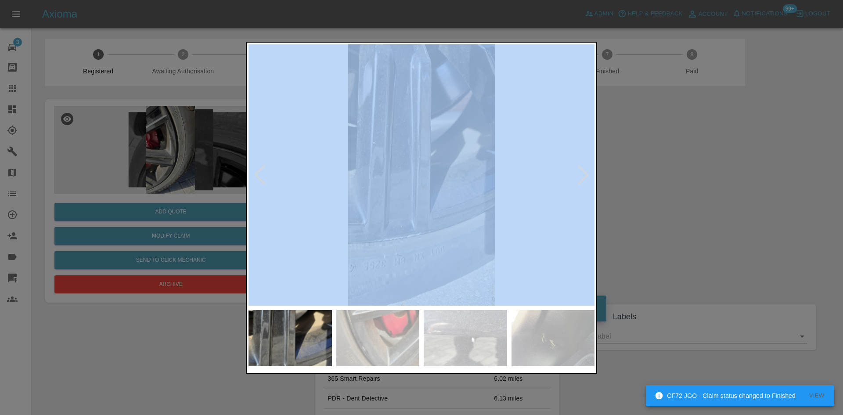
click at [264, 167] on div at bounding box center [259, 174] width 19 height 19
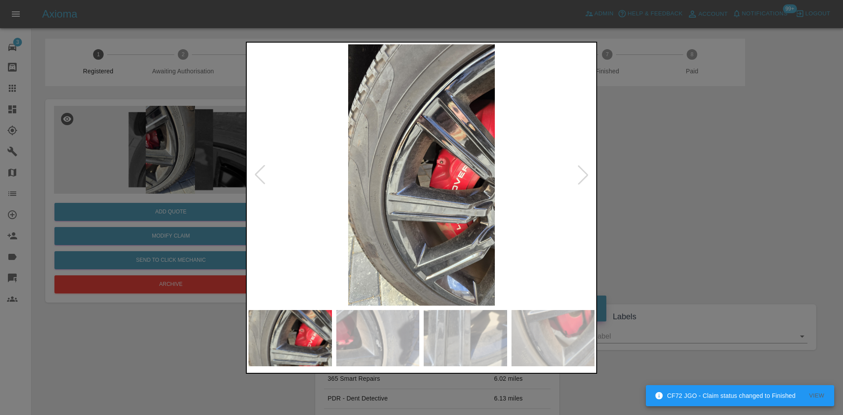
click at [264, 167] on div at bounding box center [259, 174] width 19 height 19
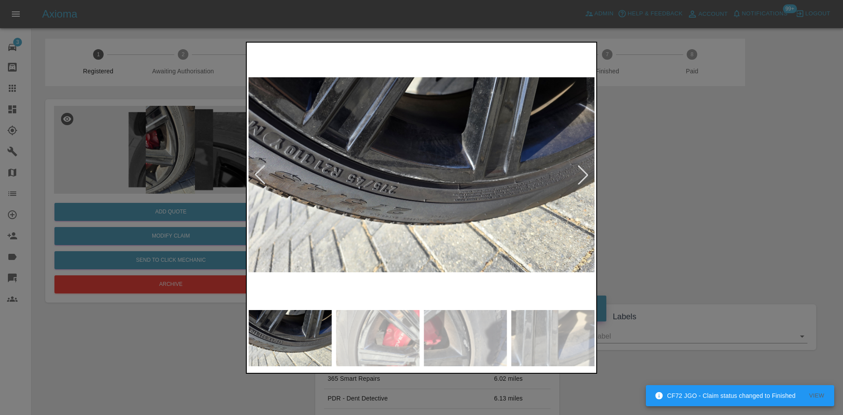
click at [264, 167] on div at bounding box center [259, 174] width 19 height 19
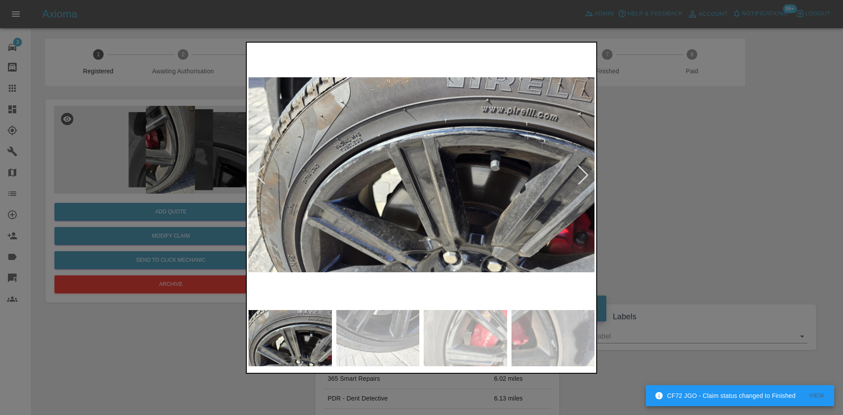
click at [264, 167] on div at bounding box center [259, 174] width 19 height 19
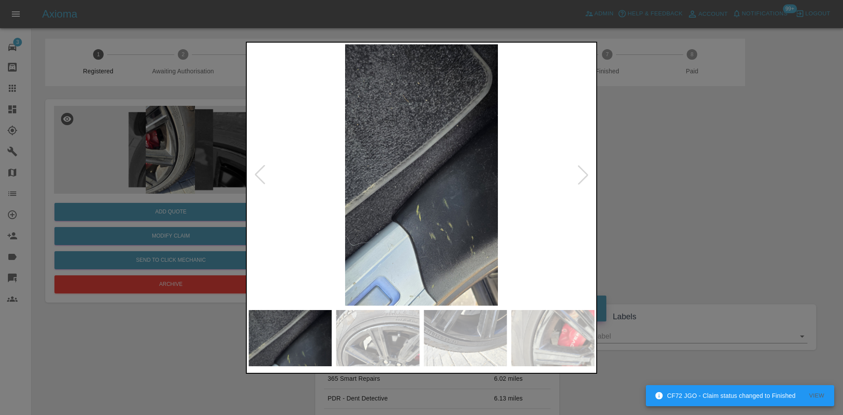
click at [264, 167] on div at bounding box center [259, 174] width 19 height 19
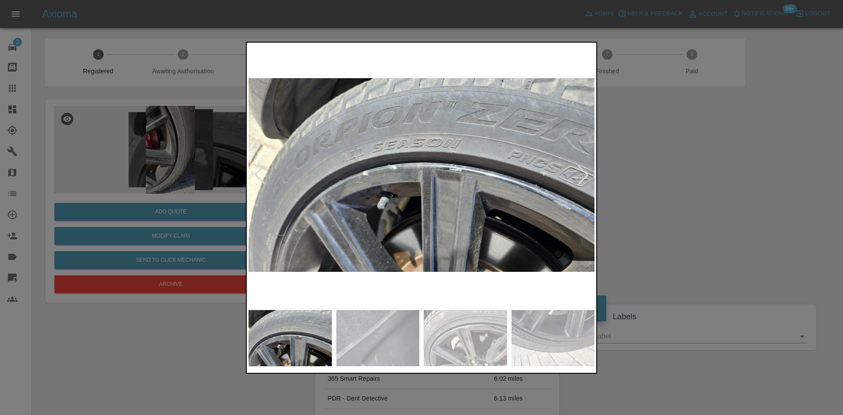
click at [264, 167] on div at bounding box center [259, 174] width 19 height 19
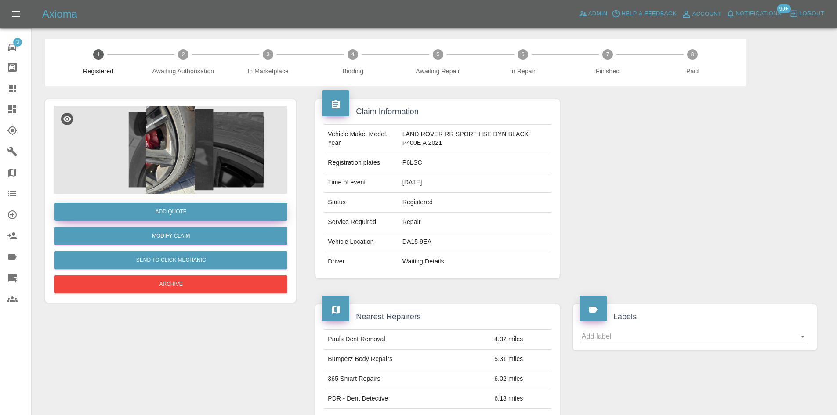
click at [181, 212] on button "Add Quote" at bounding box center [170, 212] width 233 height 18
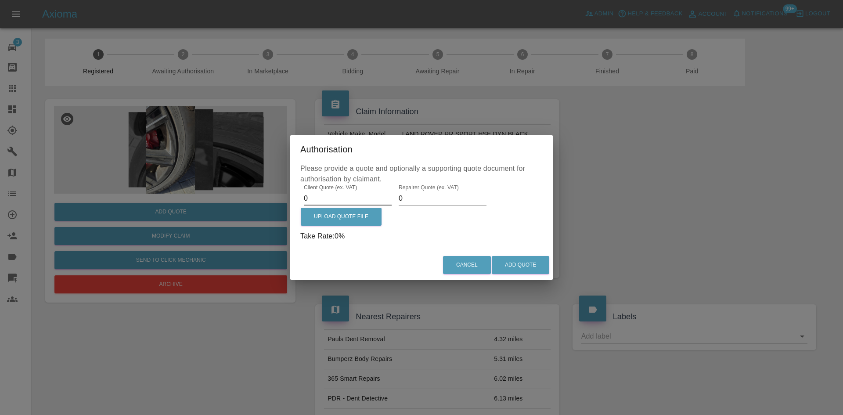
click at [327, 194] on input "0" at bounding box center [348, 198] width 88 height 14
type input "655"
click at [429, 195] on input "0" at bounding box center [443, 198] width 88 height 14
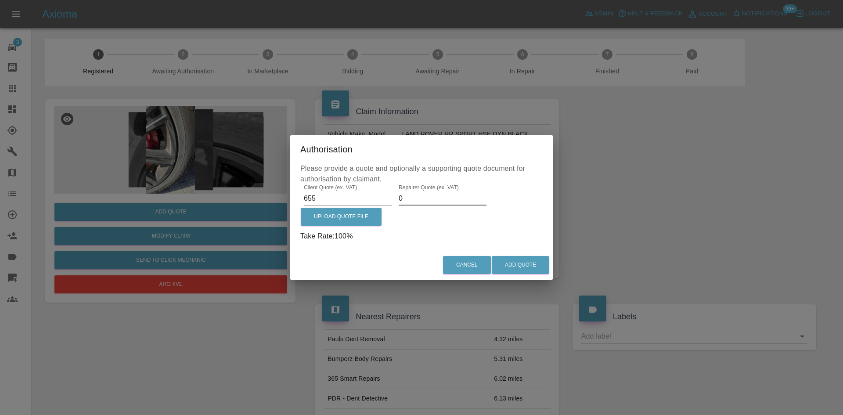
click at [429, 195] on input "0" at bounding box center [443, 198] width 88 height 14
type input "400"
click at [527, 265] on button "Add Quote" at bounding box center [521, 265] width 58 height 18
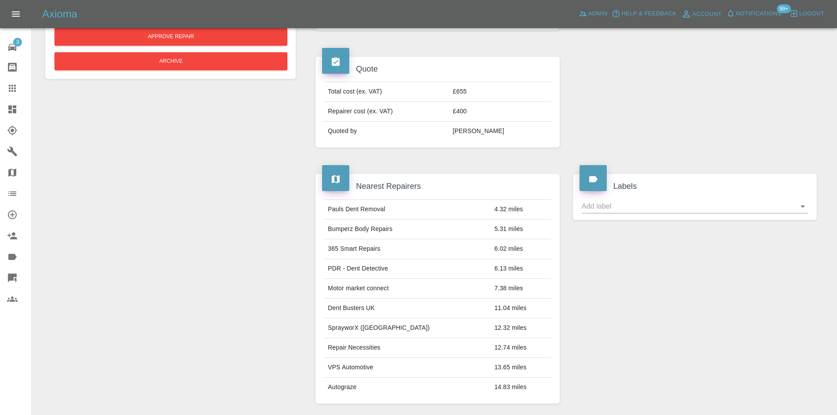
scroll to position [395, 0]
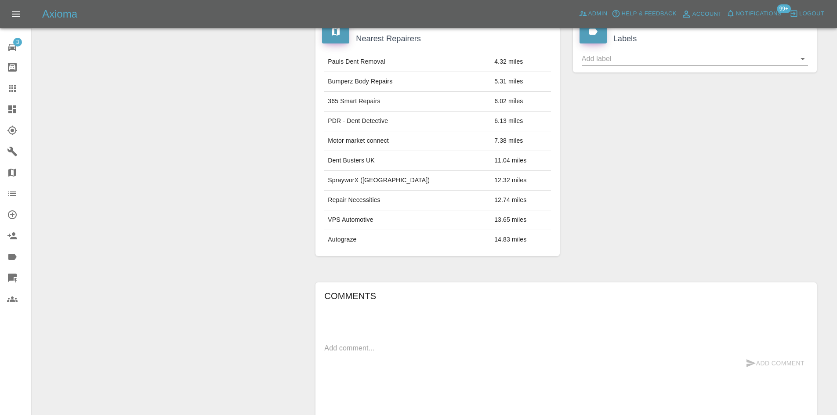
click at [370, 340] on div "Comments x Add Comment Just waiting on description of damage for quote a day ag…" at bounding box center [566, 366] width 484 height 155
click at [370, 352] on textarea at bounding box center [566, 348] width 484 height 10
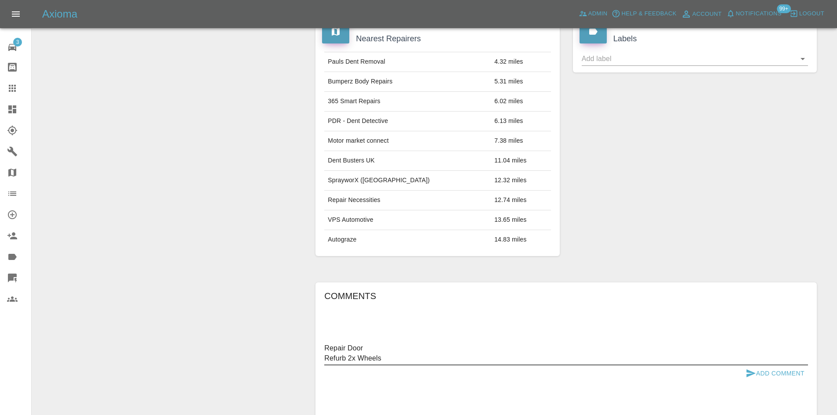
type textarea "Repair Door Refurb 2x Wheels"
click at [747, 365] on div "Repair Door Refurb 2x Wheels x" at bounding box center [566, 353] width 484 height 24
click at [775, 367] on button "Add Comment" at bounding box center [775, 373] width 66 height 16
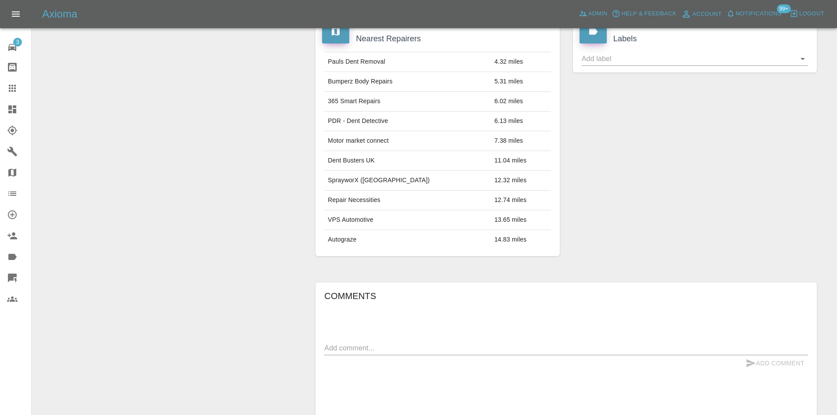
click at [4, 114] on link "Dashboard" at bounding box center [15, 109] width 31 height 21
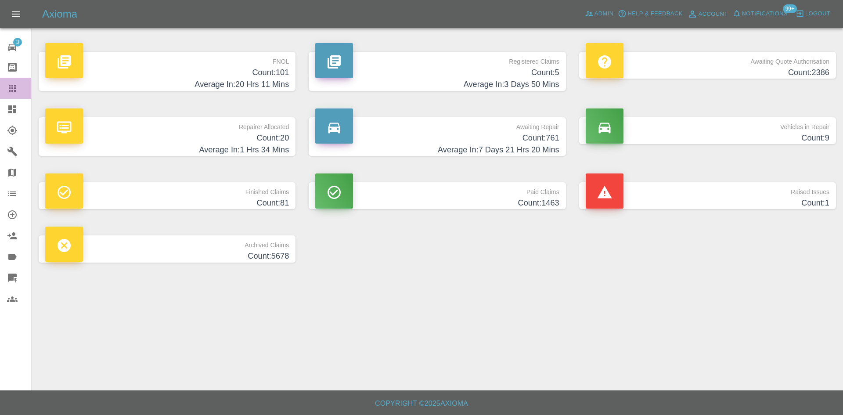
click at [17, 96] on link "Claims" at bounding box center [15, 88] width 31 height 21
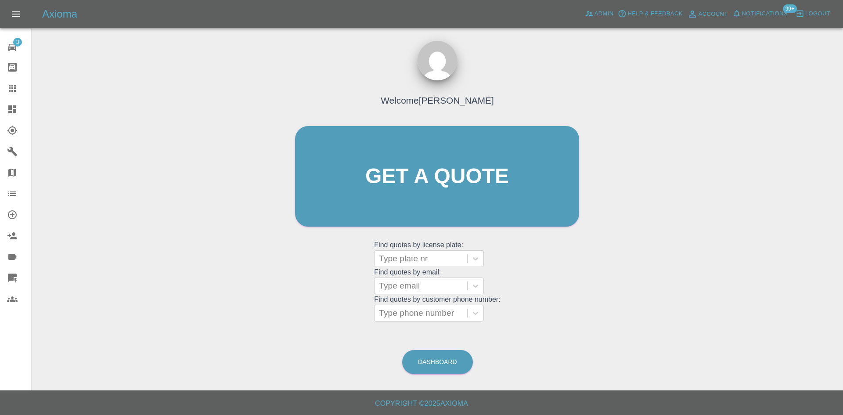
click at [13, 104] on icon at bounding box center [12, 109] width 11 height 11
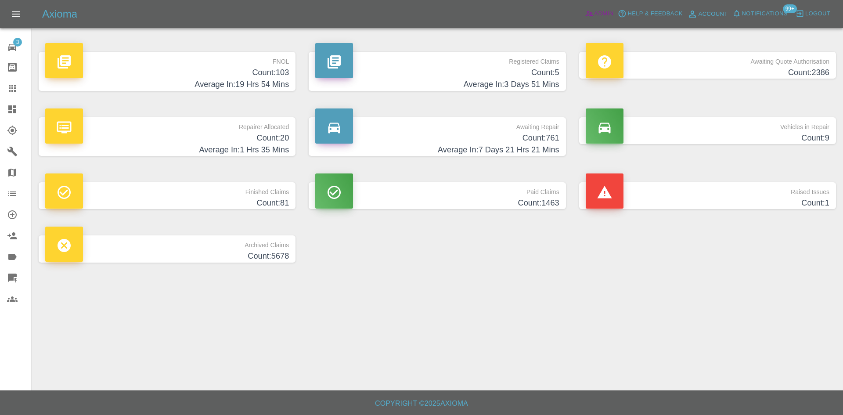
click at [605, 11] on span "Admin" at bounding box center [604, 14] width 19 height 10
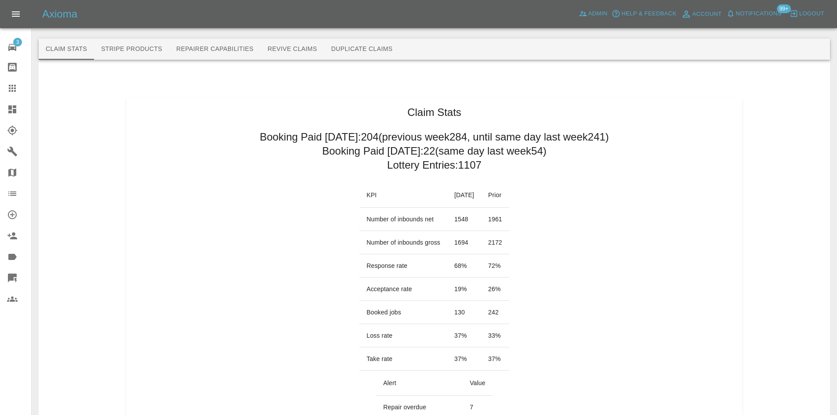
click at [0, 100] on link "Dashboard" at bounding box center [15, 109] width 31 height 21
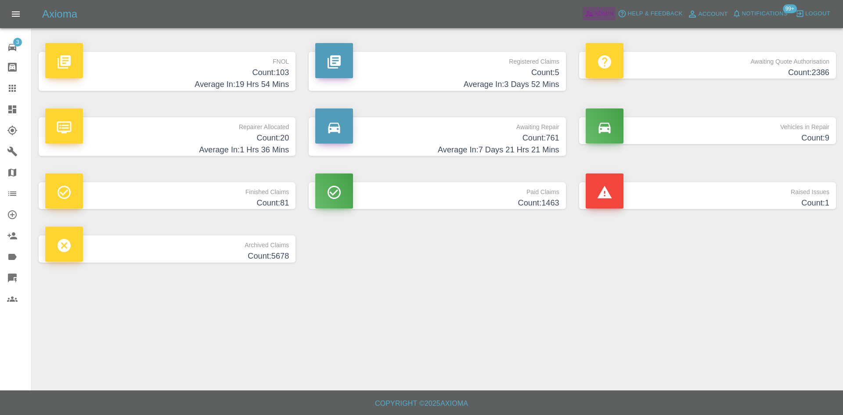
click at [589, 14] on icon at bounding box center [589, 13] width 9 height 9
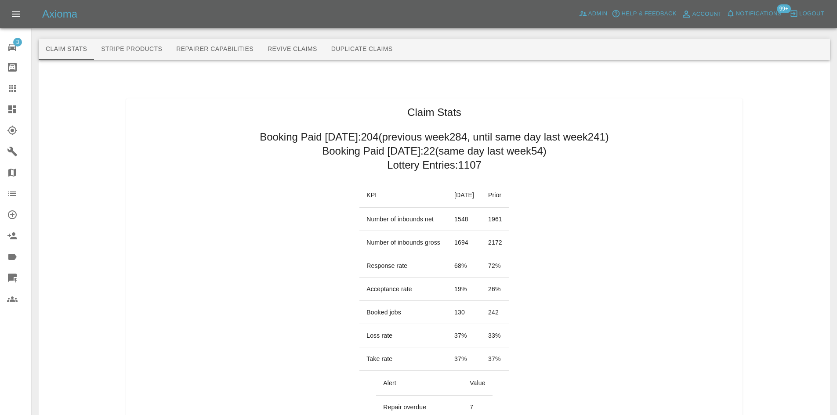
drag, startPoint x: 0, startPoint y: 117, endPoint x: 142, endPoint y: 4, distance: 181.0
click at [0, 117] on link "Dashboard" at bounding box center [15, 109] width 31 height 21
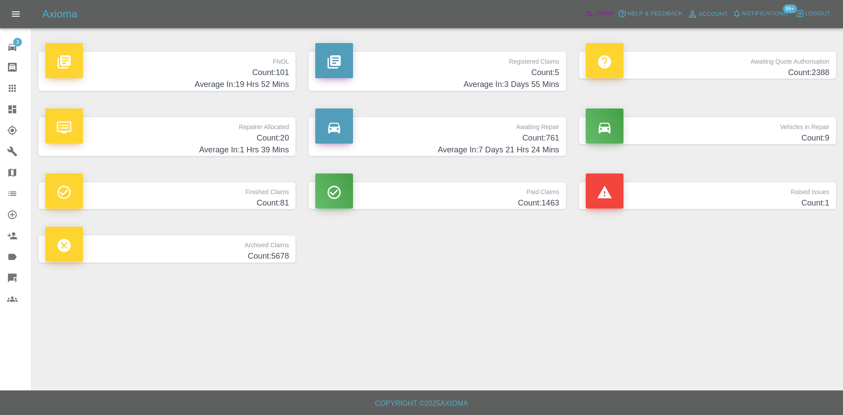
click at [587, 7] on link "Admin" at bounding box center [599, 14] width 33 height 14
click at [594, 13] on link "Admin" at bounding box center [599, 14] width 33 height 14
click at [539, 44] on div "Registered Claims Count: 5 Average In: 3 Days 55 Mins" at bounding box center [437, 71] width 270 height 65
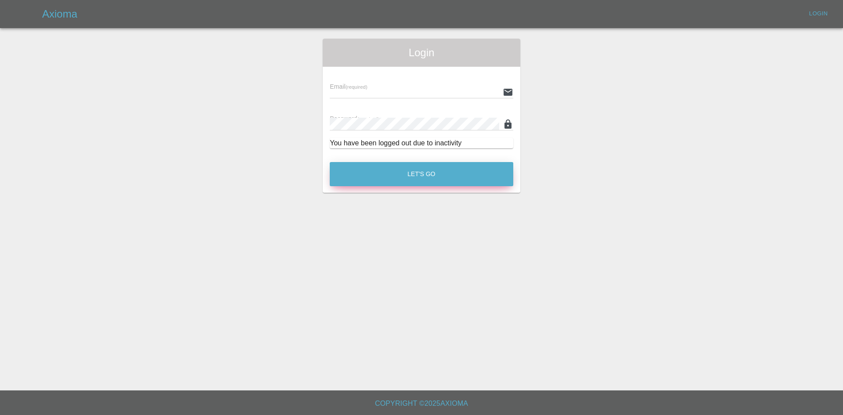
type input "alex.kennett@axioma.co.uk"
click at [407, 175] on button "Let's Go" at bounding box center [422, 174] width 184 height 24
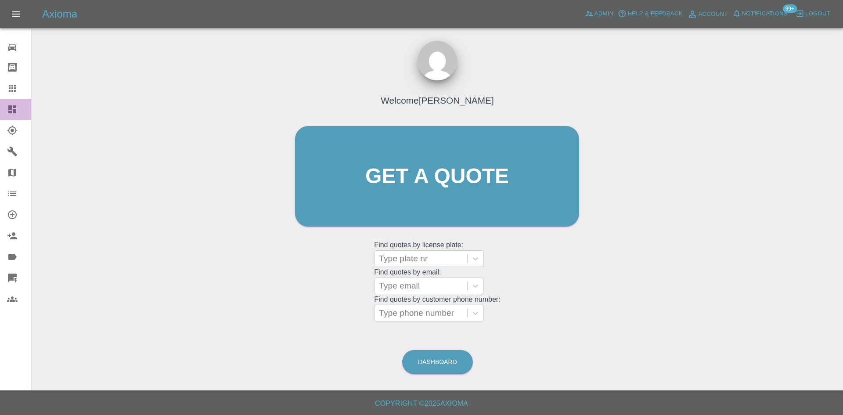
click at [0, 110] on link "Dashboard" at bounding box center [15, 109] width 31 height 21
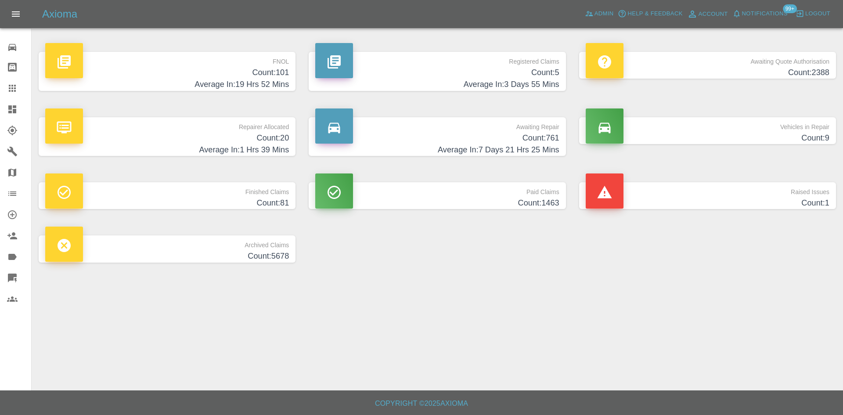
click at [506, 37] on div at bounding box center [438, 25] width 798 height 28
click at [495, 68] on h4 "Count: 5" at bounding box center [437, 73] width 244 height 12
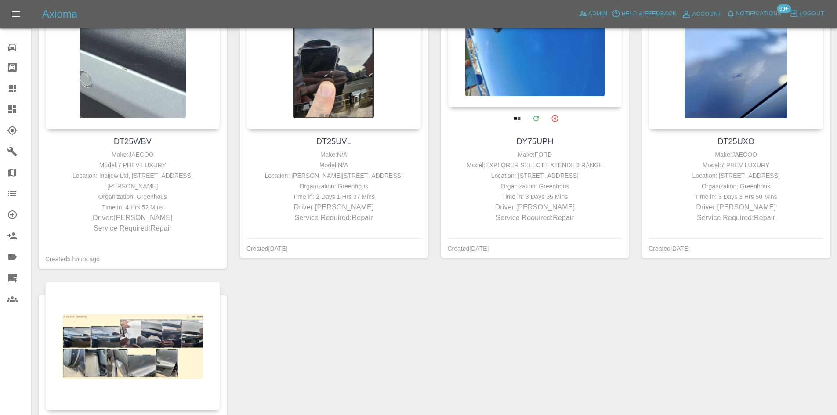
scroll to position [88, 0]
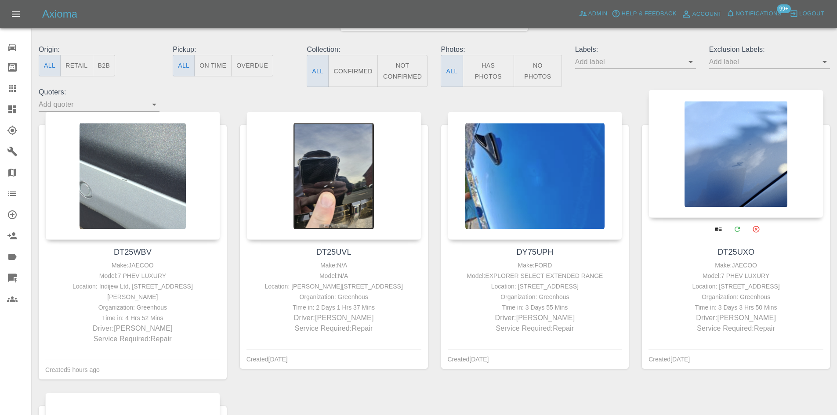
drag, startPoint x: 741, startPoint y: 151, endPoint x: 715, endPoint y: 149, distance: 26.8
click at [741, 151] on div at bounding box center [735, 154] width 175 height 128
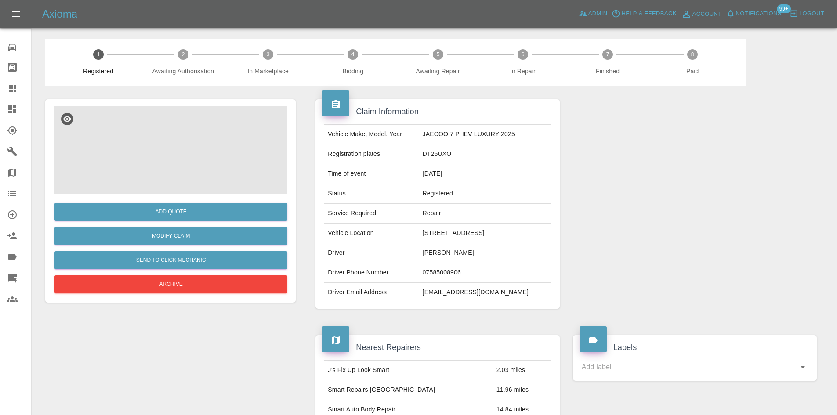
click at [223, 161] on img at bounding box center [170, 150] width 233 height 88
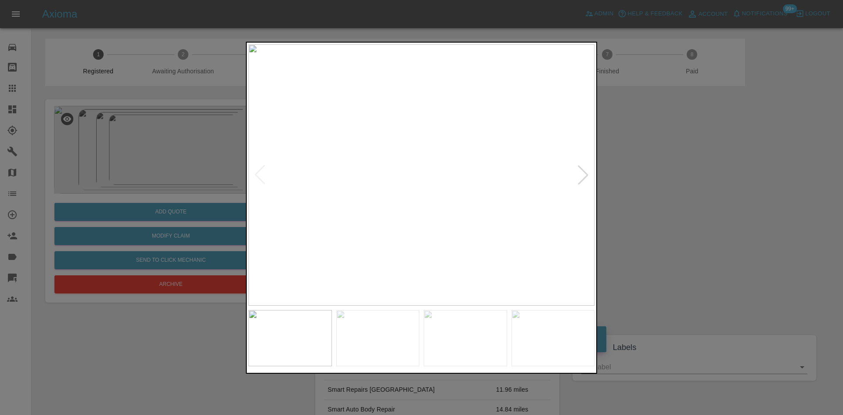
click at [580, 179] on div at bounding box center [583, 174] width 19 height 19
click at [698, 170] on div at bounding box center [421, 207] width 843 height 415
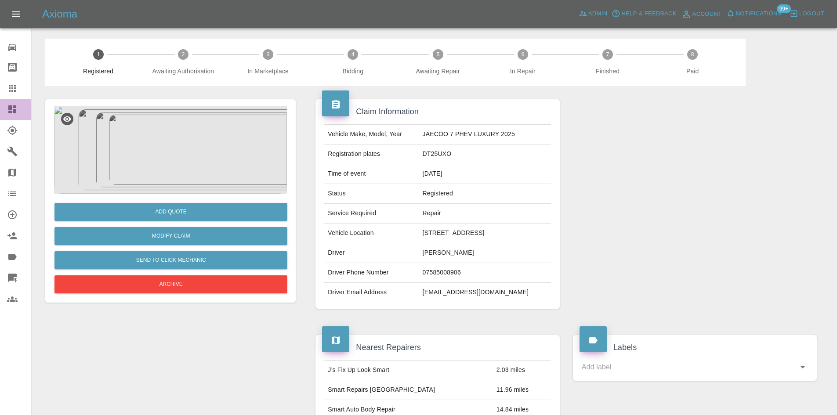
click at [1, 107] on link "Dashboard" at bounding box center [15, 109] width 31 height 21
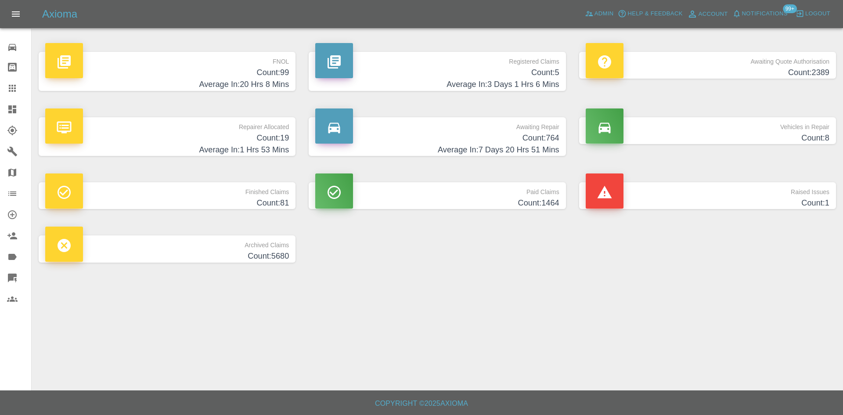
click at [449, 72] on h4 "Count: 5" at bounding box center [437, 73] width 244 height 12
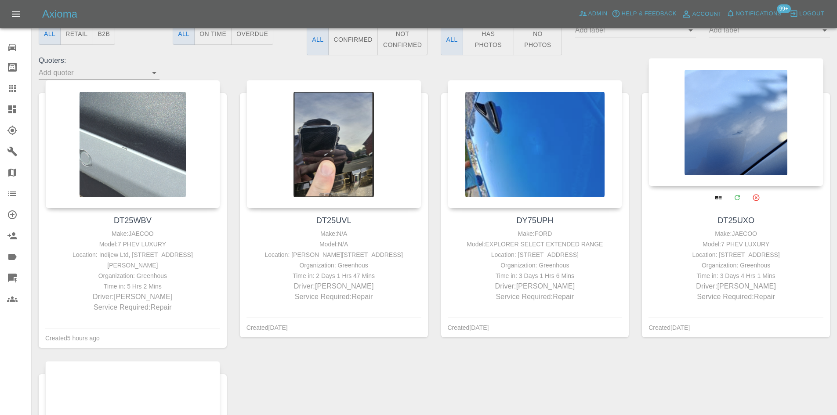
scroll to position [220, 0]
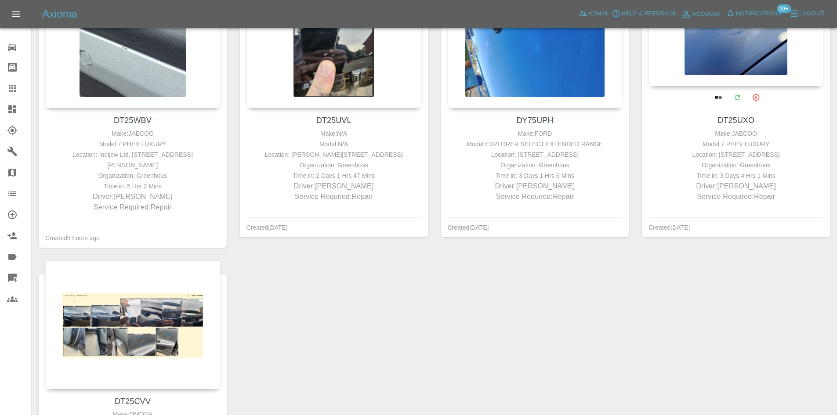
click at [738, 75] on div at bounding box center [735, 22] width 175 height 128
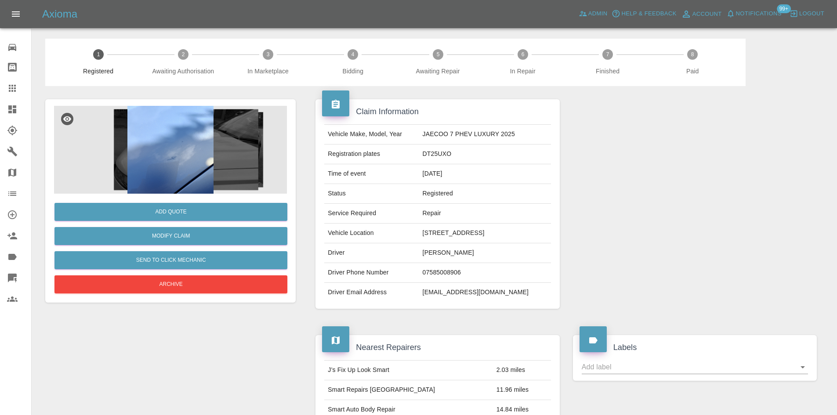
click at [508, 232] on td "[STREET_ADDRESS]" at bounding box center [485, 234] width 132 height 20
copy td "[STREET_ADDRESS]"
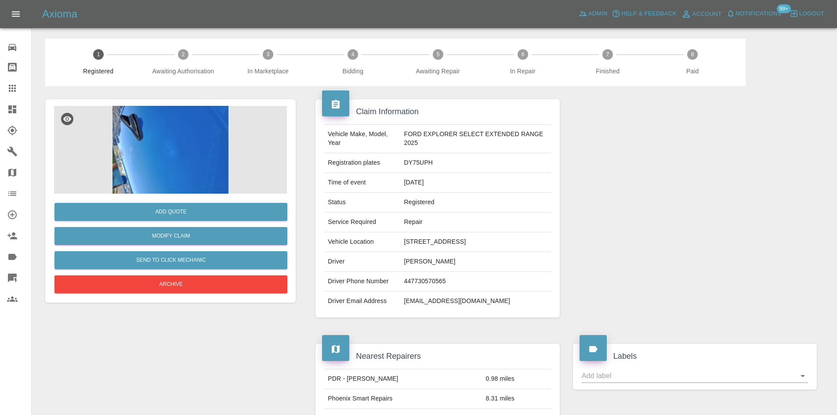
click at [416, 157] on td "DY75UPH" at bounding box center [476, 163] width 150 height 20
copy td "DY75UPH"
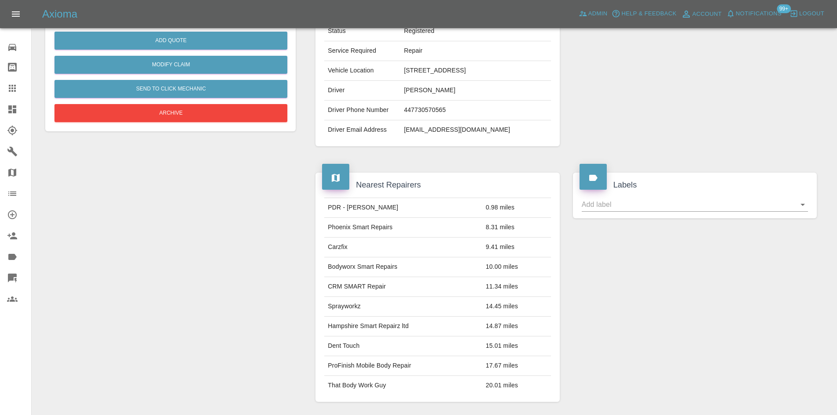
scroll to position [351, 0]
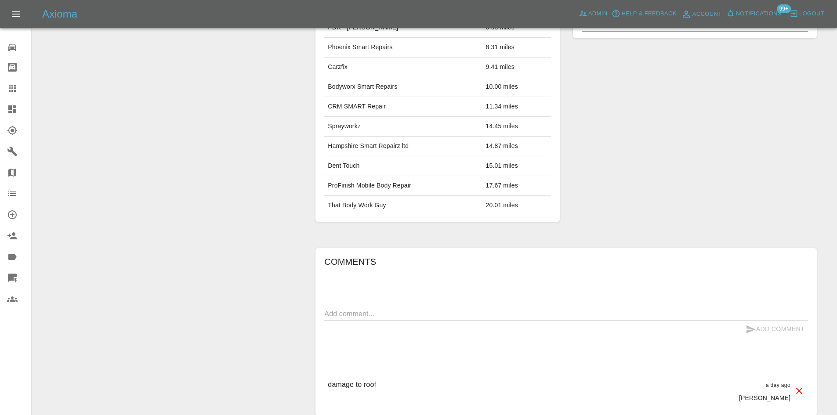
click at [398, 320] on div "x" at bounding box center [566, 314] width 484 height 14
paste textarea "this one needs a Bodyshop, it looks like they have tried to repair the roof alr…"
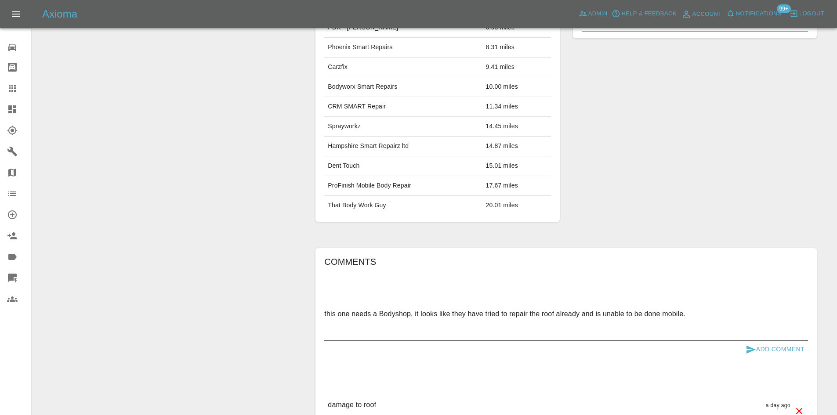
type textarea "this one needs a Bodyshop, it looks like they have tried to repair the roof alr…"
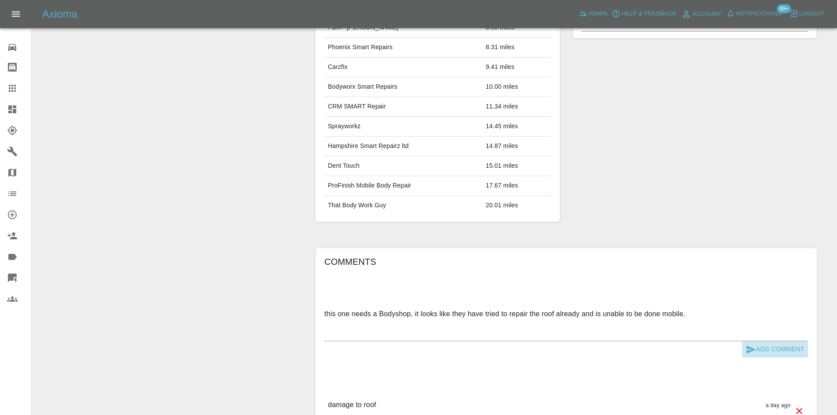
click at [773, 349] on button "Add Comment" at bounding box center [775, 349] width 66 height 16
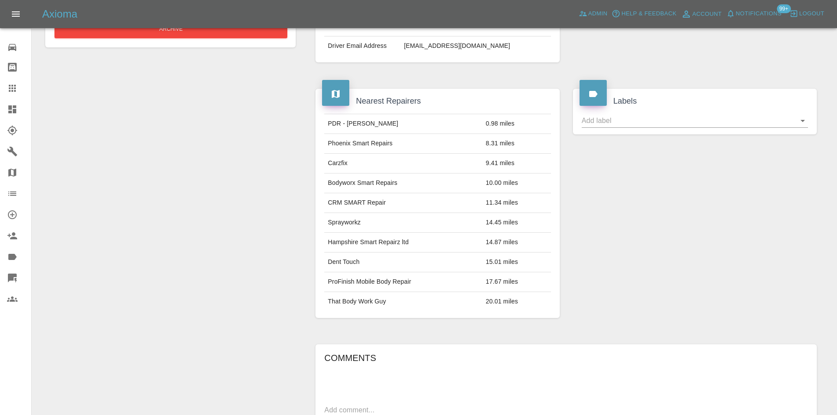
scroll to position [132, 0]
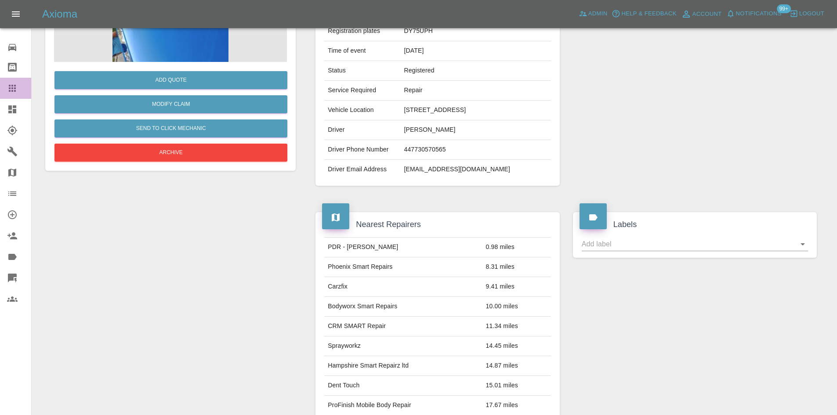
click at [21, 97] on link "Claims" at bounding box center [15, 88] width 31 height 21
click at [17, 105] on icon at bounding box center [12, 109] width 11 height 11
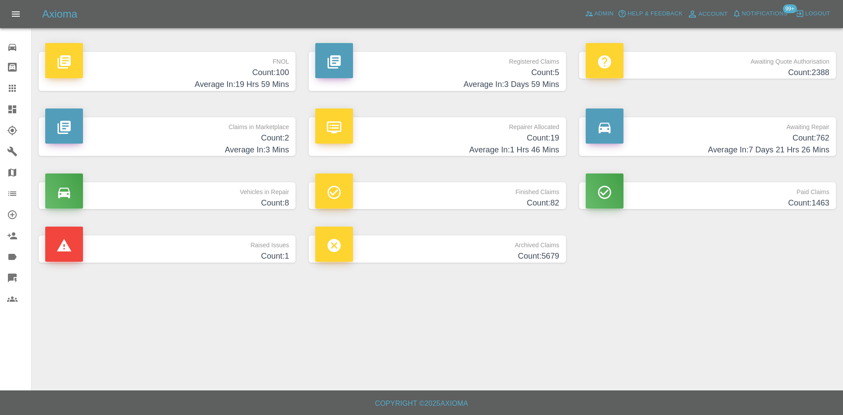
click at [513, 66] on p "Registered Claims" at bounding box center [437, 59] width 244 height 15
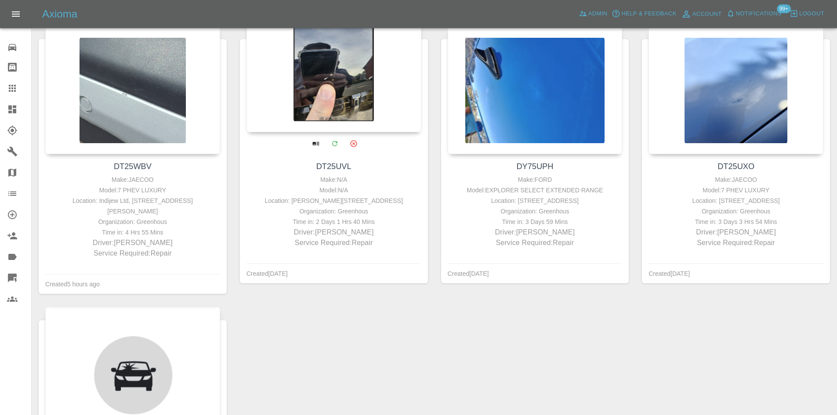
scroll to position [307, 0]
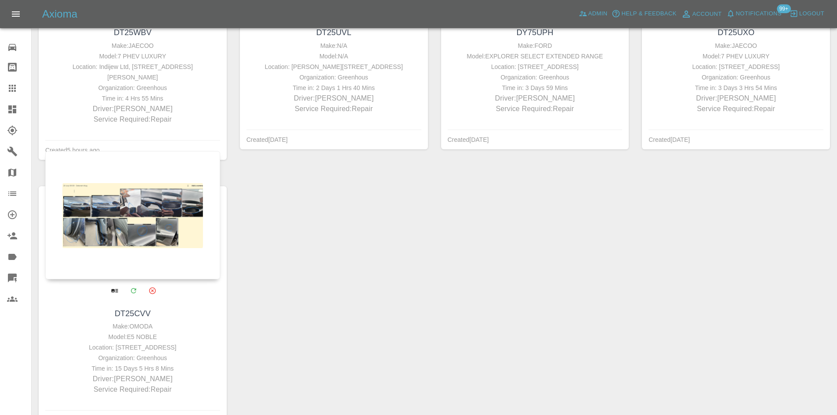
click at [180, 229] on div at bounding box center [132, 215] width 175 height 128
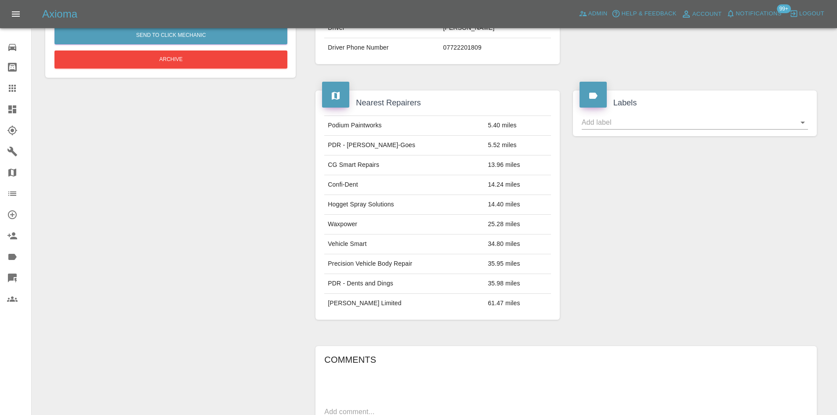
scroll to position [88, 0]
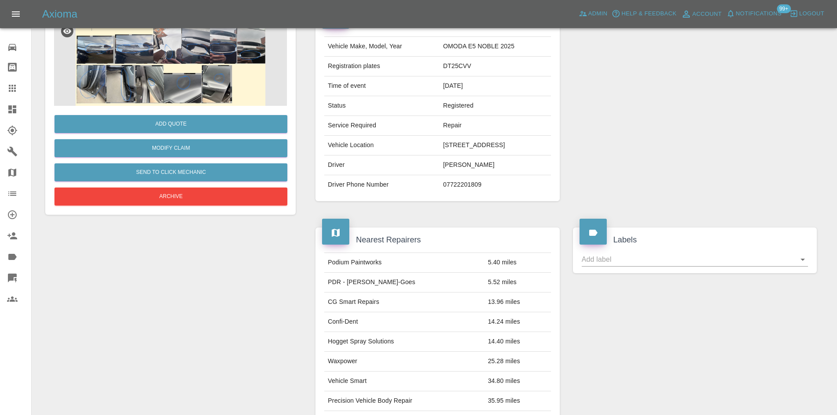
click at [440, 76] on td "DT25CVV" at bounding box center [495, 67] width 111 height 20
copy td "DT25CVV"
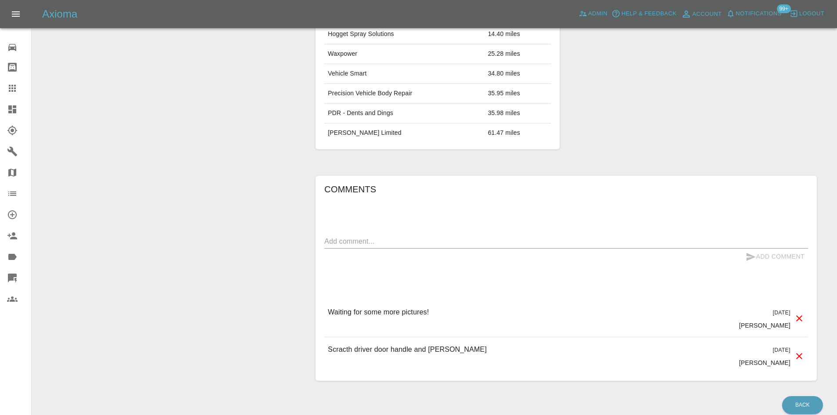
scroll to position [132, 0]
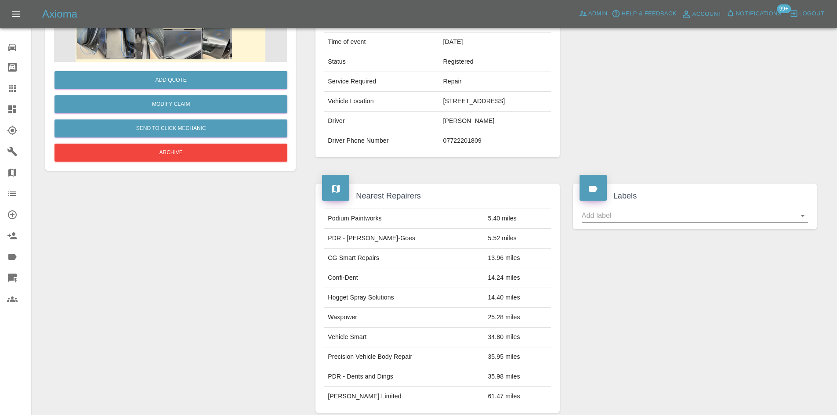
click at [440, 32] on td "DT25CVV" at bounding box center [495, 23] width 111 height 20
copy td "DT25CVV"
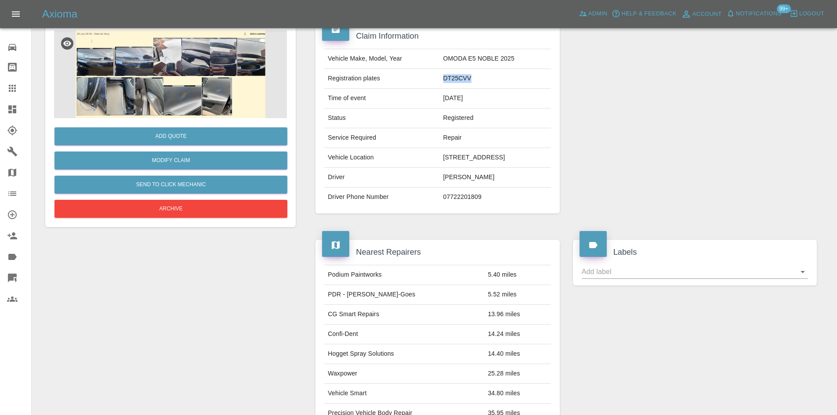
scroll to position [0, 0]
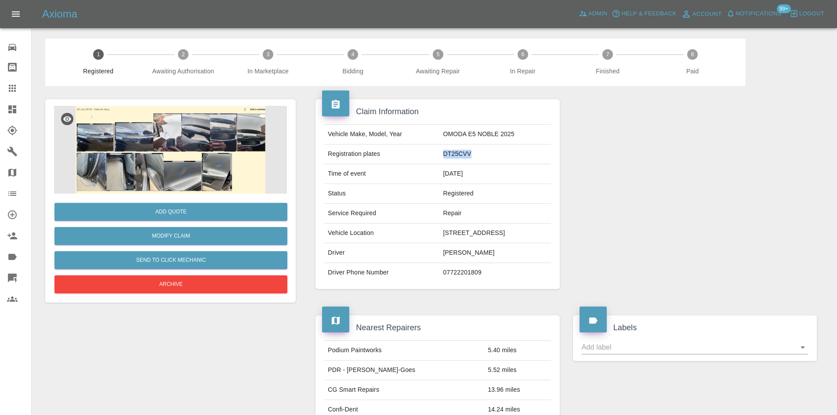
click at [174, 130] on img at bounding box center [170, 150] width 233 height 88
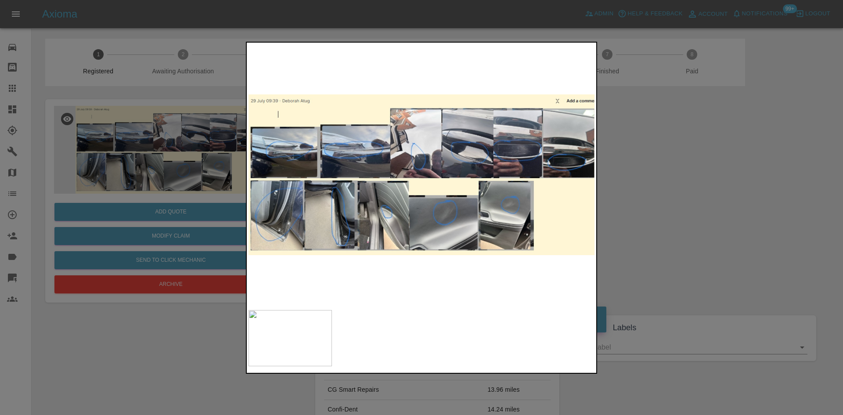
drag, startPoint x: 688, startPoint y: 178, endPoint x: 666, endPoint y: 180, distance: 21.6
click at [688, 178] on div at bounding box center [421, 207] width 843 height 415
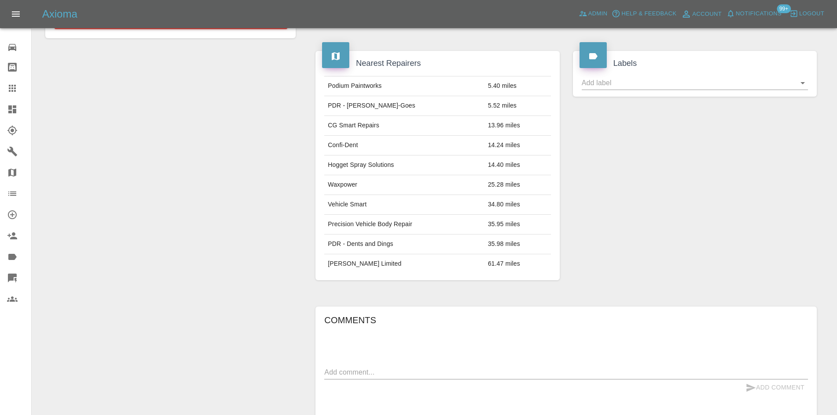
scroll to position [351, 0]
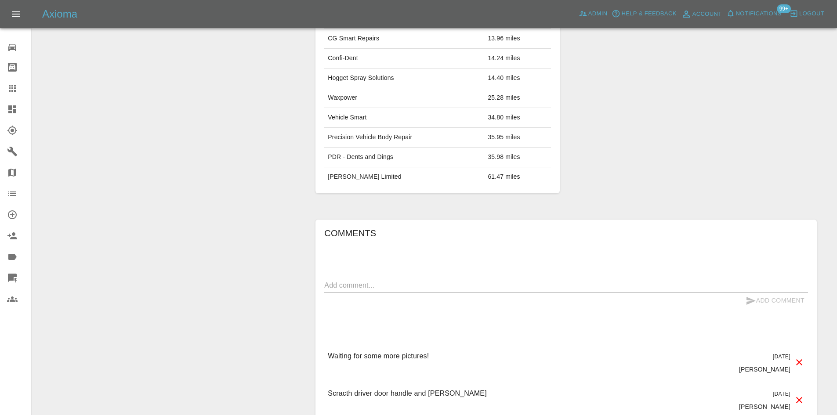
click at [366, 292] on div "Comments x Add Comment Waiting for some more pictures! 10 days ago Alex Kennett…" at bounding box center [566, 322] width 484 height 192
click at [372, 296] on div "Comments x Add Comment Waiting for some more pictures! 10 days ago Alex Kennett…" at bounding box center [566, 322] width 484 height 192
click at [372, 290] on textarea at bounding box center [566, 285] width 484 height 10
paste textarea "This one, we have have closed down as we have been chasing him for 15 days for …"
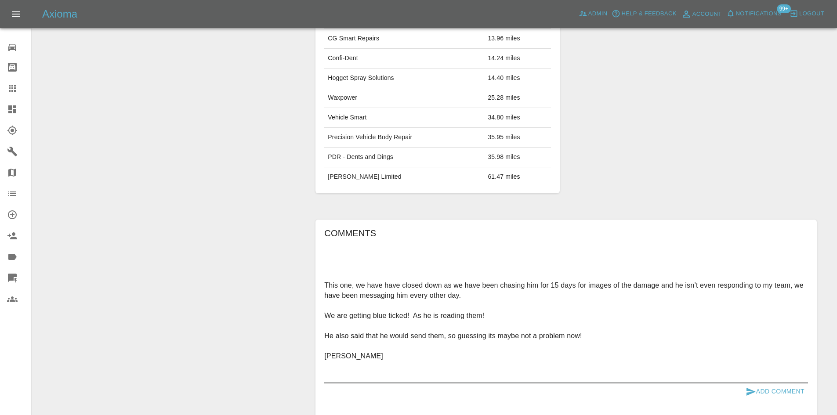
drag, startPoint x: 351, startPoint y: 394, endPoint x: 318, endPoint y: 370, distance: 40.9
click at [318, 370] on div "Comments This one, we have have closed down as we have been chasing him for 15 …" at bounding box center [565, 368] width 501 height 296
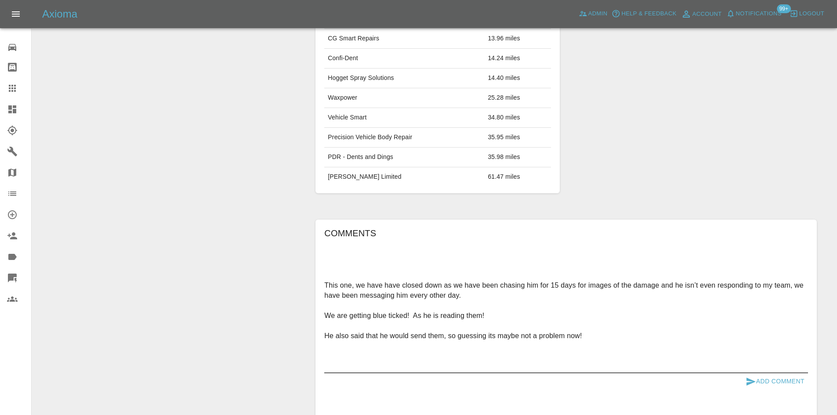
type textarea "This one, we have have closed down as we have been chasing him for 15 days for …"
click at [752, 387] on icon "submit" at bounding box center [750, 381] width 11 height 11
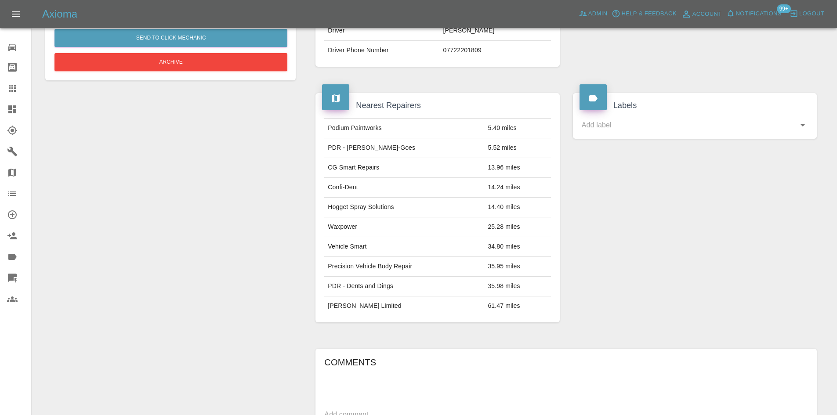
scroll to position [132, 0]
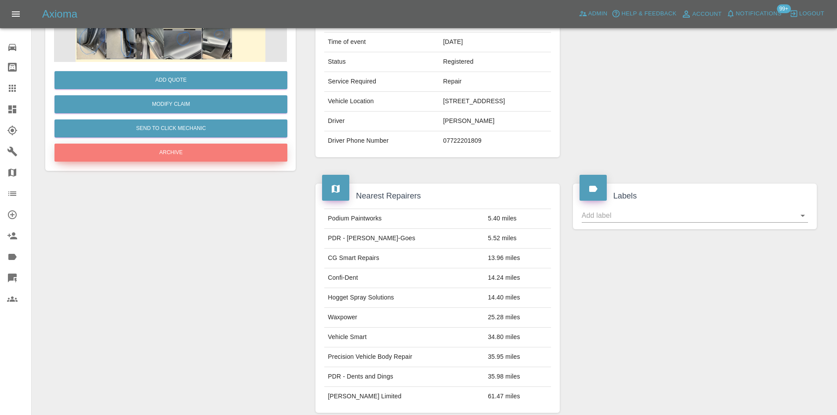
click at [169, 159] on button "Archive" at bounding box center [170, 153] width 233 height 18
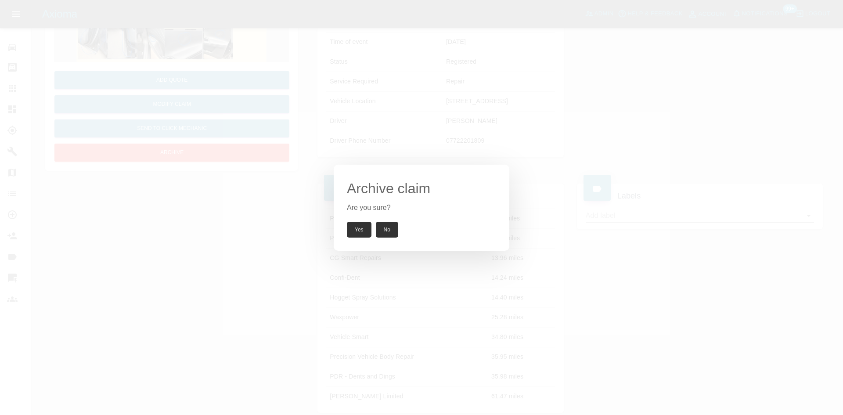
click at [356, 231] on button "Yes" at bounding box center [359, 230] width 25 height 16
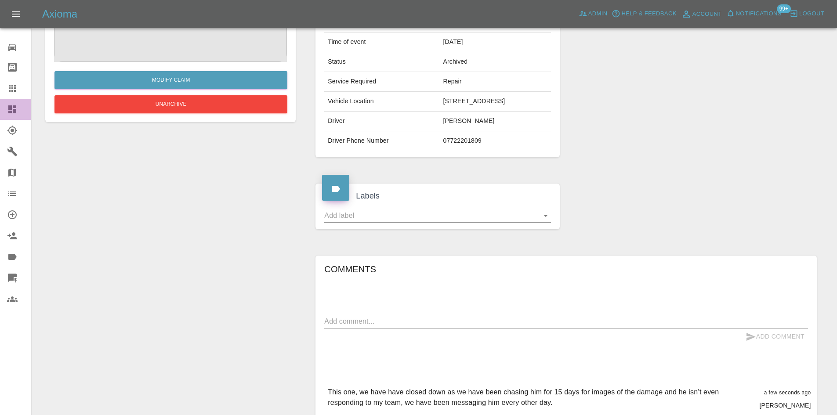
click at [18, 110] on div at bounding box center [19, 109] width 25 height 11
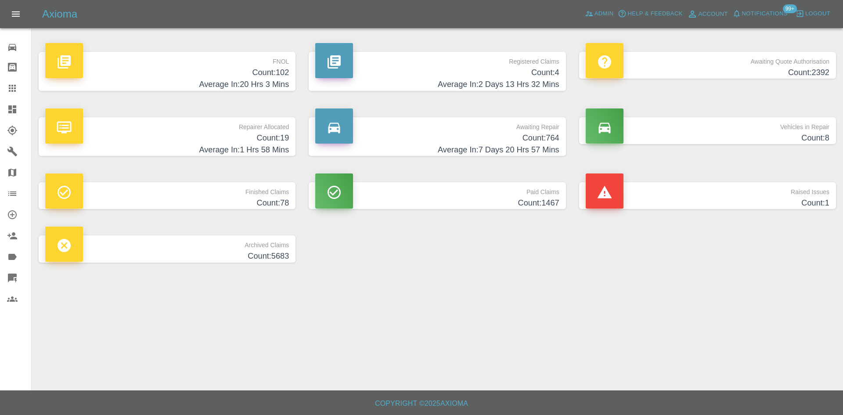
click at [513, 83] on h4 "Average In: 2 Days 13 Hrs 32 Mins" at bounding box center [437, 85] width 244 height 12
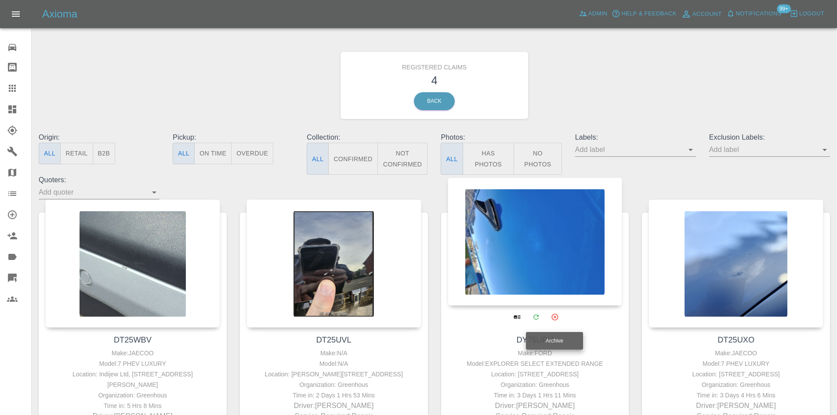
click at [553, 320] on icon "Archive" at bounding box center [554, 317] width 8 height 8
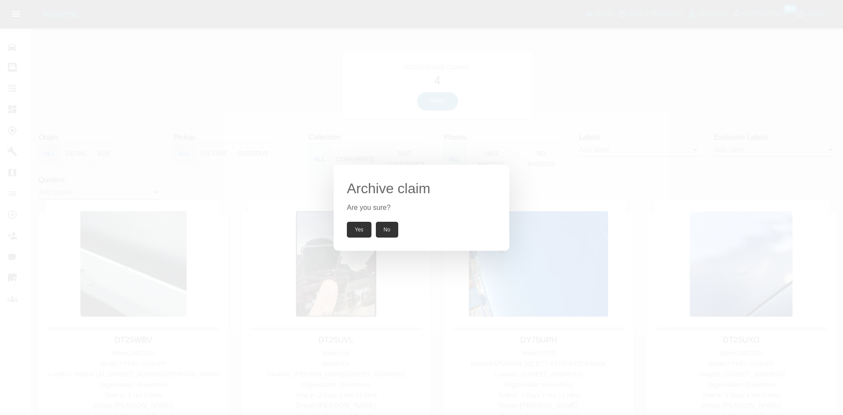
click at [351, 223] on button "Yes" at bounding box center [359, 230] width 25 height 16
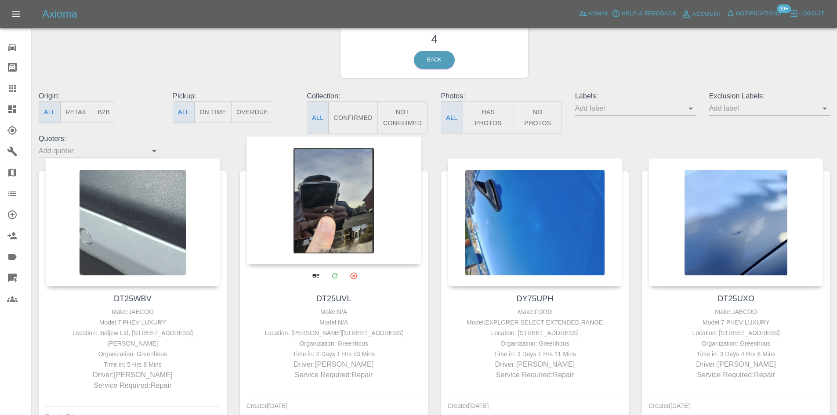
scroll to position [90, 0]
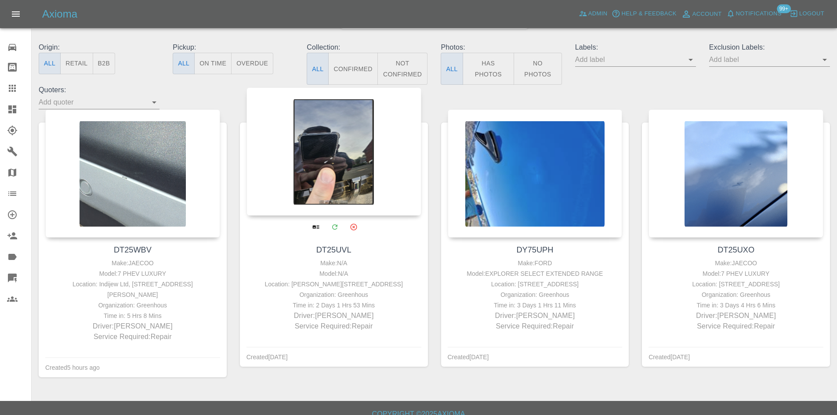
click at [334, 146] on div at bounding box center [333, 151] width 175 height 128
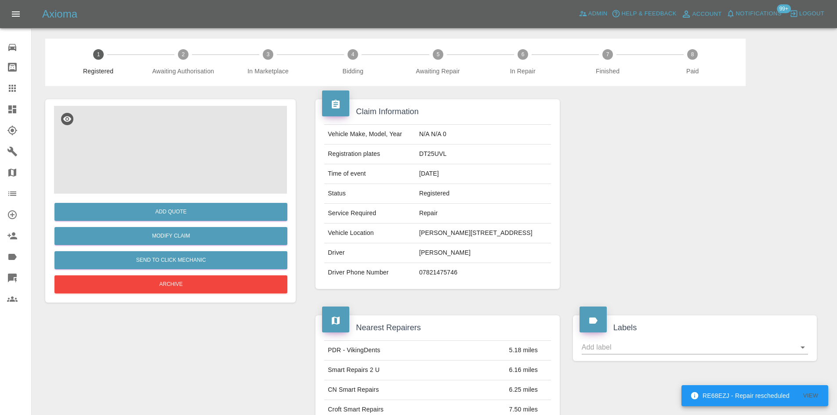
click at [202, 140] on img at bounding box center [170, 150] width 233 height 88
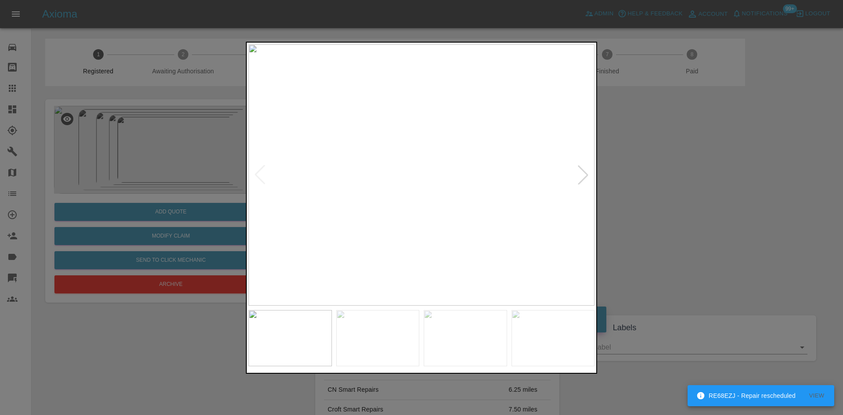
click at [578, 174] on div at bounding box center [583, 174] width 19 height 19
click at [697, 180] on div at bounding box center [421, 207] width 843 height 415
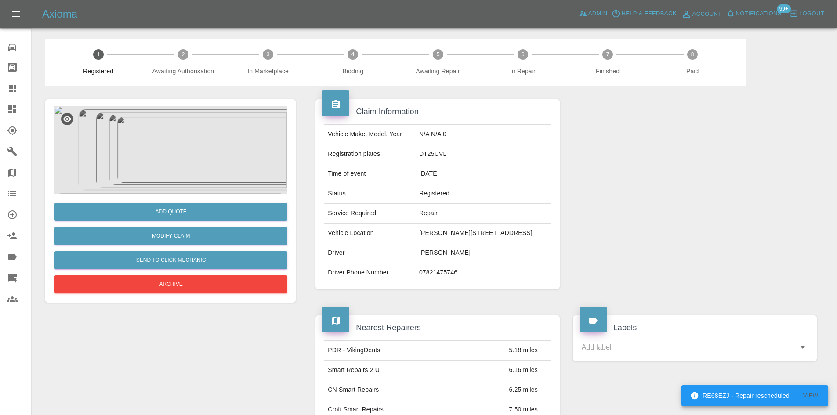
click at [11, 112] on icon at bounding box center [12, 109] width 8 height 8
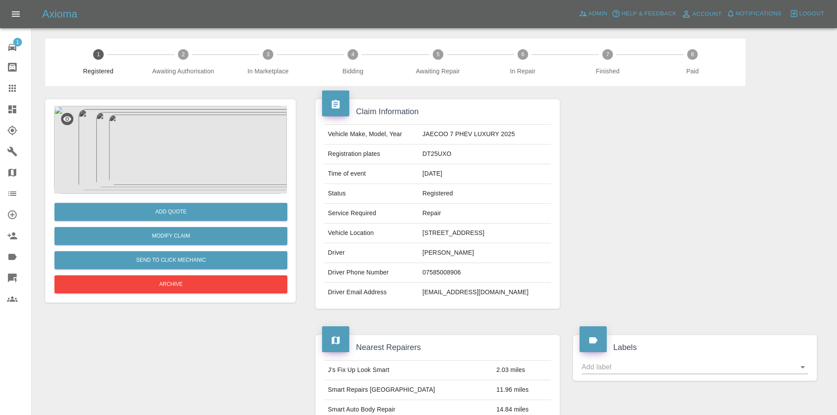
click at [202, 159] on img at bounding box center [170, 150] width 233 height 88
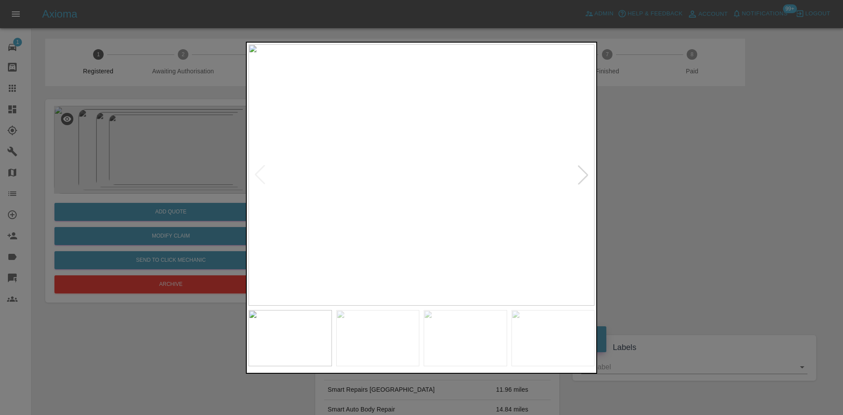
click at [592, 174] on div at bounding box center [583, 174] width 19 height 19
click at [583, 177] on div at bounding box center [583, 174] width 19 height 19
click at [506, 166] on img at bounding box center [422, 174] width 346 height 261
click at [505, 165] on img at bounding box center [422, 174] width 346 height 261
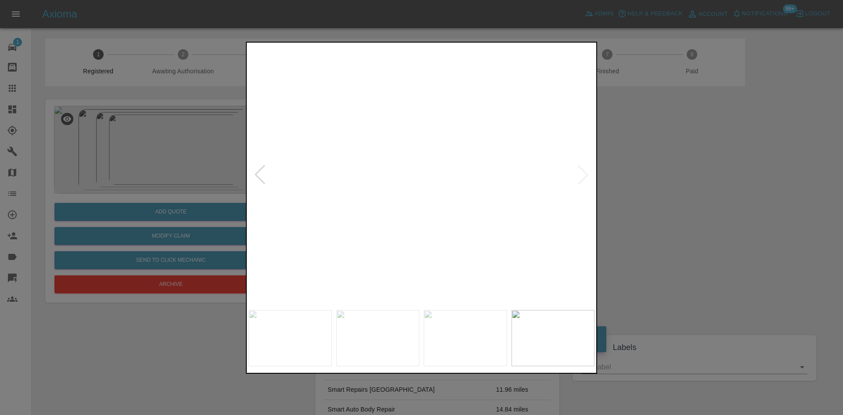
click at [505, 165] on img at bounding box center [172, 204] width 1038 height 784
click at [577, 175] on img at bounding box center [422, 174] width 346 height 261
click at [583, 177] on img at bounding box center [422, 174] width 346 height 261
drag, startPoint x: 796, startPoint y: 205, endPoint x: 787, endPoint y: 205, distance: 9.2
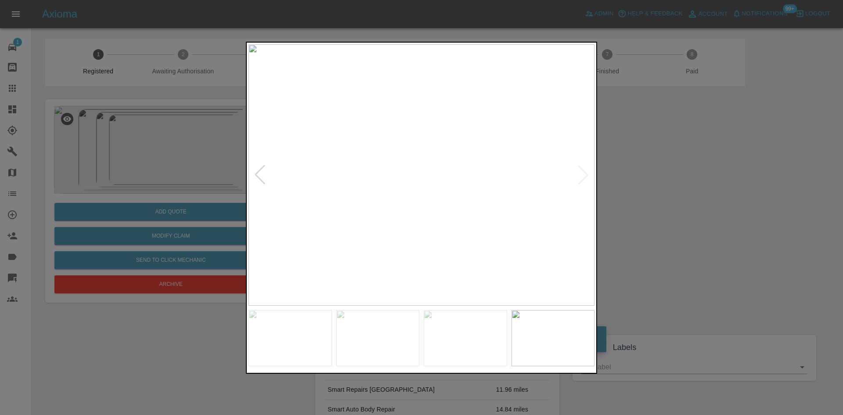
click at [791, 205] on div at bounding box center [421, 207] width 843 height 415
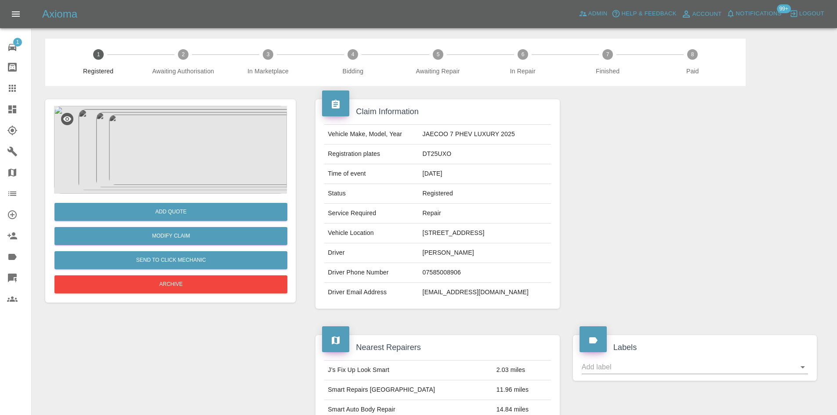
click at [142, 174] on img at bounding box center [170, 150] width 233 height 88
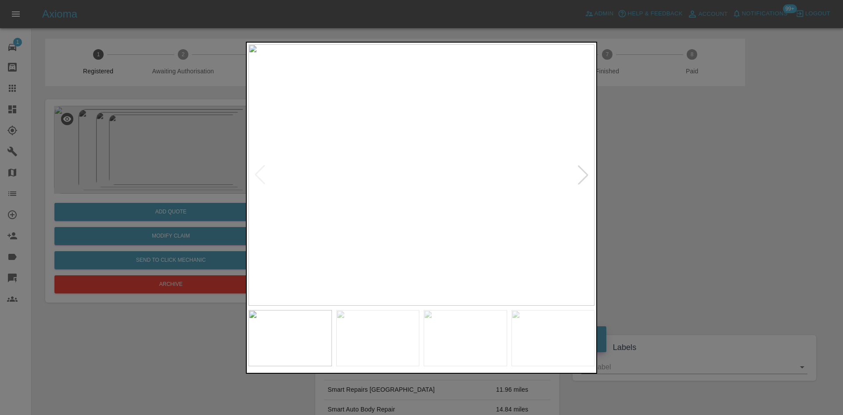
click at [580, 172] on div at bounding box center [583, 174] width 19 height 19
drag, startPoint x: 168, startPoint y: 193, endPoint x: 167, endPoint y: 182, distance: 11.1
click at [168, 191] on div at bounding box center [421, 207] width 843 height 415
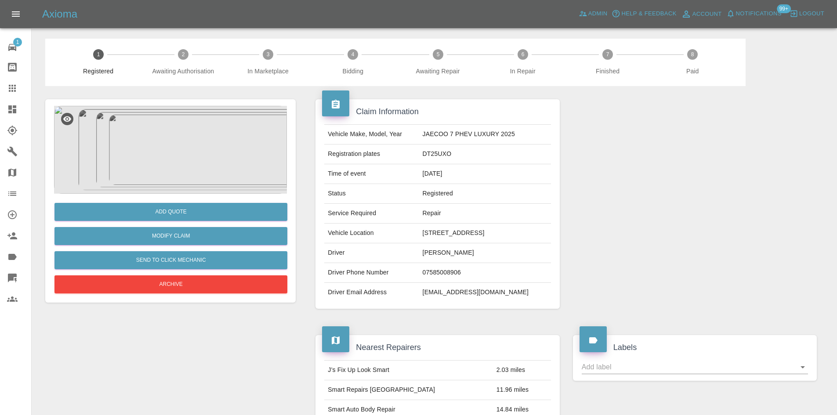
click at [278, 165] on img at bounding box center [170, 150] width 233 height 88
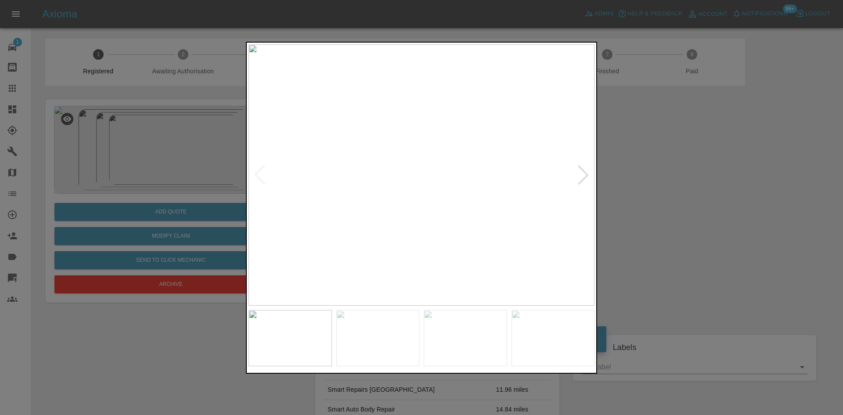
click at [579, 180] on div at bounding box center [583, 174] width 19 height 19
click at [586, 172] on div at bounding box center [583, 174] width 19 height 19
